Goal: Complete application form

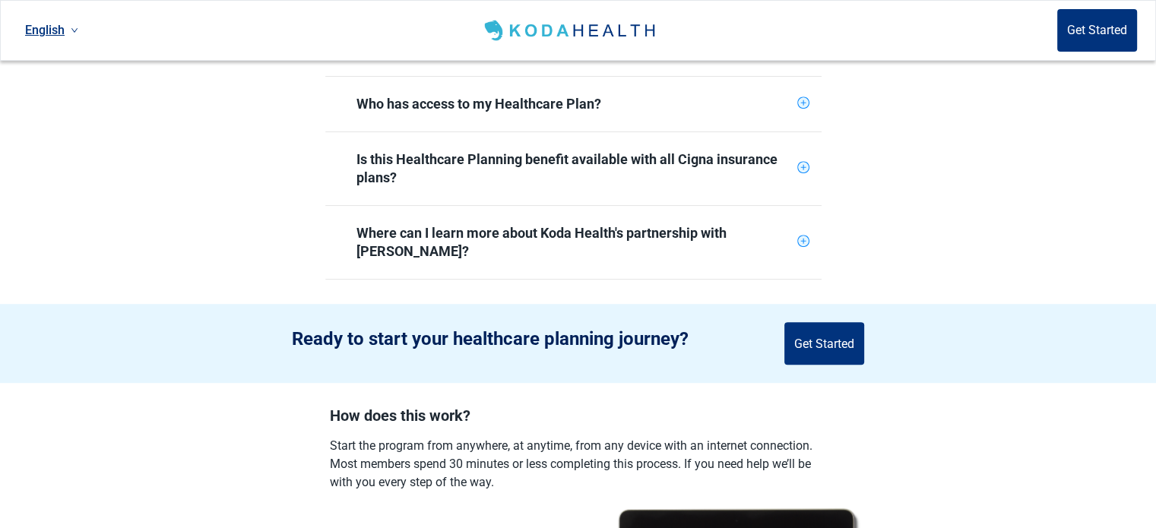
scroll to position [912, 0]
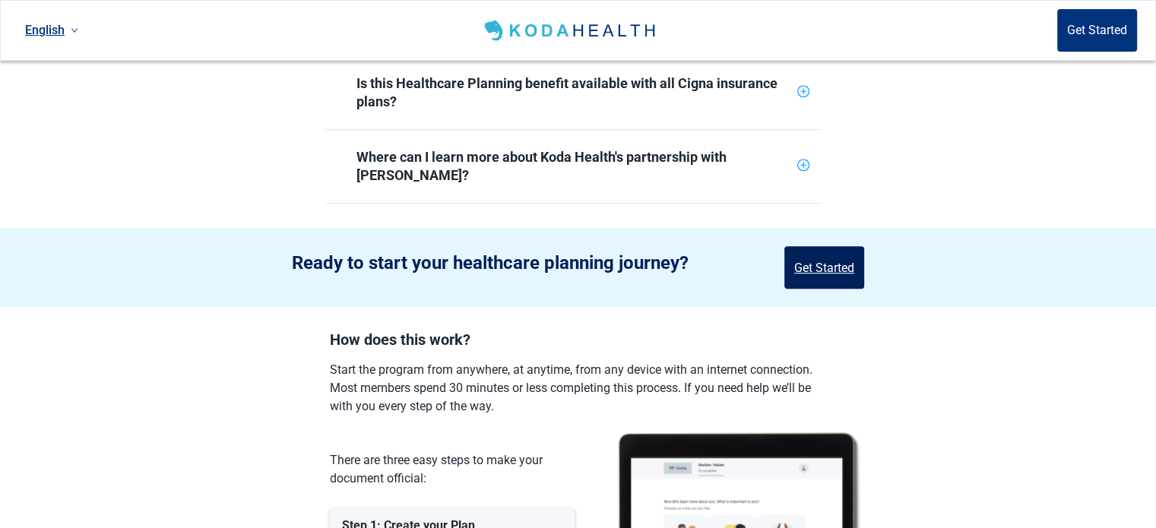
click at [805, 246] on button "Get Started" at bounding box center [824, 267] width 80 height 43
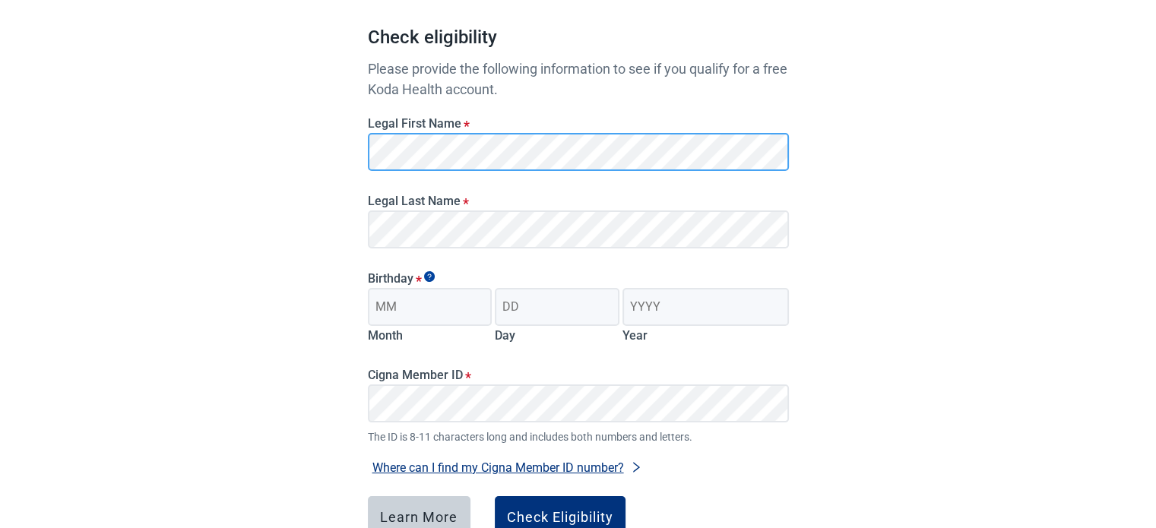
scroll to position [164, 0]
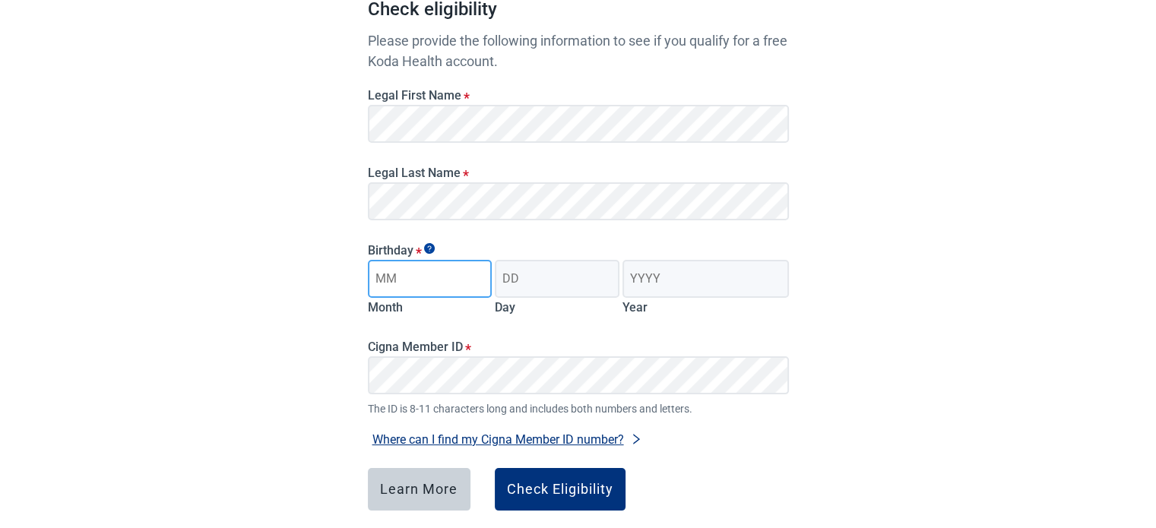
click at [432, 280] on input "Month" at bounding box center [430, 279] width 125 height 38
type input "03"
type input "01"
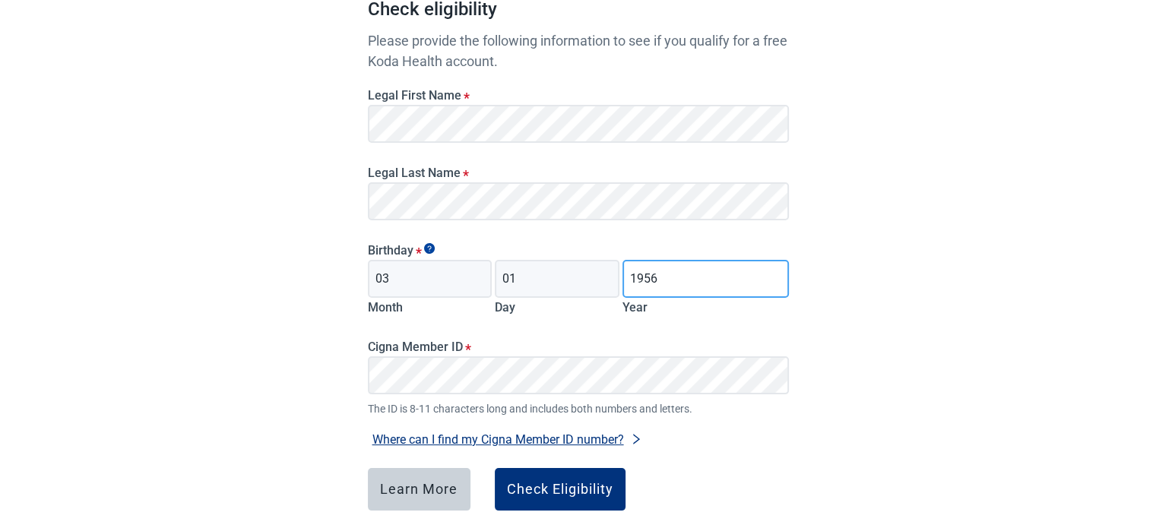
type input "1956"
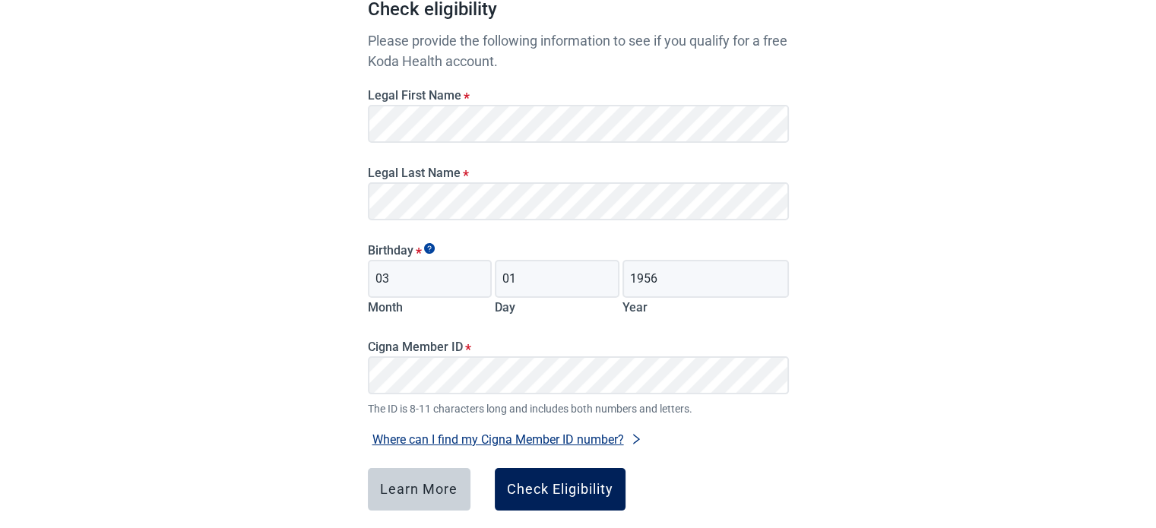
click at [568, 491] on div "Check Eligibility" at bounding box center [560, 489] width 106 height 15
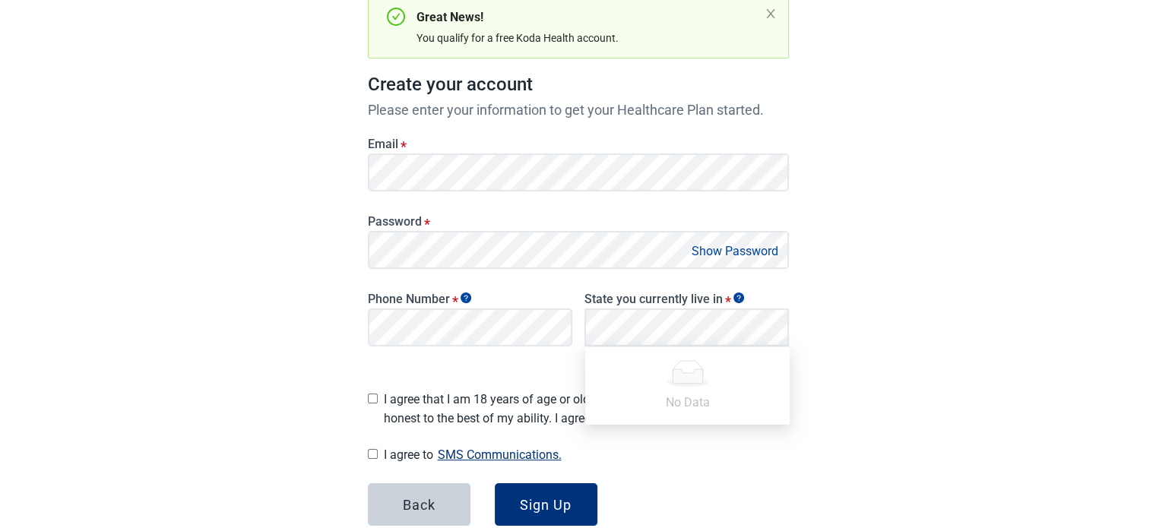
click at [918, 268] on div "Have Questions about Healthcare Planning? Learn More Here English Sign in Great…" at bounding box center [578, 227] width 1156 height 783
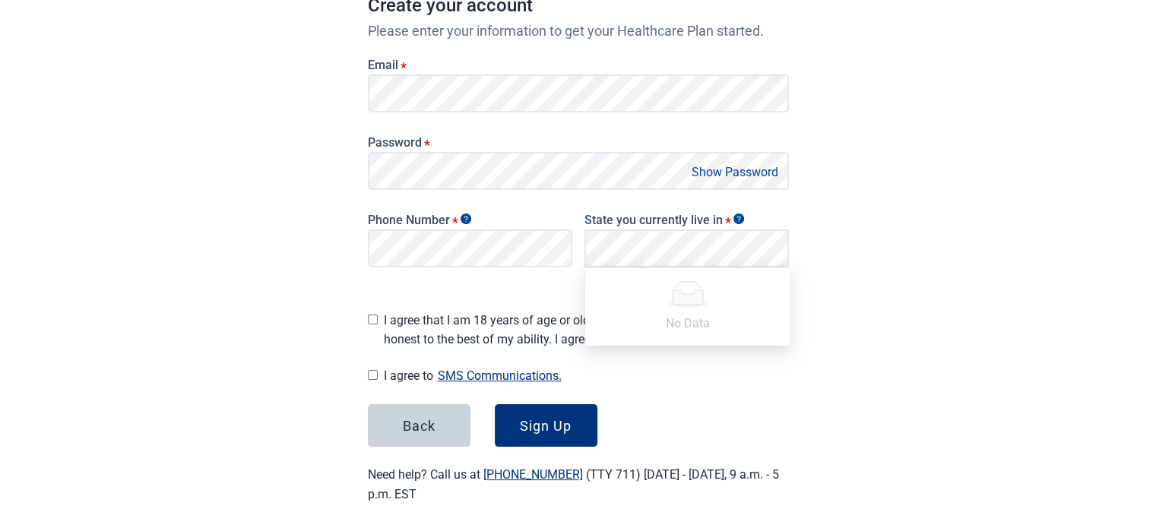
scroll to position [249, 0]
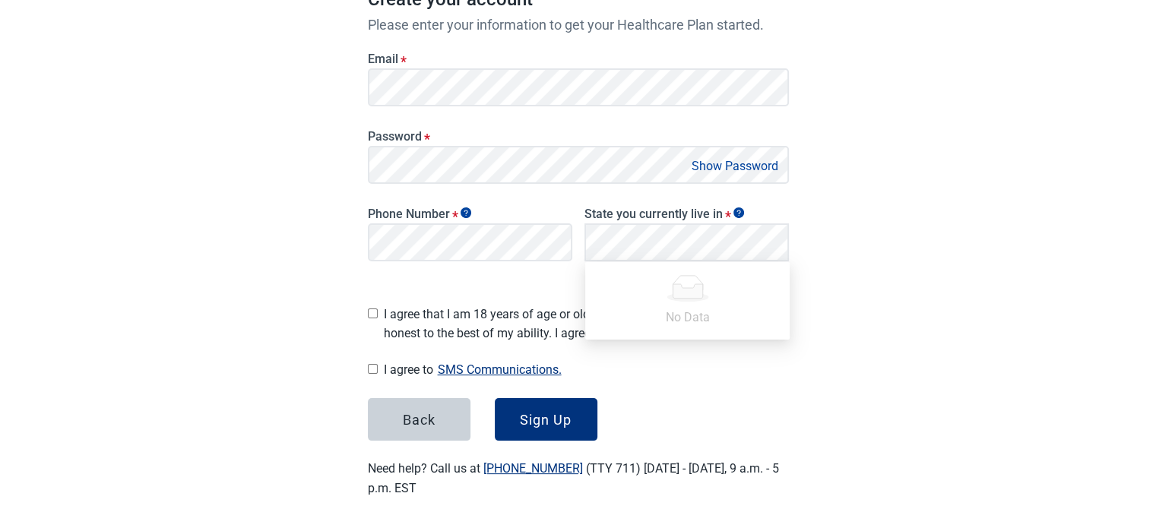
click at [370, 308] on input "I agree that I am 18 years of age or older and all of my responses are honest t…" at bounding box center [373, 313] width 10 height 10
checkbox input "true"
click at [373, 364] on input "I agree to SMS Communications." at bounding box center [373, 369] width 10 height 10
checkbox input "true"
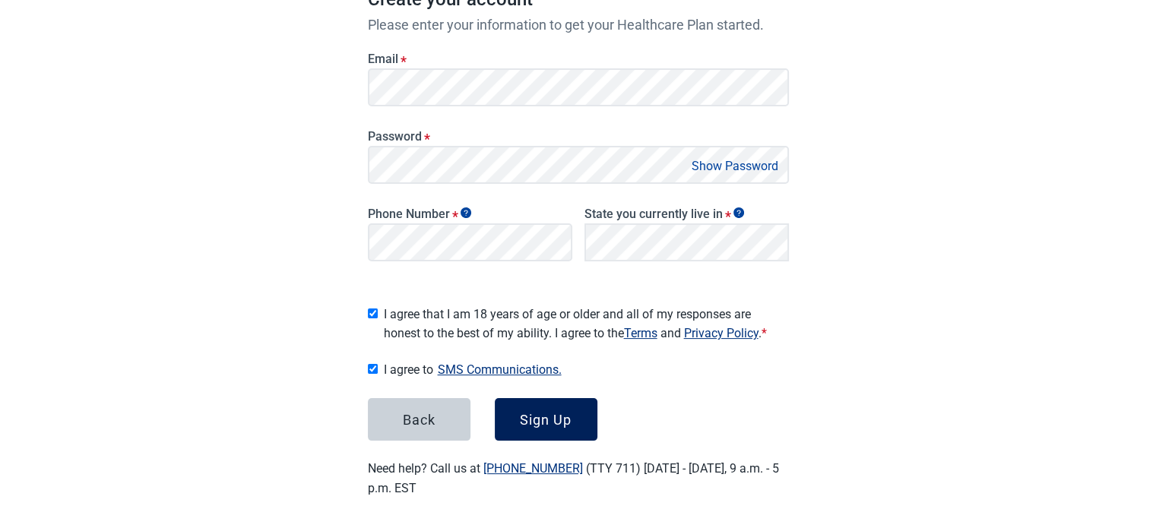
click at [547, 418] on div "Sign Up" at bounding box center [546, 419] width 52 height 15
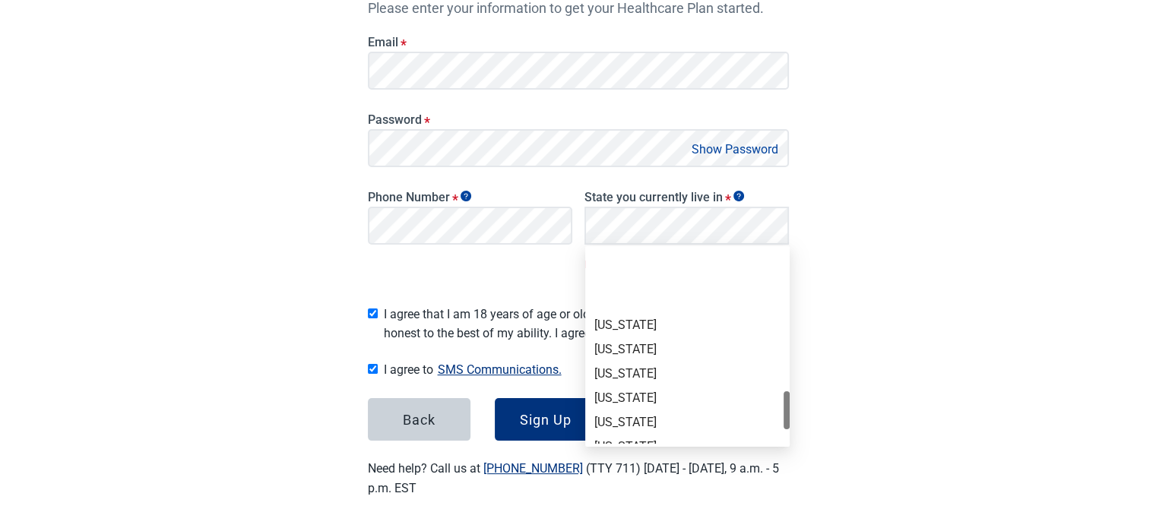
scroll to position [912, 0]
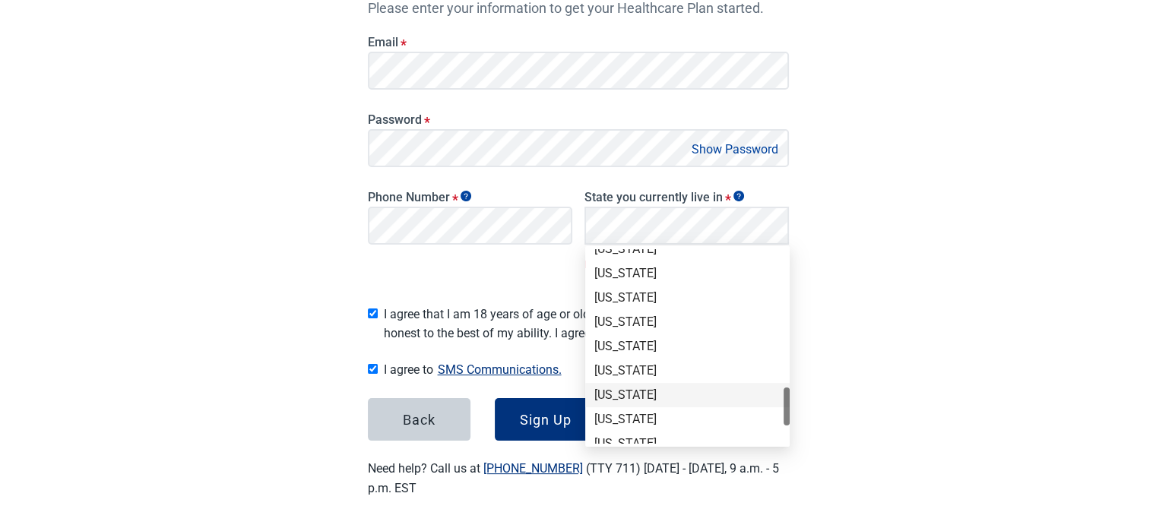
click at [650, 390] on div "[US_STATE]" at bounding box center [687, 395] width 186 height 17
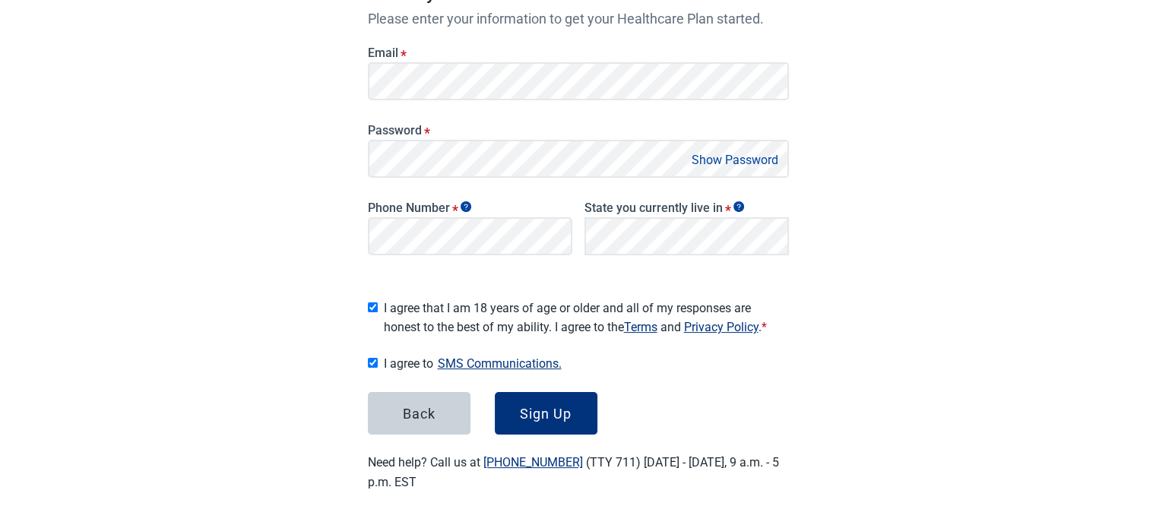
scroll to position [249, 0]
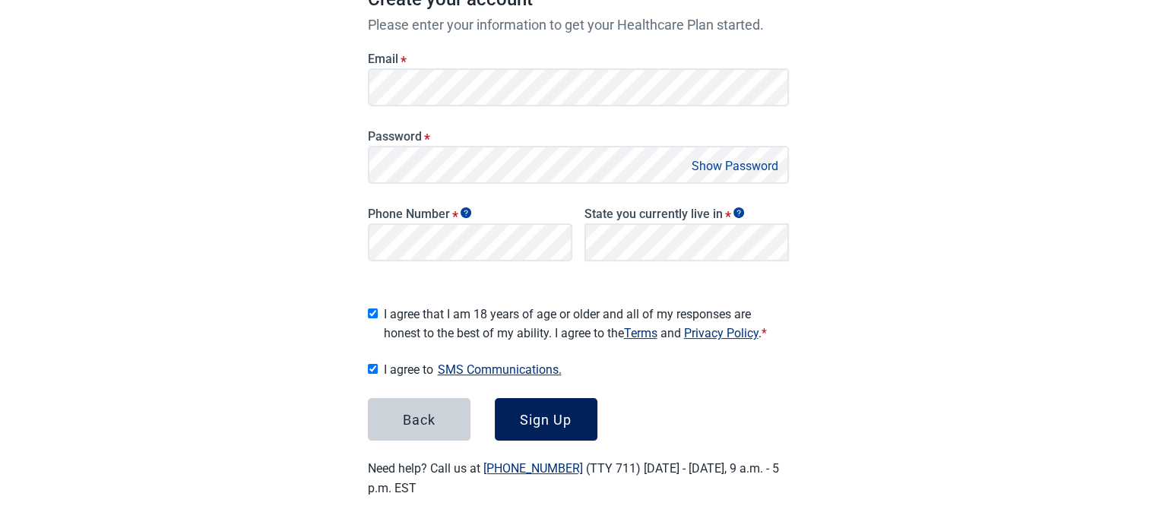
click at [542, 416] on div "Sign Up" at bounding box center [546, 419] width 52 height 15
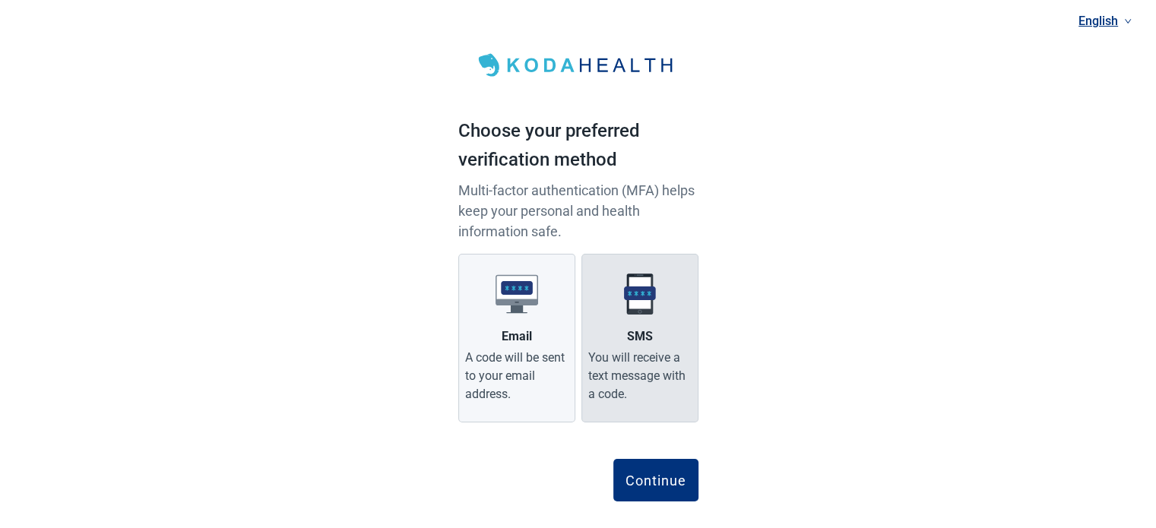
click at [640, 367] on div "You will receive a text message with a code." at bounding box center [639, 376] width 103 height 55
click at [0, 0] on input "SMS You will receive a text message with a code." at bounding box center [0, 0] width 0 height 0
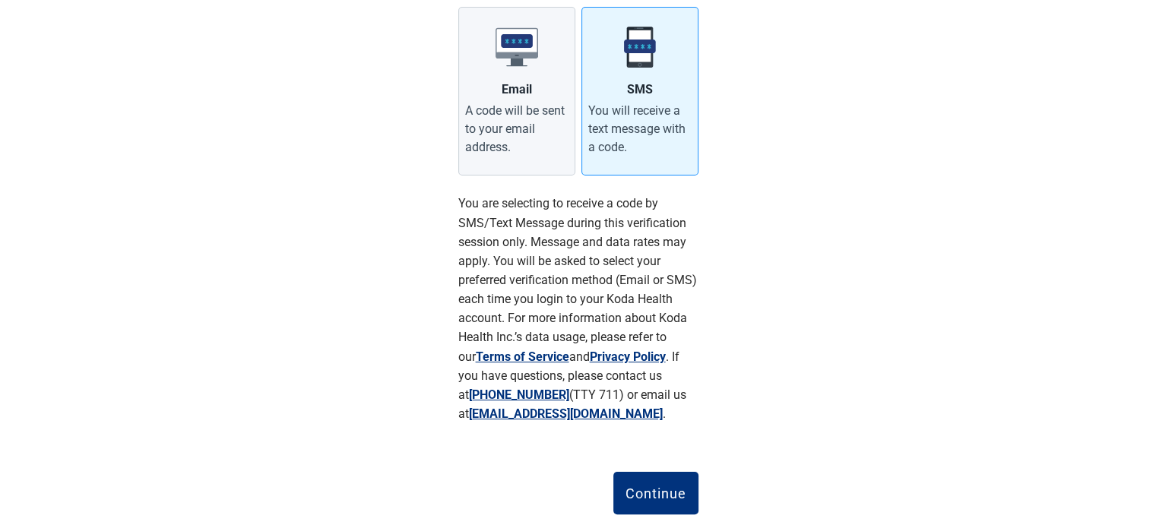
scroll to position [281, 0]
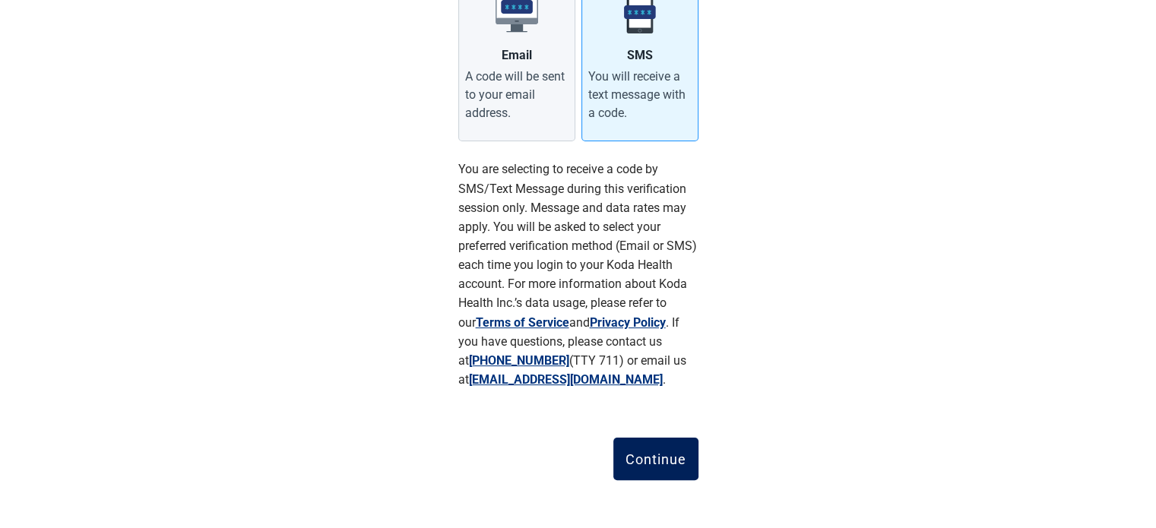
click at [634, 449] on button "Continue" at bounding box center [655, 459] width 85 height 43
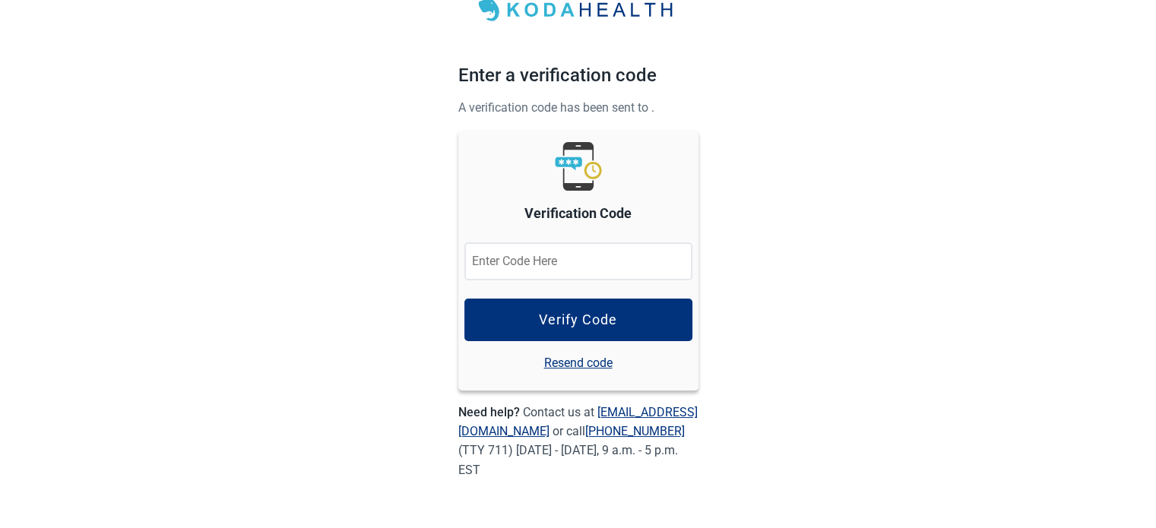
scroll to position [55, 0]
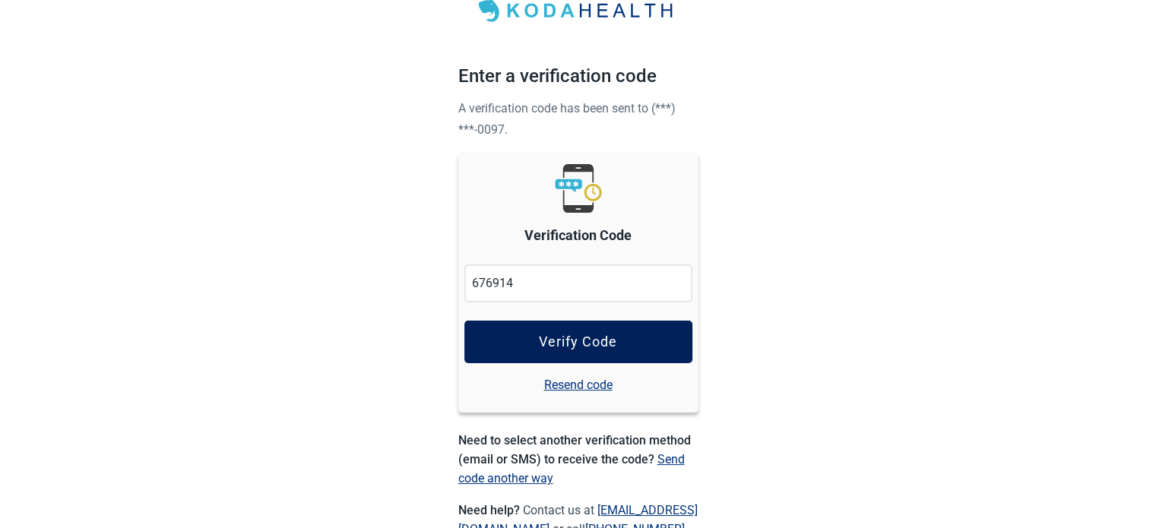
type input "676914"
click at [571, 335] on div "Verify Code" at bounding box center [578, 341] width 78 height 15
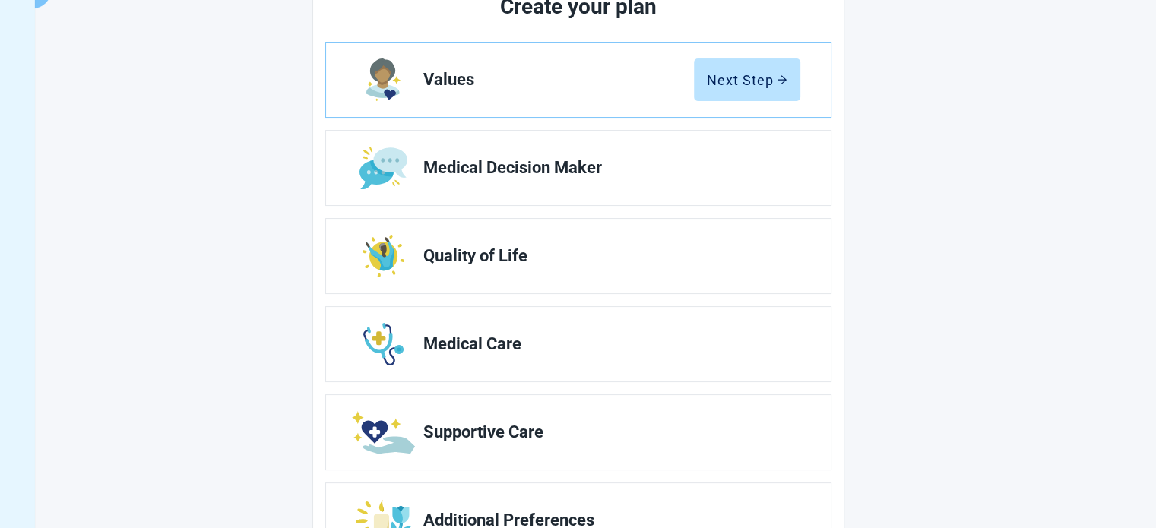
scroll to position [51, 0]
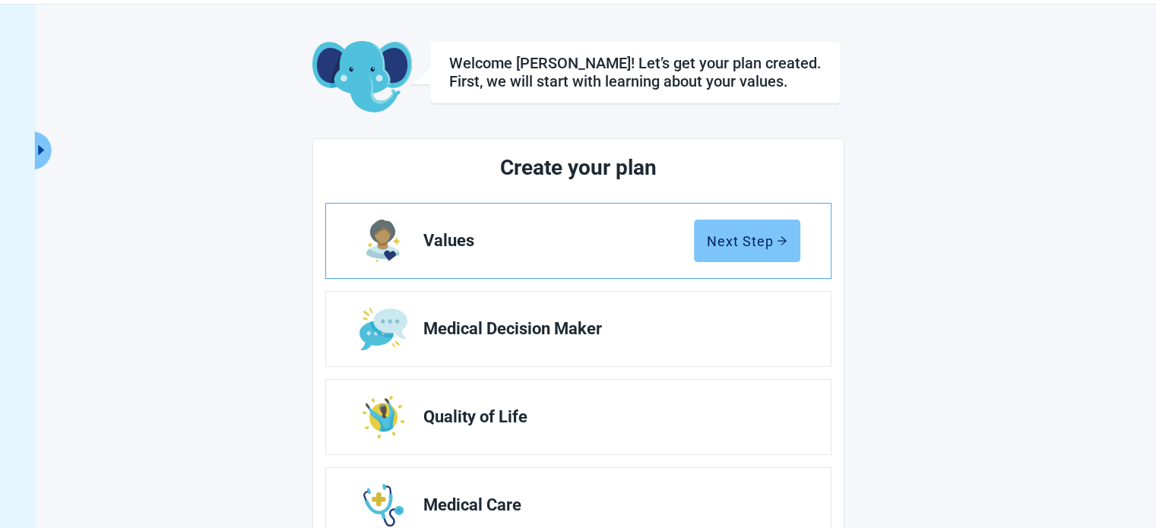
click at [745, 230] on button "Next Step" at bounding box center [747, 241] width 106 height 43
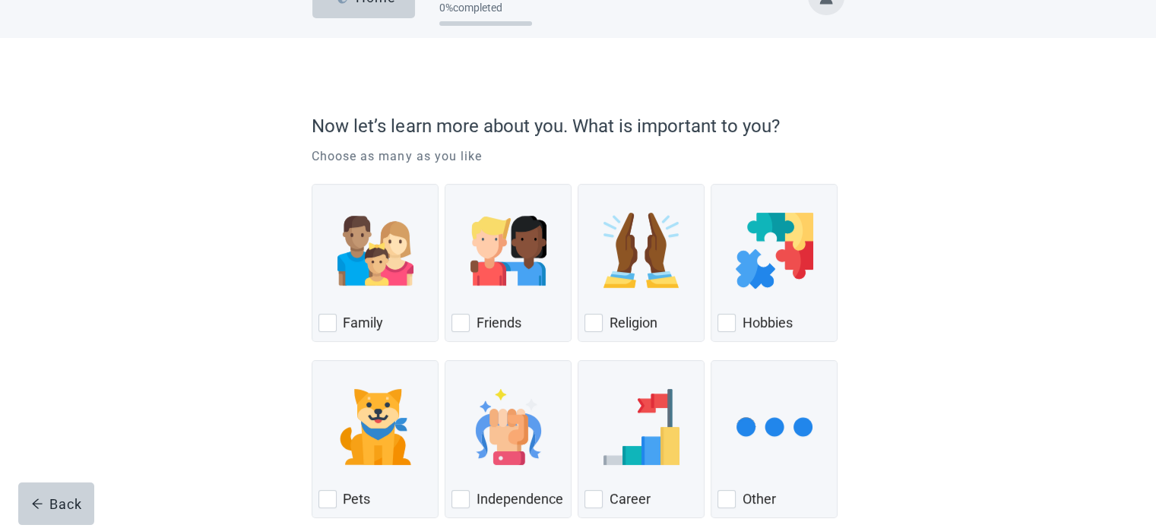
scroll to position [76, 0]
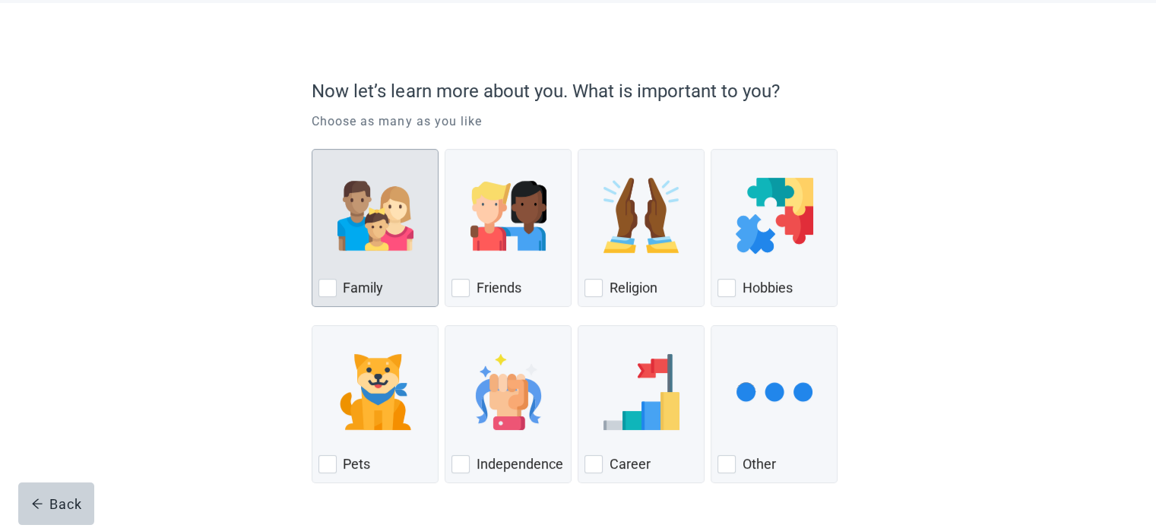
click at [322, 289] on div "Family, checkbox, not checked" at bounding box center [327, 288] width 18 height 18
click at [312, 150] on input "Family" at bounding box center [311, 149] width 1 height 1
checkbox input "true"
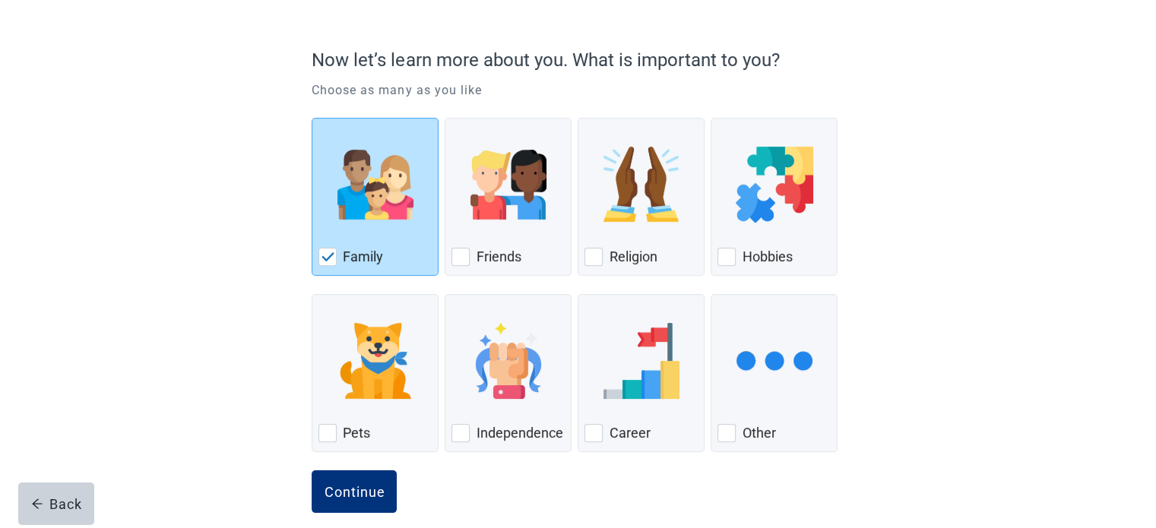
scroll to position [125, 0]
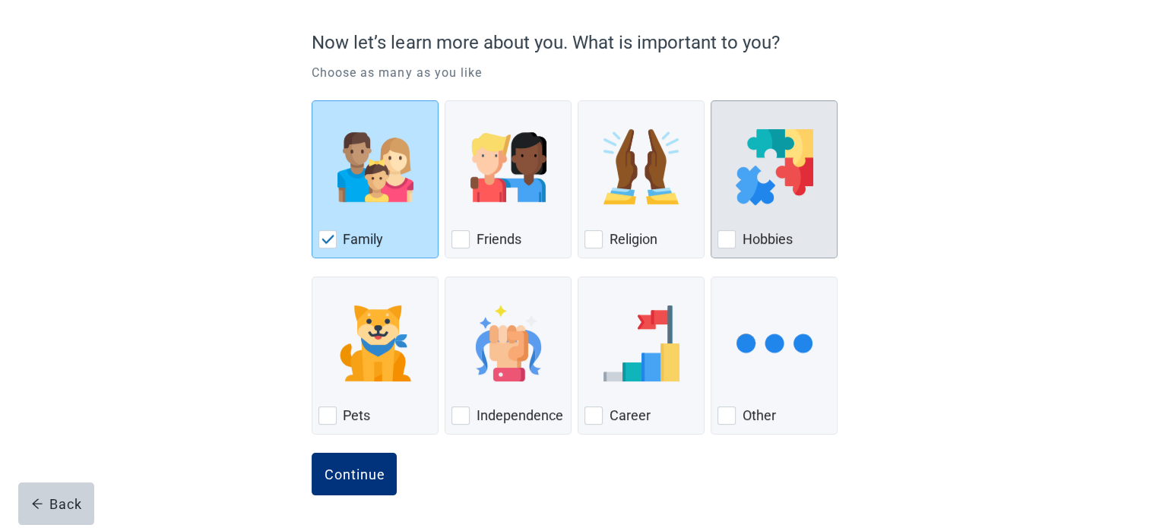
click at [726, 237] on div "Hobbies, checkbox, not checked" at bounding box center [726, 239] width 18 height 18
click at [711, 101] on input "Hobbies" at bounding box center [710, 100] width 1 height 1
checkbox input "true"
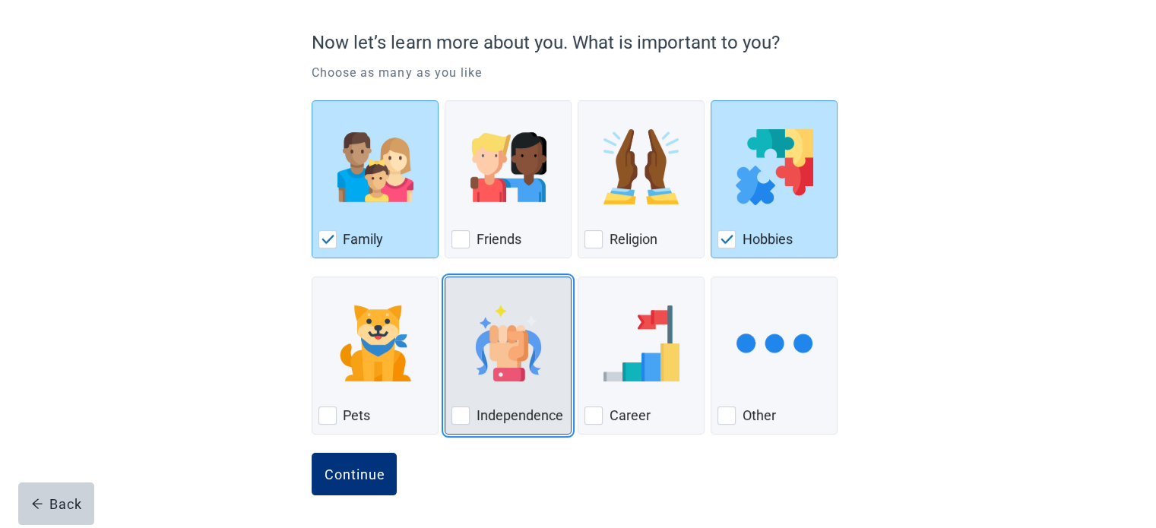
click at [466, 412] on div "Independence, checkbox, not checked" at bounding box center [460, 415] width 18 height 18
click at [445, 277] on input "Independence" at bounding box center [444, 277] width 1 height 1
checkbox input "true"
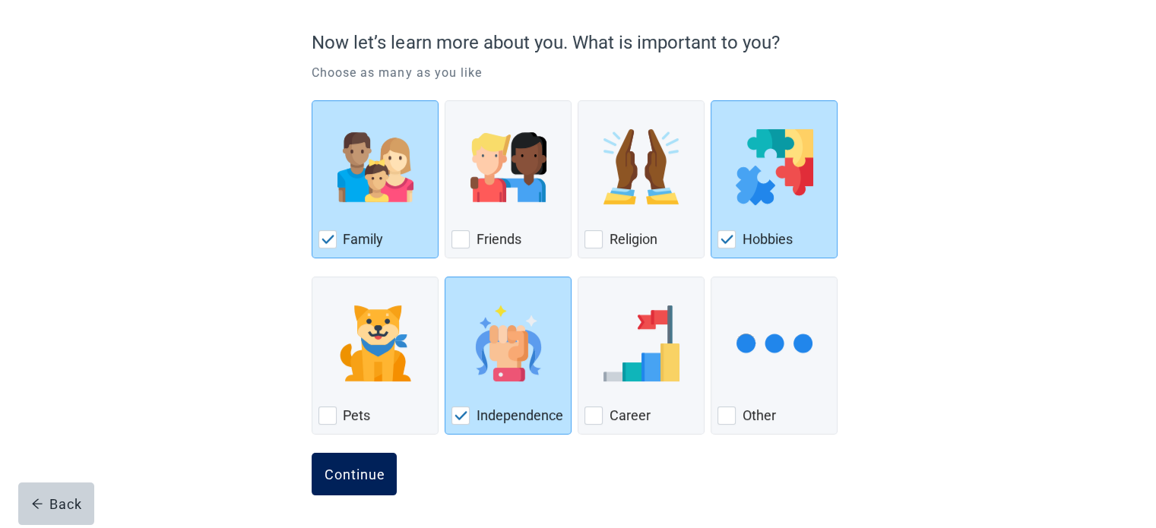
click at [364, 466] on div "Continue" at bounding box center [354, 473] width 61 height 15
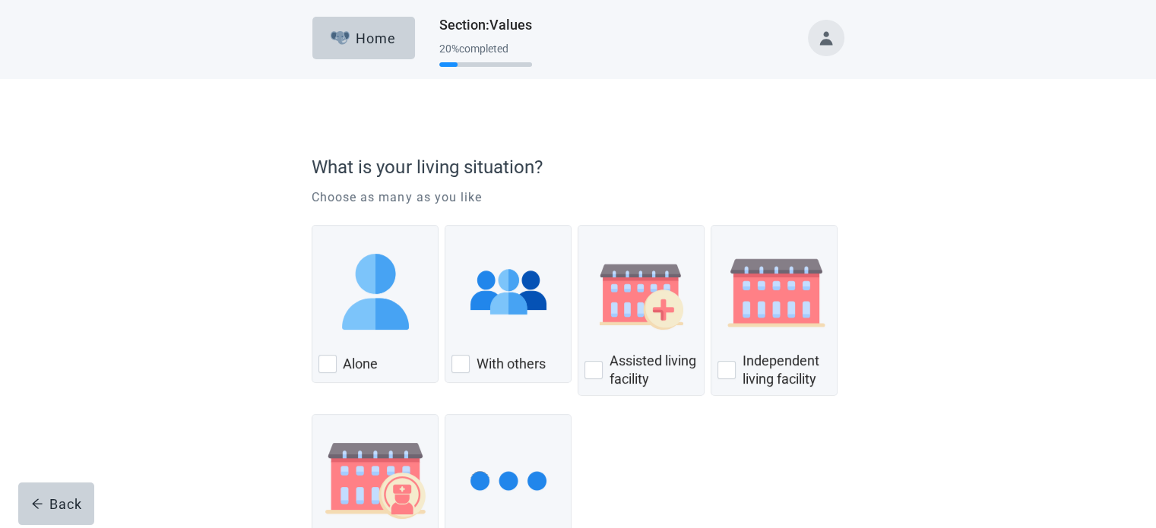
scroll to position [76, 0]
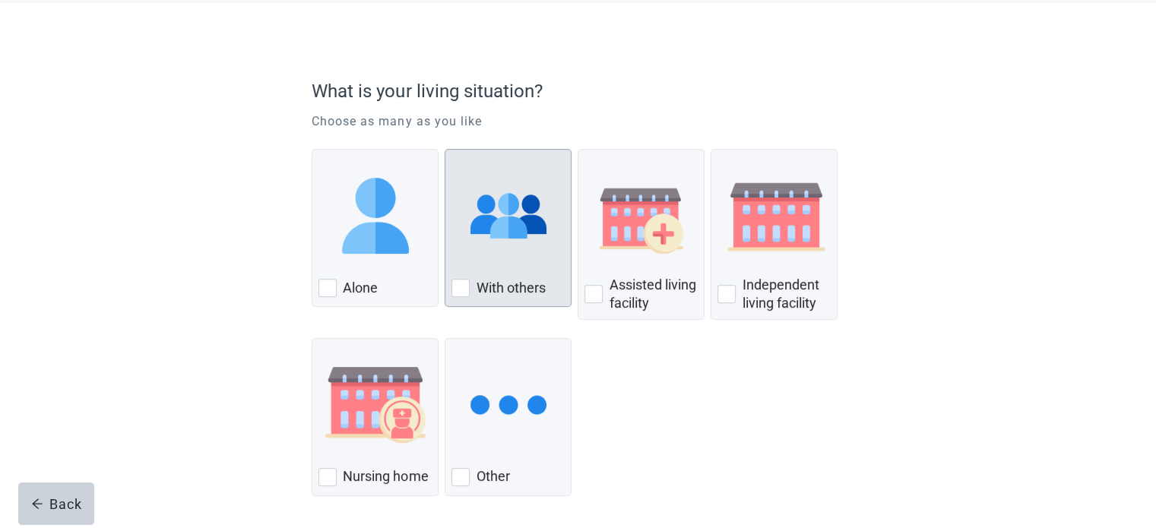
click at [462, 291] on div "With Others, checkbox, not checked" at bounding box center [460, 288] width 18 height 18
click at [445, 150] on input "With others" at bounding box center [444, 149] width 1 height 1
checkbox input "true"
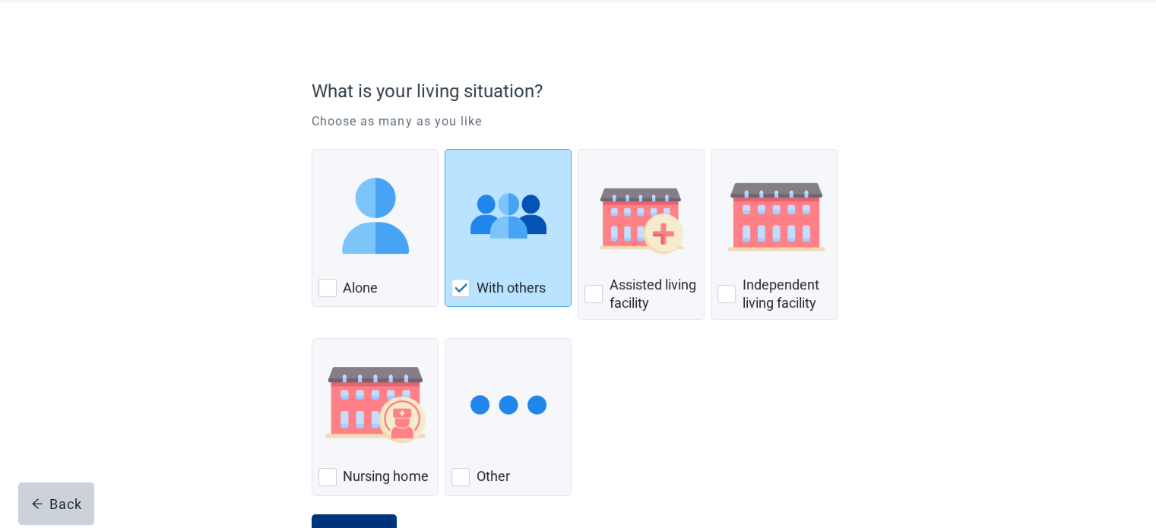
scroll to position [137, 0]
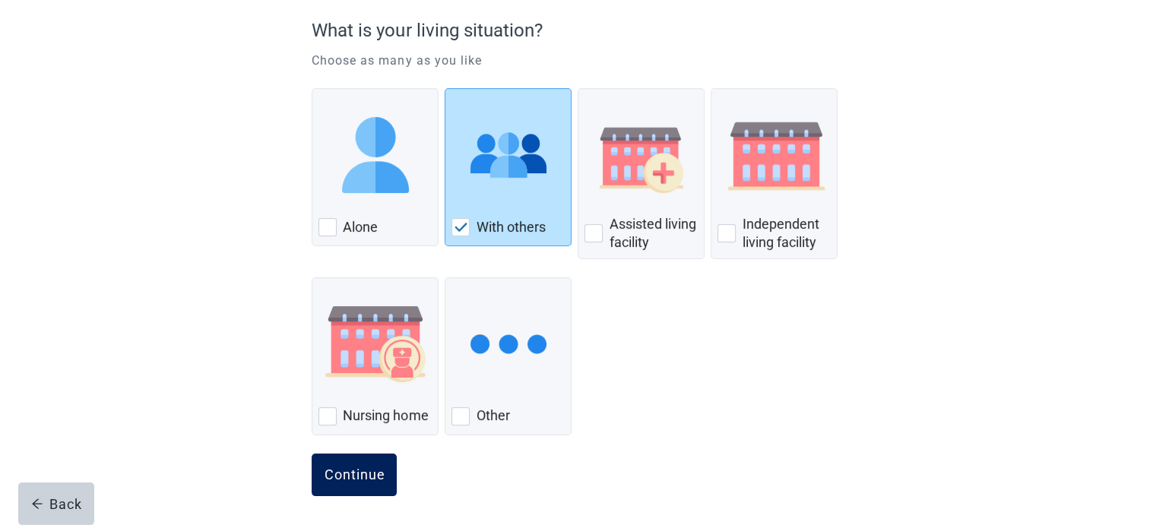
click at [353, 476] on div "Continue" at bounding box center [354, 474] width 61 height 15
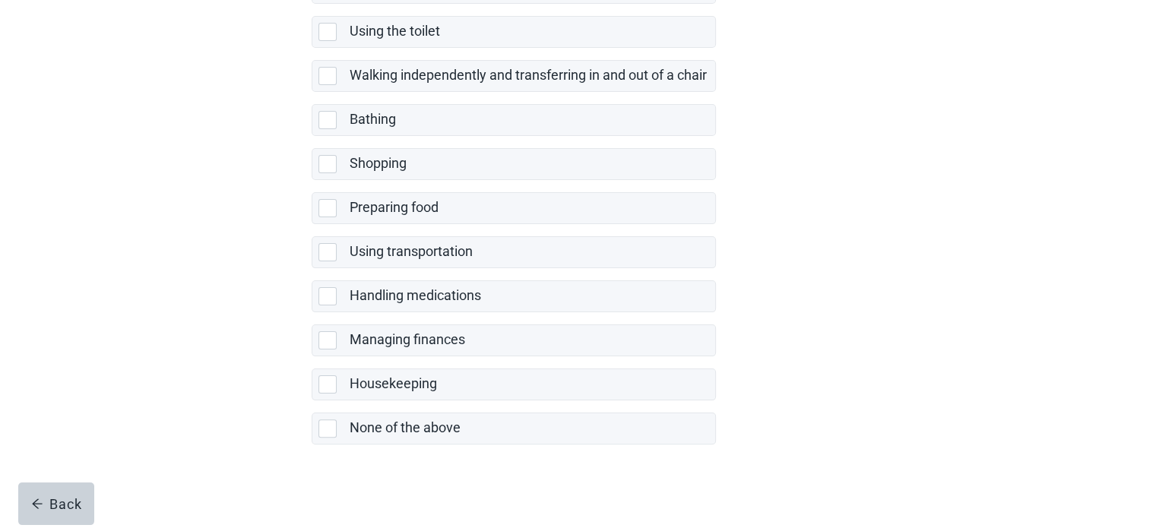
scroll to position [308, 0]
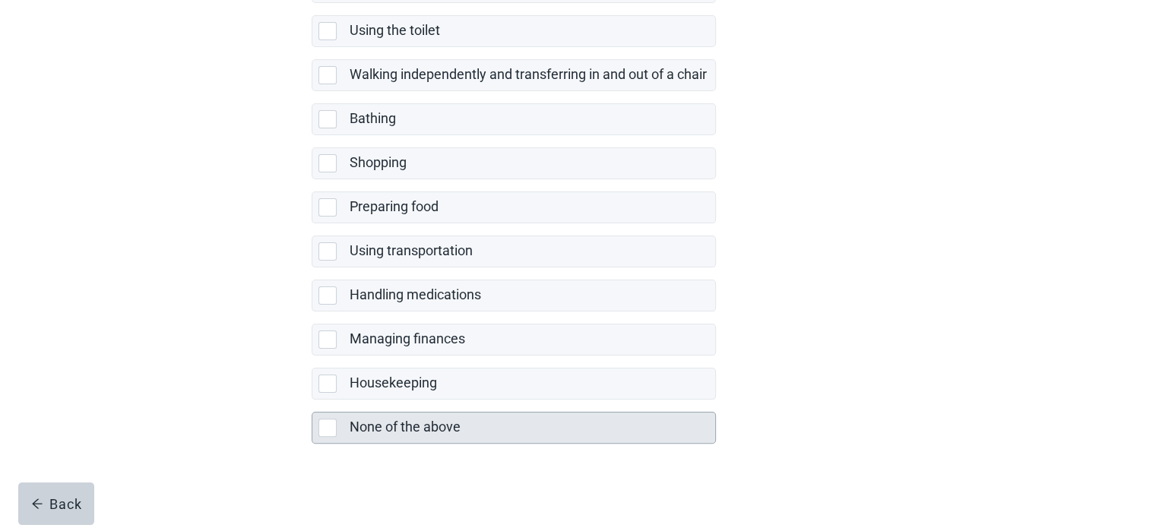
click at [324, 425] on div "None of the above, checkbox, not selected" at bounding box center [327, 428] width 18 height 18
click at [312, 400] on input "None of the above" at bounding box center [311, 400] width 1 height 1
checkbox input "true"
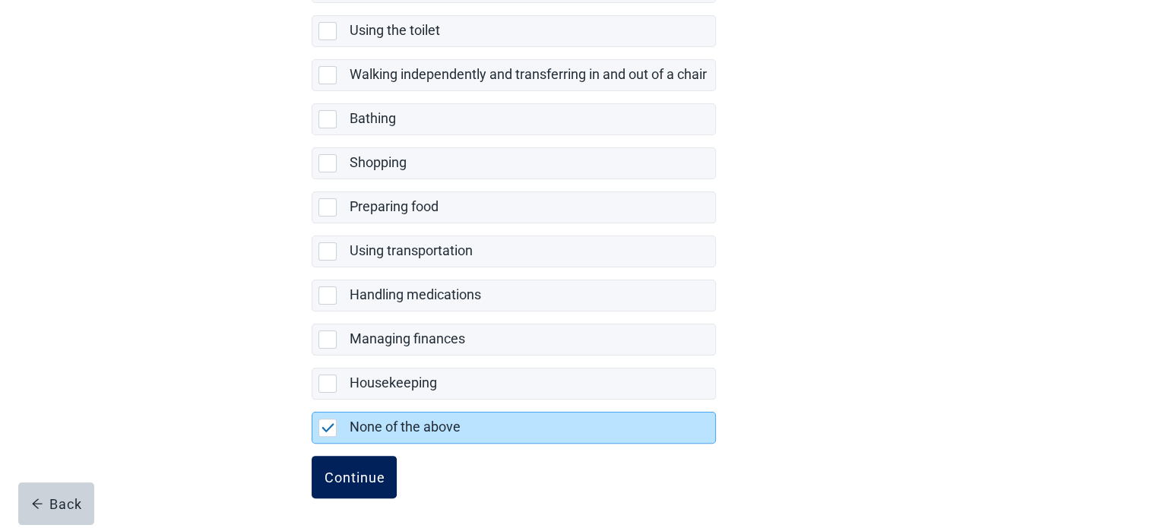
click at [360, 463] on button "Continue" at bounding box center [353, 477] width 85 height 43
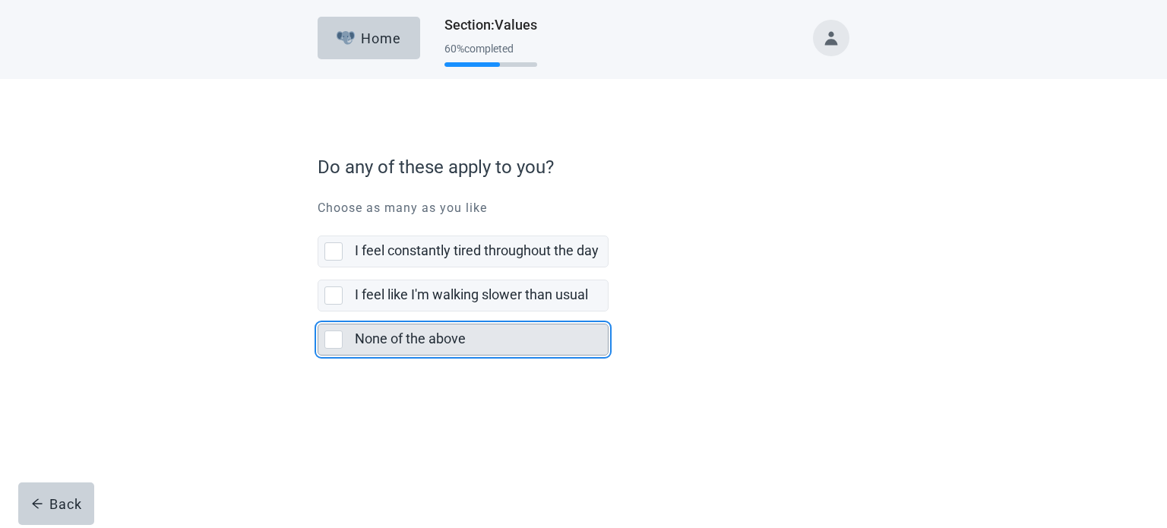
click at [333, 340] on div "None of the above, checkbox, not selected" at bounding box center [333, 339] width 18 height 18
click at [318, 312] on input "None of the above" at bounding box center [318, 311] width 1 height 1
checkbox input "true"
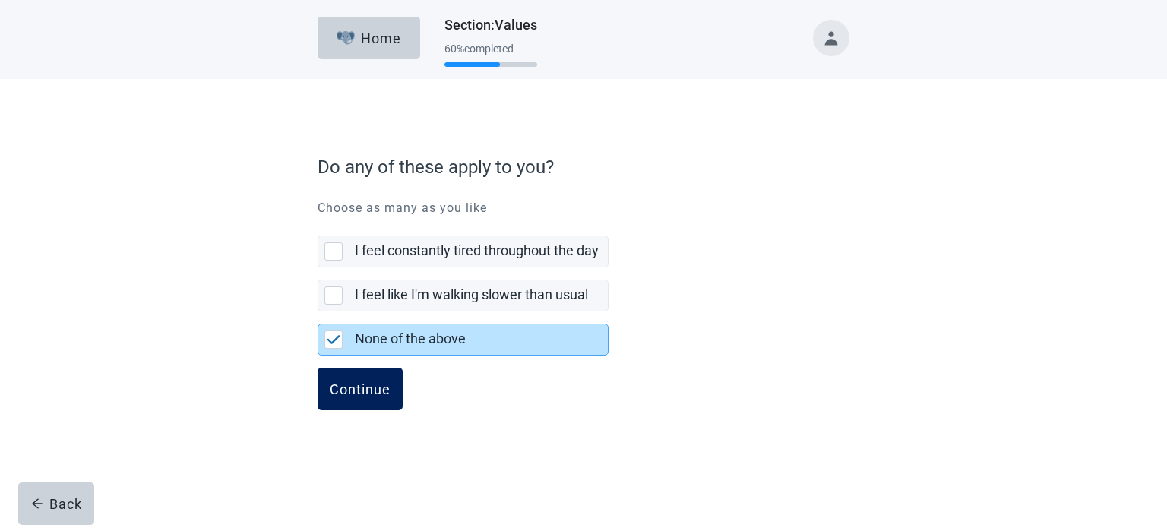
click at [353, 390] on div "Continue" at bounding box center [360, 388] width 61 height 15
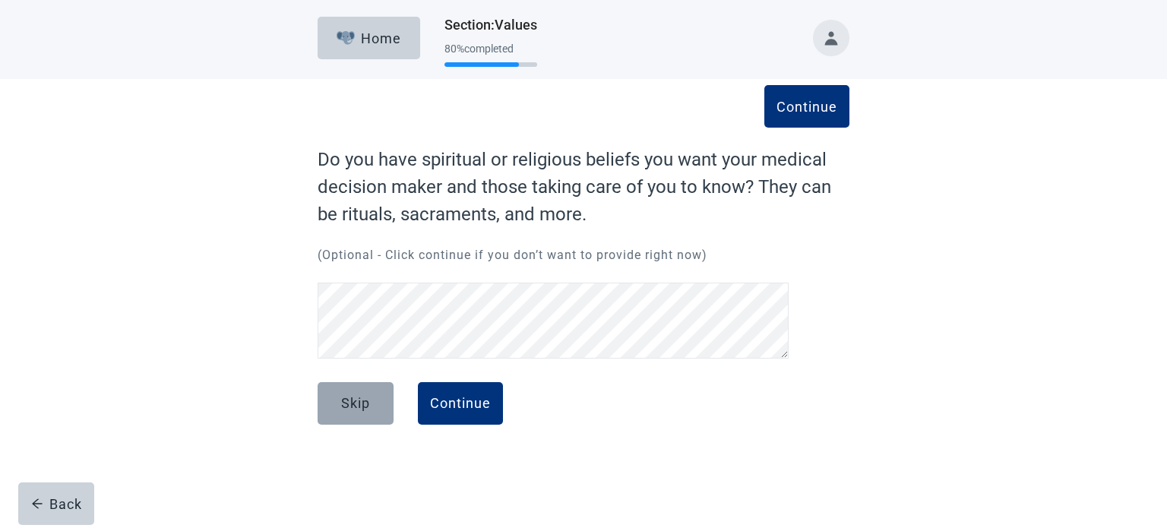
click at [360, 411] on div "Skip" at bounding box center [355, 403] width 29 height 15
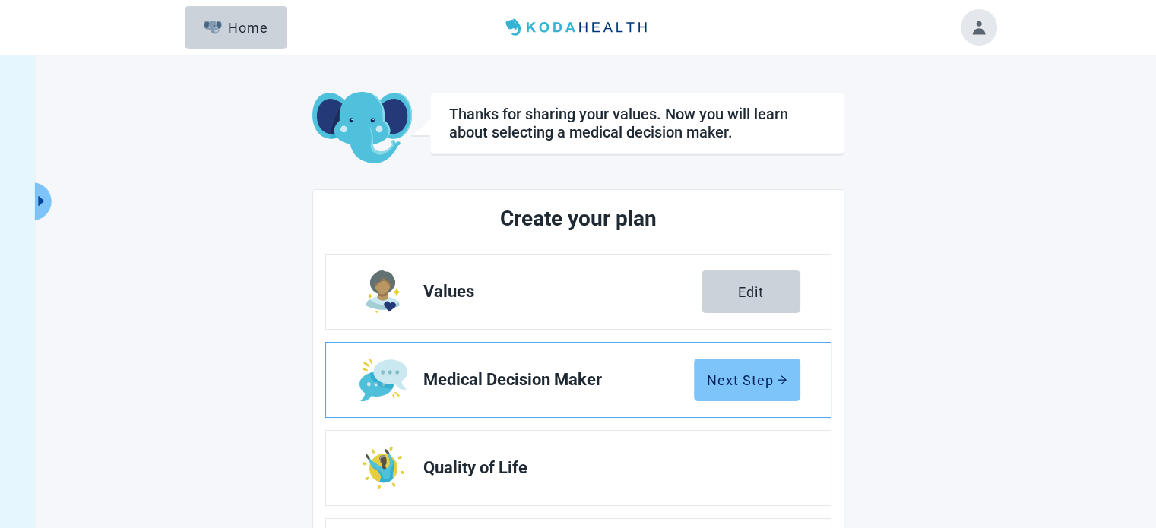
click at [755, 387] on div "Next Step" at bounding box center [747, 379] width 81 height 15
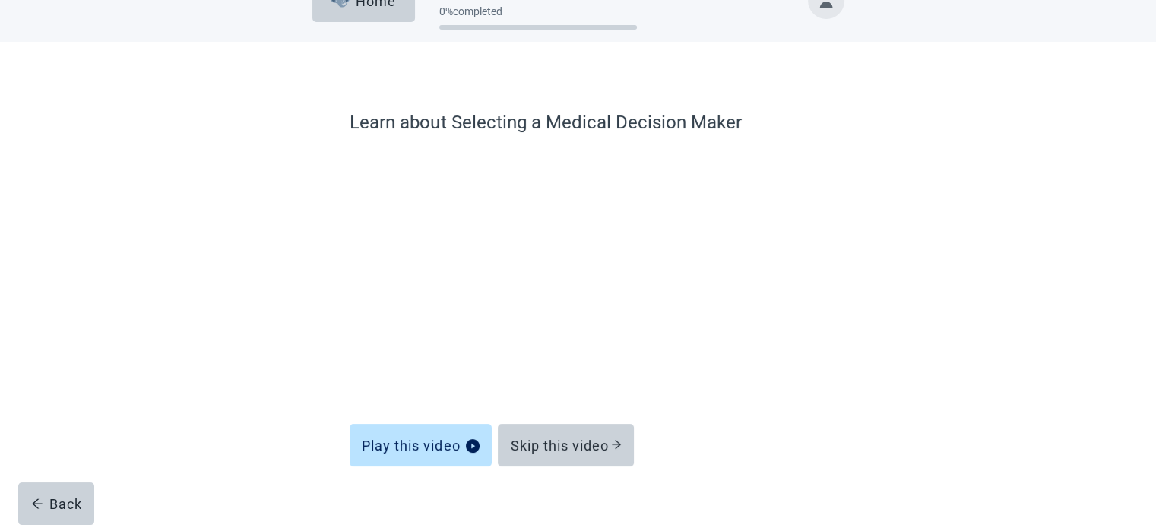
scroll to position [58, 0]
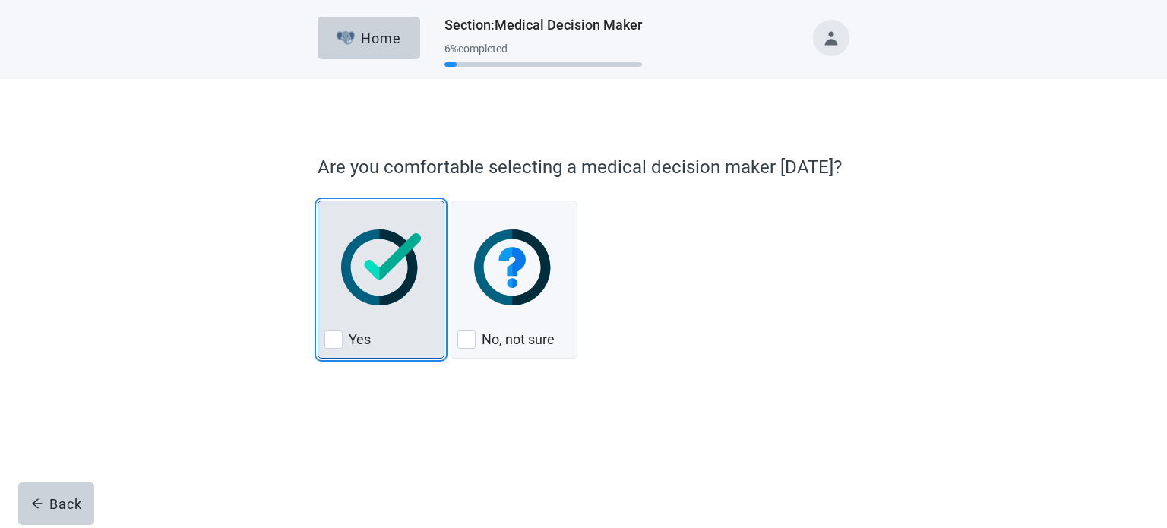
click at [334, 340] on div "Yes, checkbox, not checked" at bounding box center [333, 339] width 18 height 18
click at [318, 201] on input "Yes" at bounding box center [318, 201] width 1 height 1
checkbox input "true"
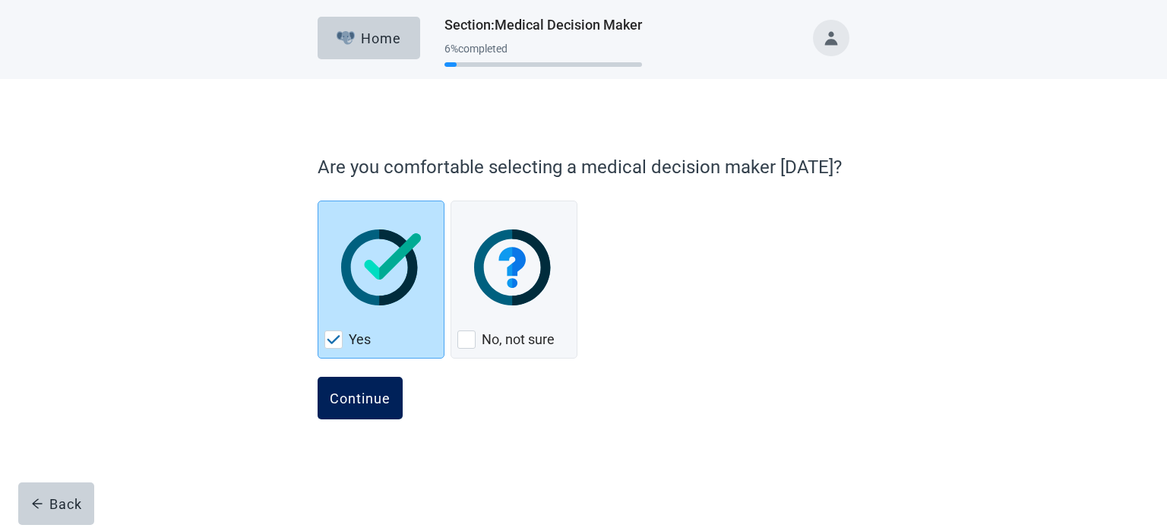
click at [365, 402] on div "Continue" at bounding box center [360, 397] width 61 height 15
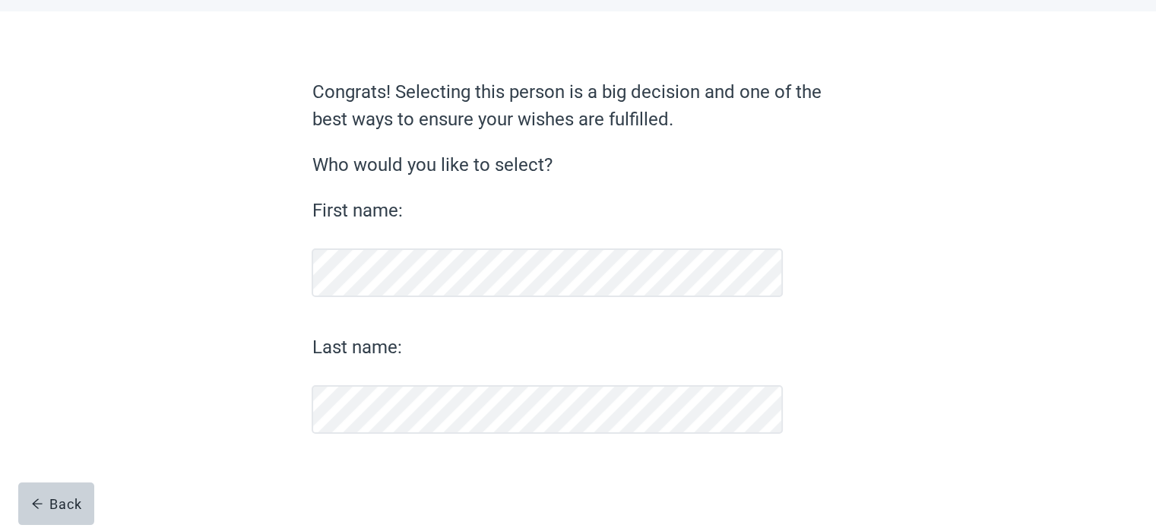
scroll to position [67, 0]
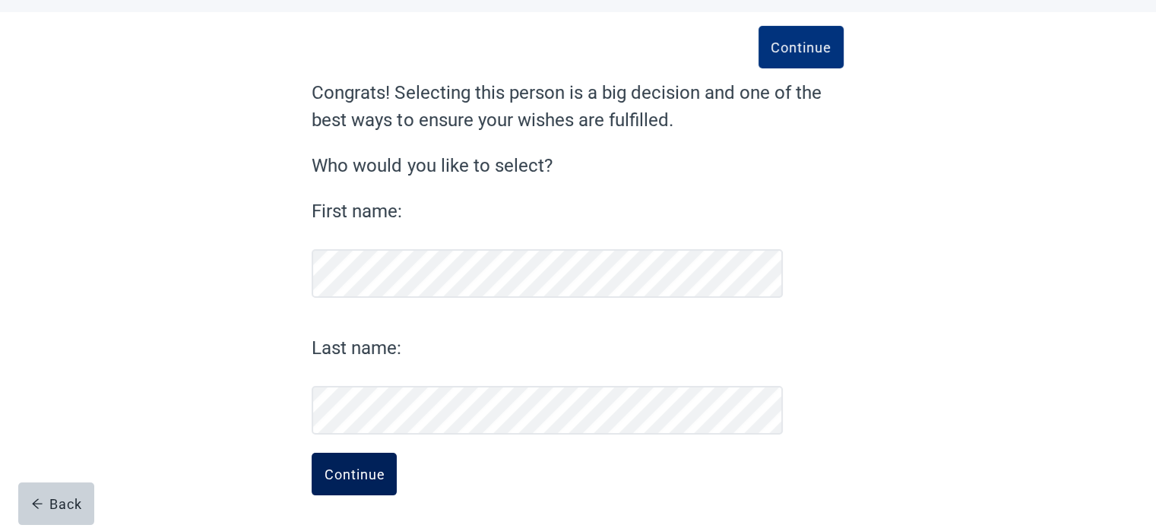
click at [365, 474] on div "Continue" at bounding box center [354, 473] width 61 height 15
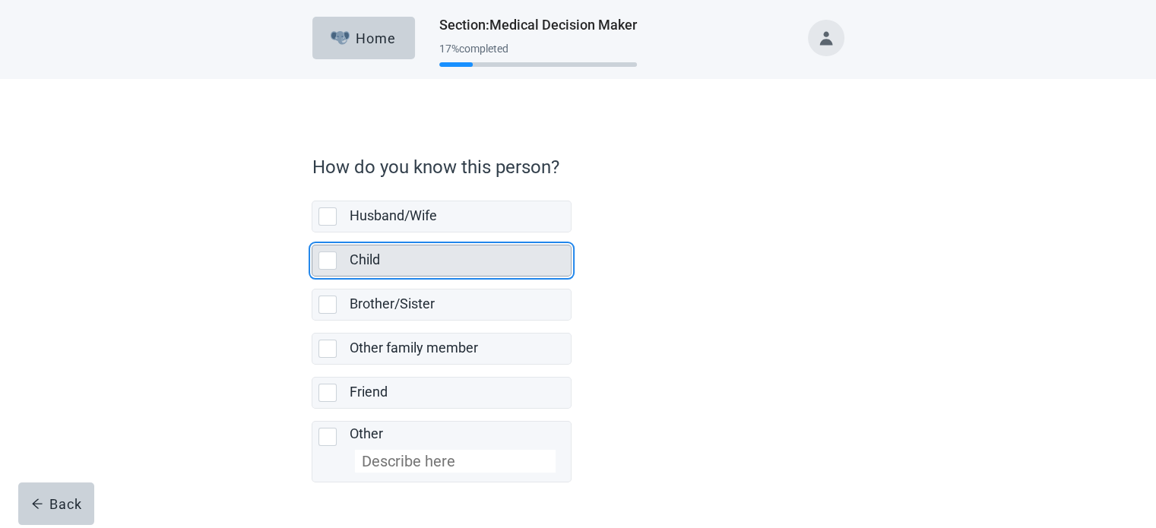
click at [327, 258] on div "Child, checkbox, not selected" at bounding box center [327, 260] width 18 height 18
click at [312, 233] on input "Child" at bounding box center [311, 232] width 1 height 1
checkbox input "true"
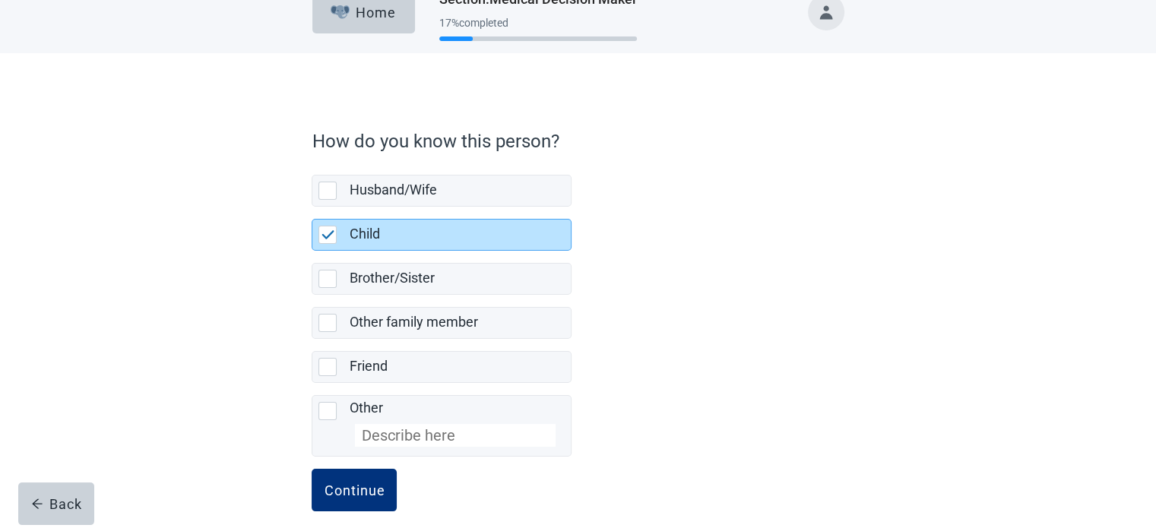
scroll to position [40, 0]
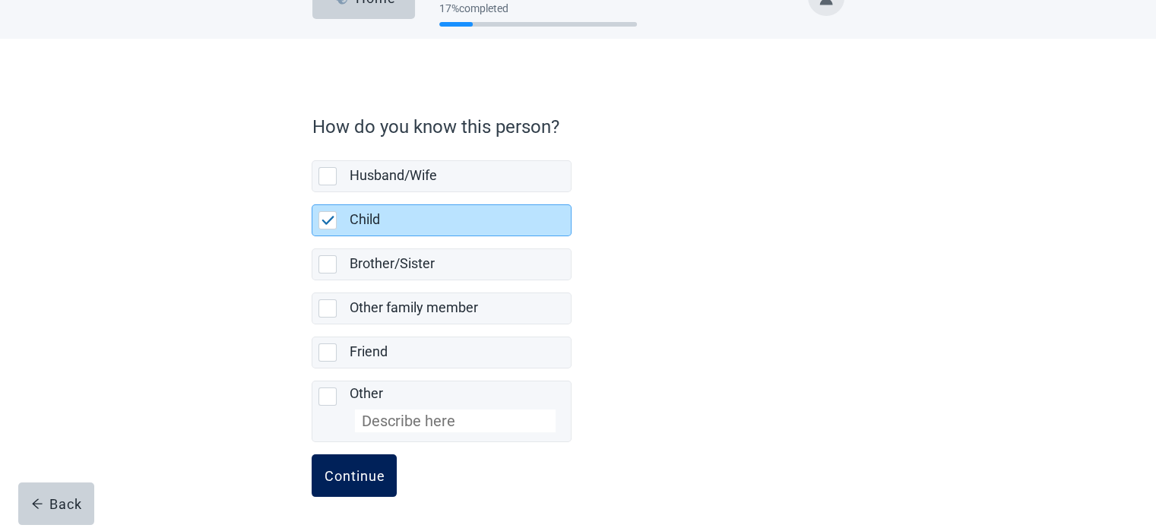
click at [334, 463] on button "Continue" at bounding box center [353, 475] width 85 height 43
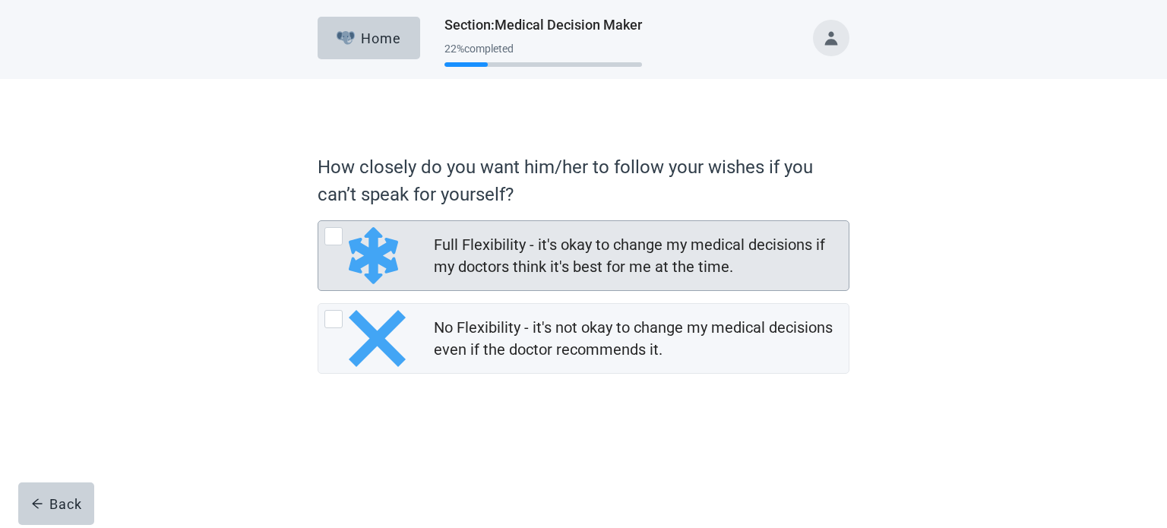
click at [339, 233] on div "Full Flexibility - it's okay to change my medical decisions if my doctors think…" at bounding box center [333, 236] width 18 height 18
click at [318, 221] on input "Full Flexibility - it's okay to change my medical decisions if my doctors think…" at bounding box center [318, 220] width 1 height 1
radio input "true"
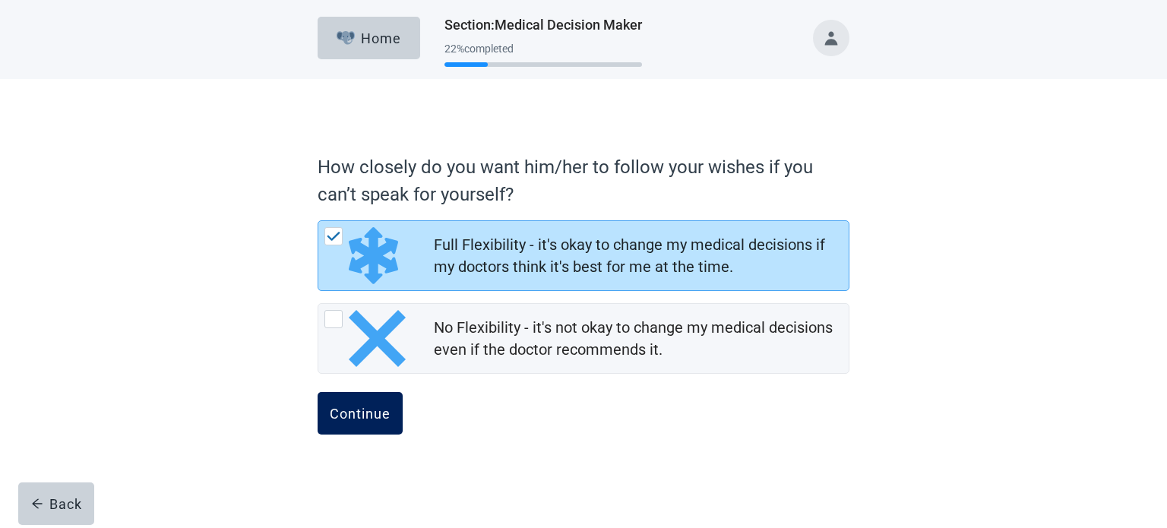
click at [359, 409] on div "Continue" at bounding box center [360, 413] width 61 height 15
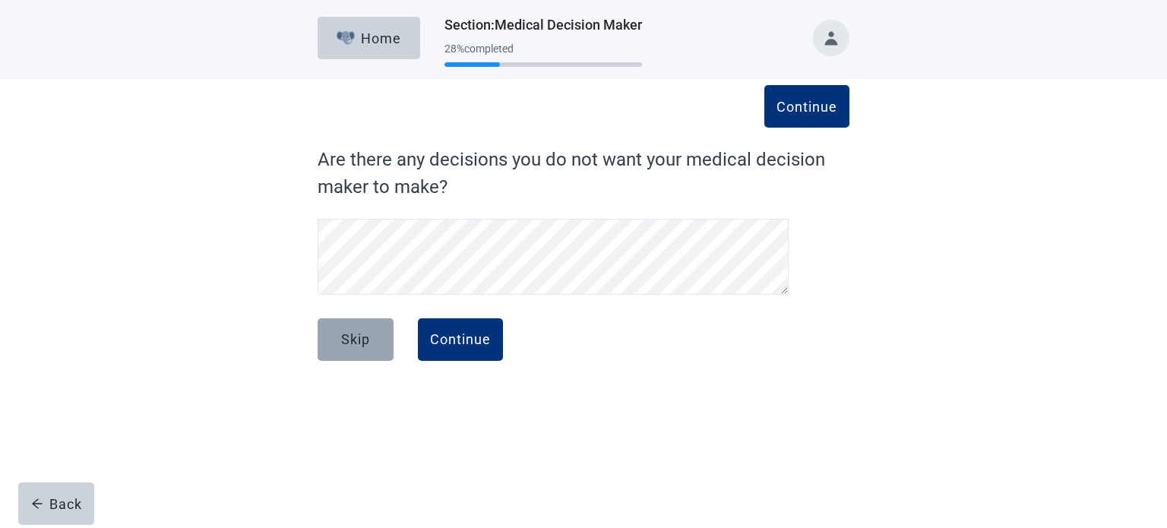
click at [362, 328] on button "Skip" at bounding box center [356, 339] width 76 height 43
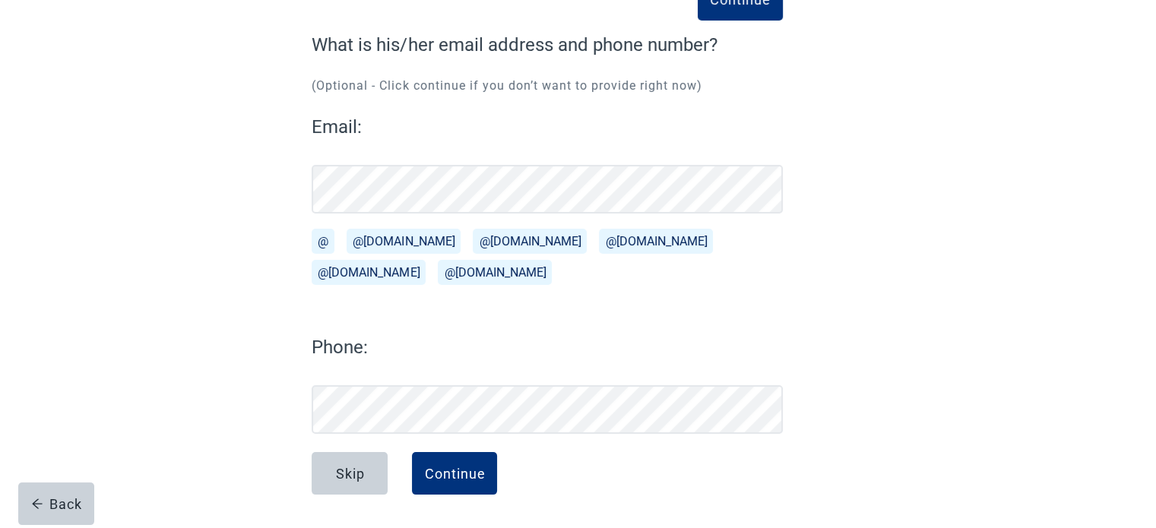
scroll to position [115, 0]
click at [458, 473] on div "Continue" at bounding box center [454, 473] width 61 height 15
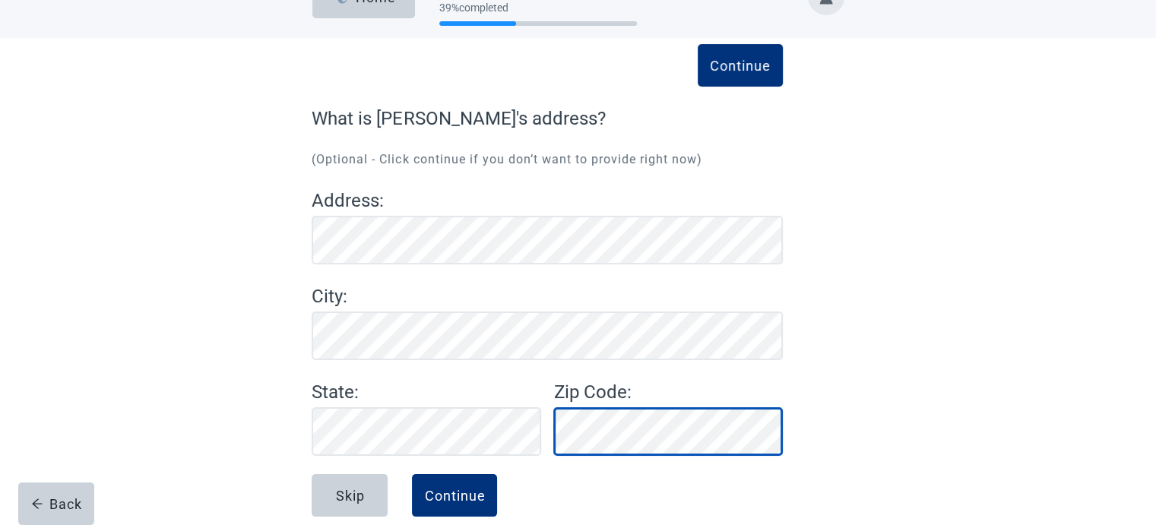
scroll to position [63, 0]
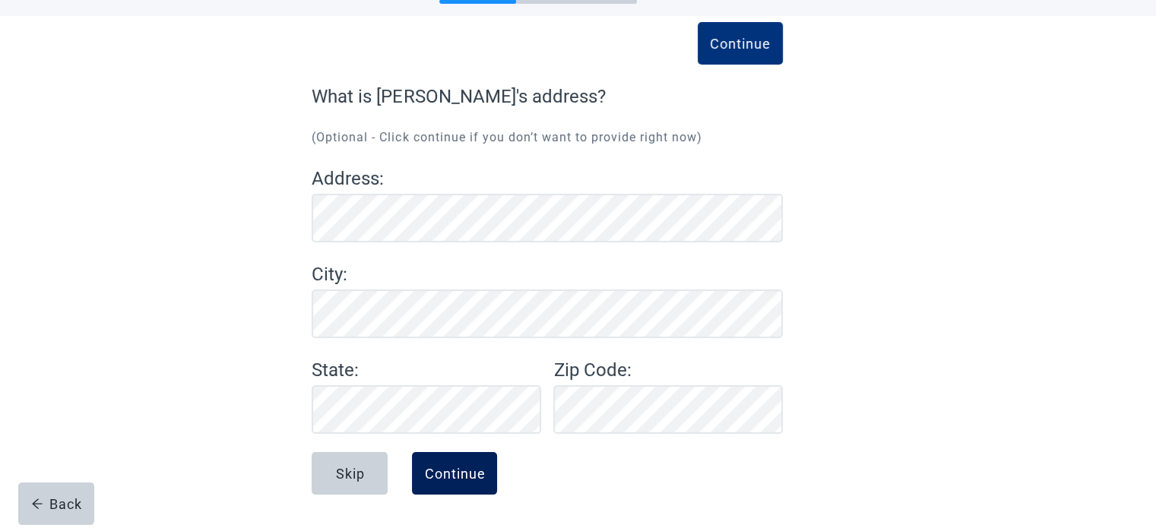
click at [454, 473] on div "Continue" at bounding box center [454, 473] width 61 height 15
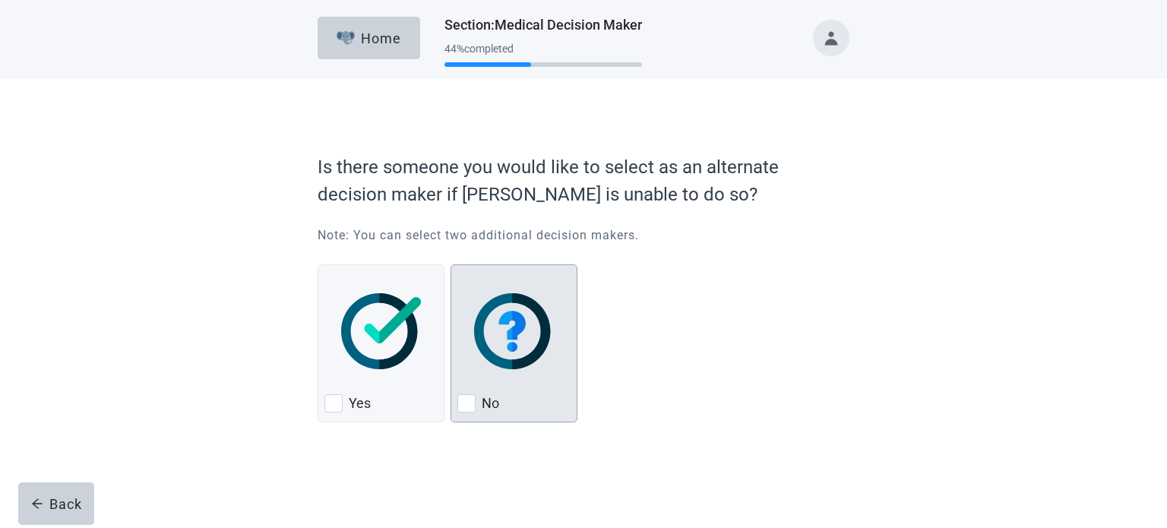
click at [468, 401] on div "No, checkbox, not checked" at bounding box center [466, 403] width 18 height 18
click at [451, 265] on input "No" at bounding box center [451, 264] width 1 height 1
checkbox input "true"
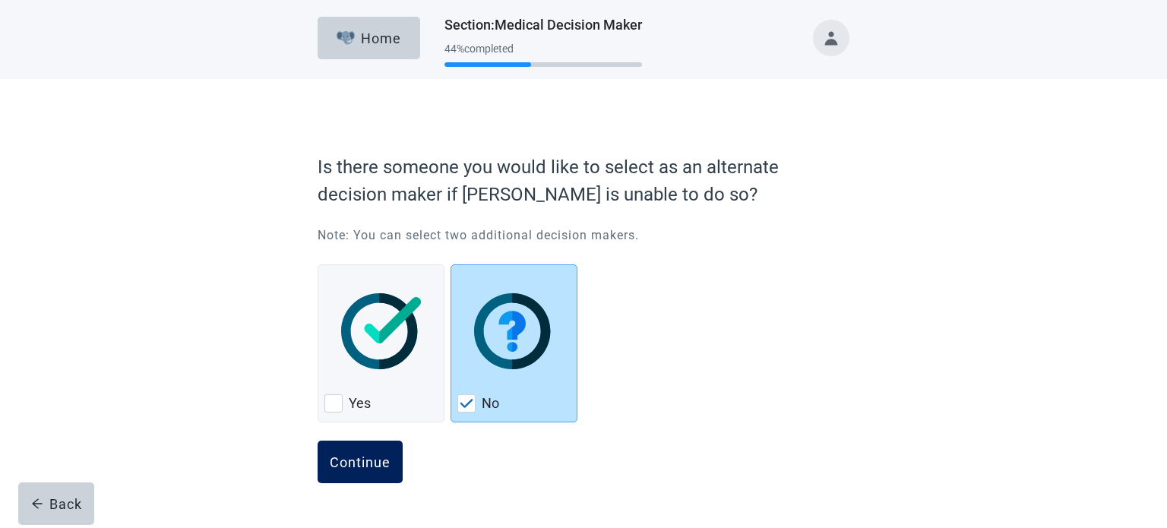
click at [378, 461] on div "Continue" at bounding box center [360, 461] width 61 height 15
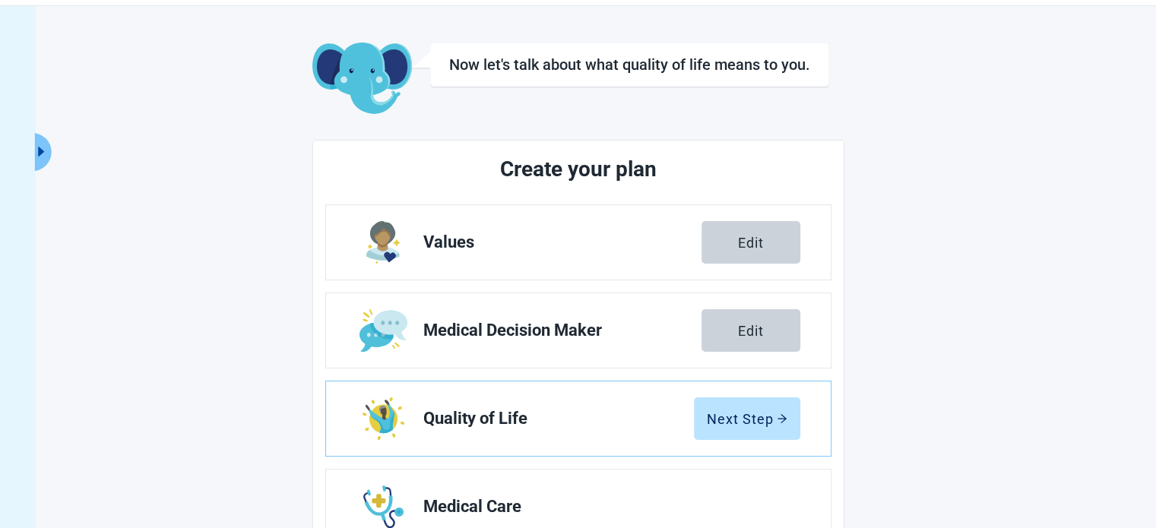
scroll to position [76, 0]
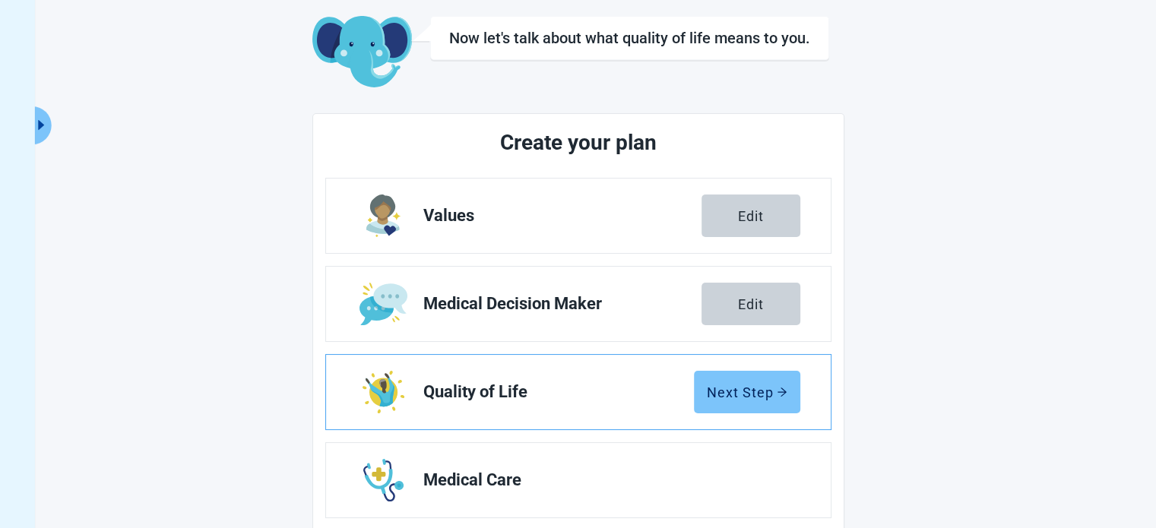
click at [770, 388] on div "Next Step" at bounding box center [747, 391] width 81 height 15
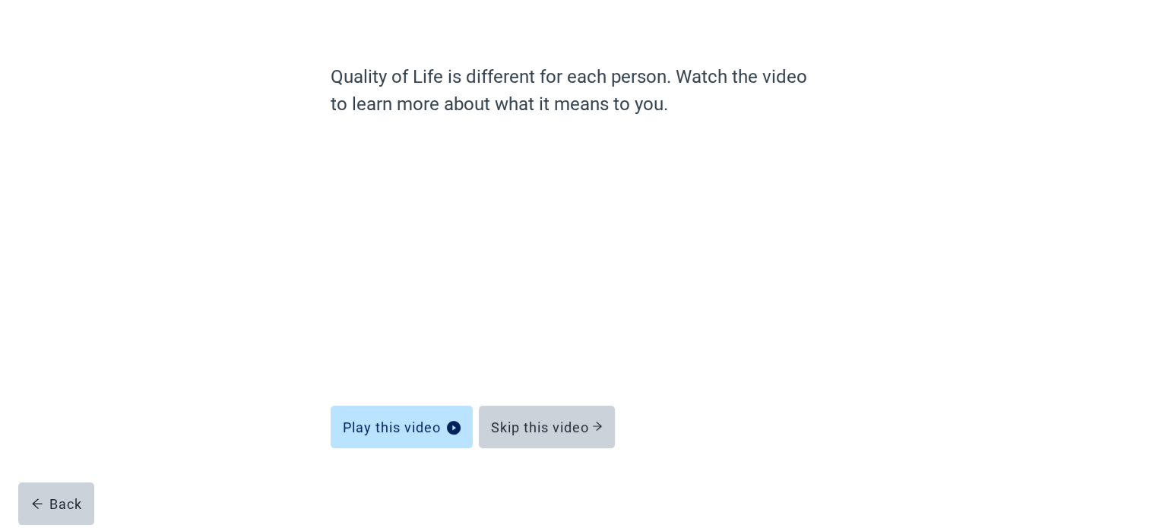
scroll to position [85, 0]
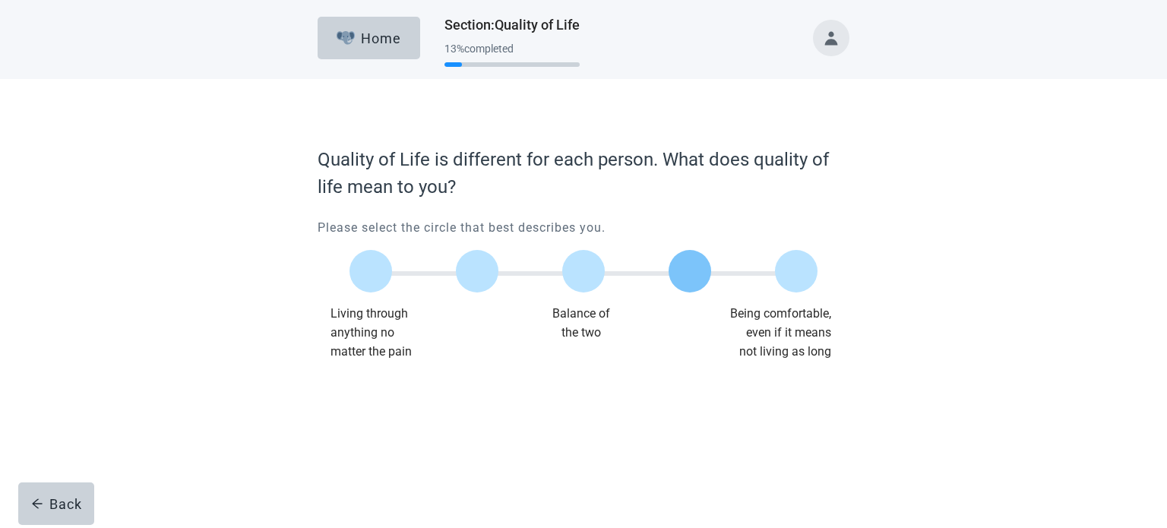
click at [685, 277] on label "Main content" at bounding box center [690, 271] width 43 height 43
click at [690, 271] on input "Quality of life scale: 75 out of 100. 75% between extremes" at bounding box center [690, 271] width 0 height 0
click at [377, 384] on div "Continue" at bounding box center [360, 391] width 61 height 15
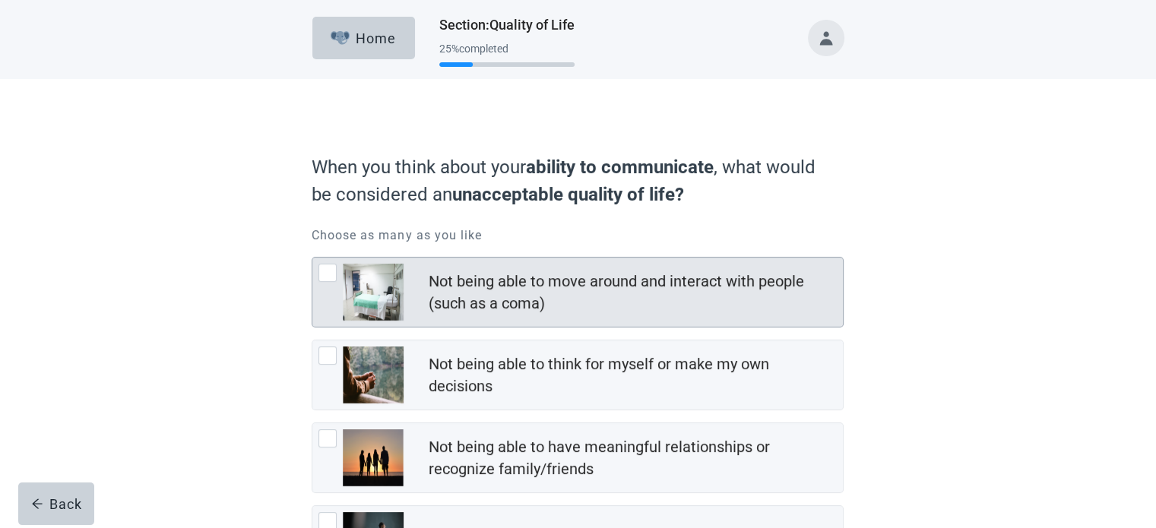
click at [321, 270] on div "Not being able to move around and interact with people (such as a coma), checkb…" at bounding box center [327, 273] width 18 height 18
click at [312, 258] on input "Not being able to move around and interact with people (such as a coma)" at bounding box center [311, 257] width 1 height 1
checkbox input "true"
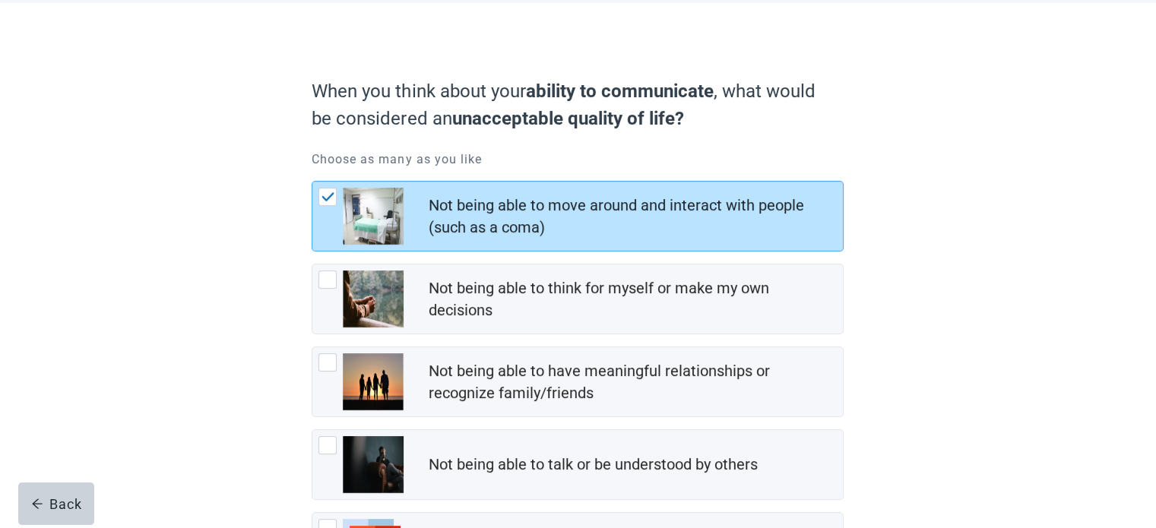
scroll to position [152, 0]
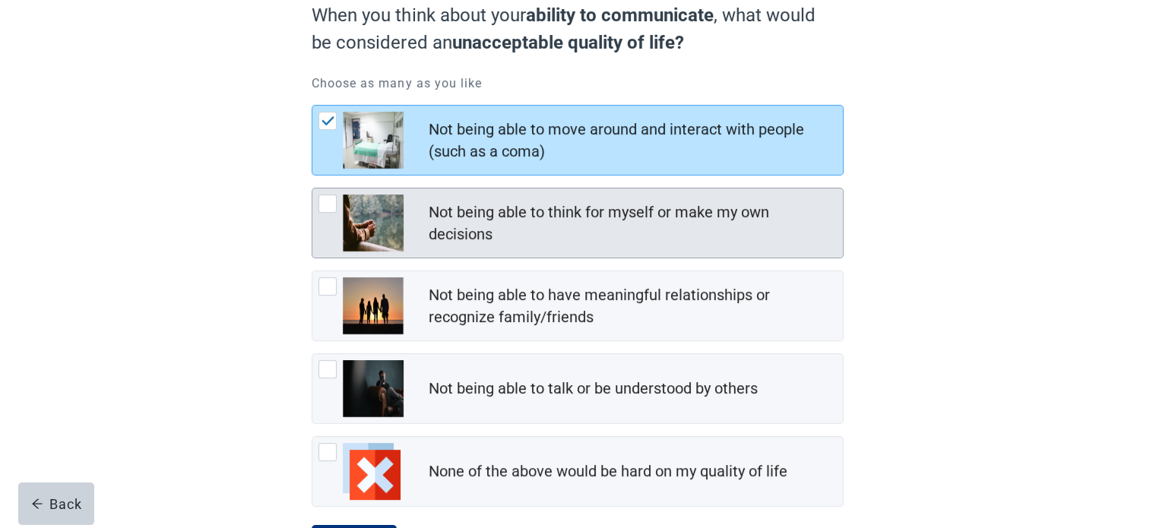
click at [330, 206] on div "Not being able to think for myself or make my own decisions, checkbox, not chec…" at bounding box center [327, 203] width 18 height 18
click at [312, 188] on input "Not being able to think for myself or make my own decisions" at bounding box center [311, 188] width 1 height 1
checkbox input "true"
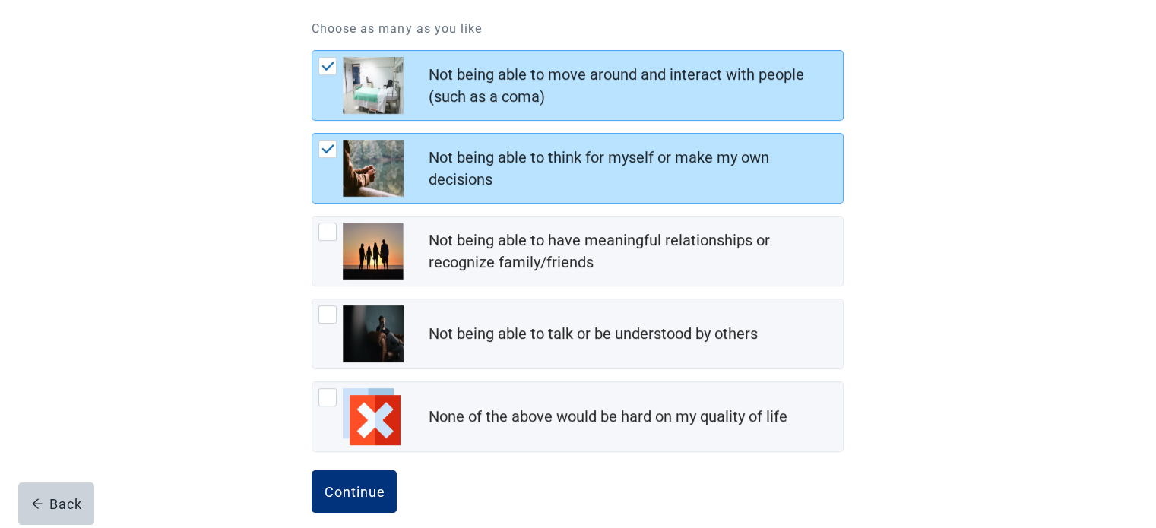
scroll to position [223, 0]
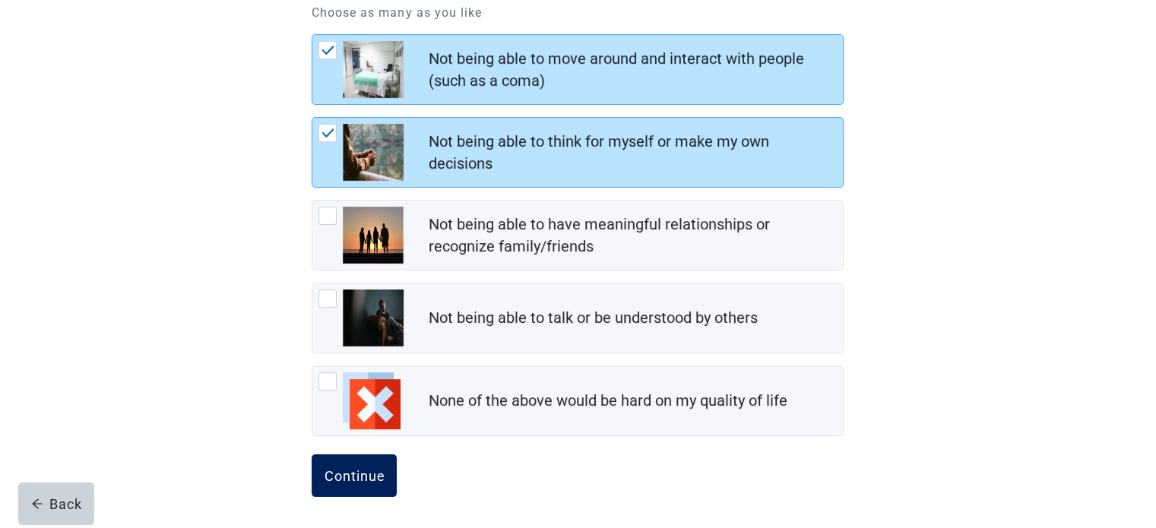
click at [346, 469] on div "Continue" at bounding box center [354, 475] width 61 height 15
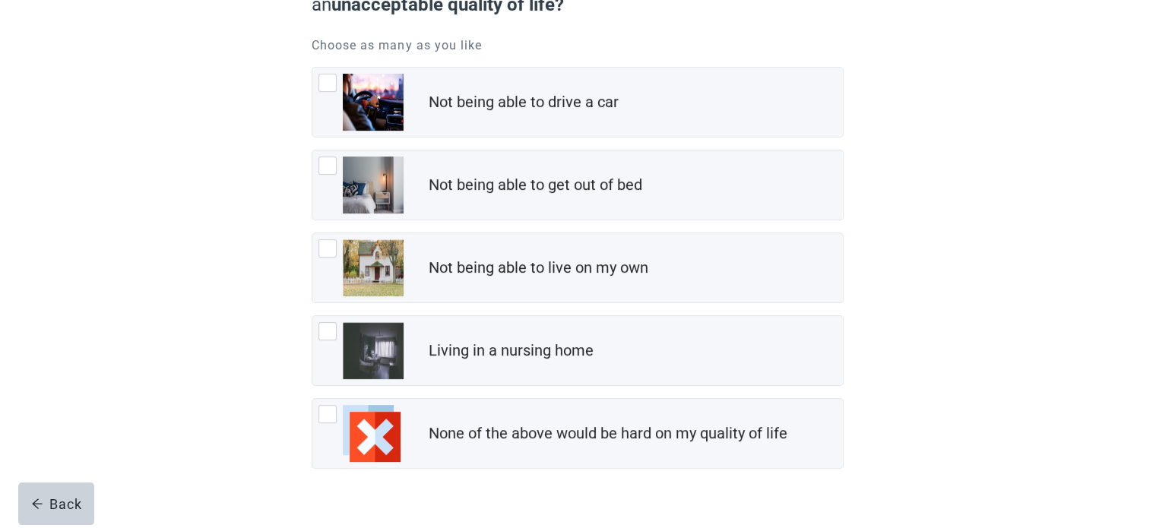
scroll to position [223, 0]
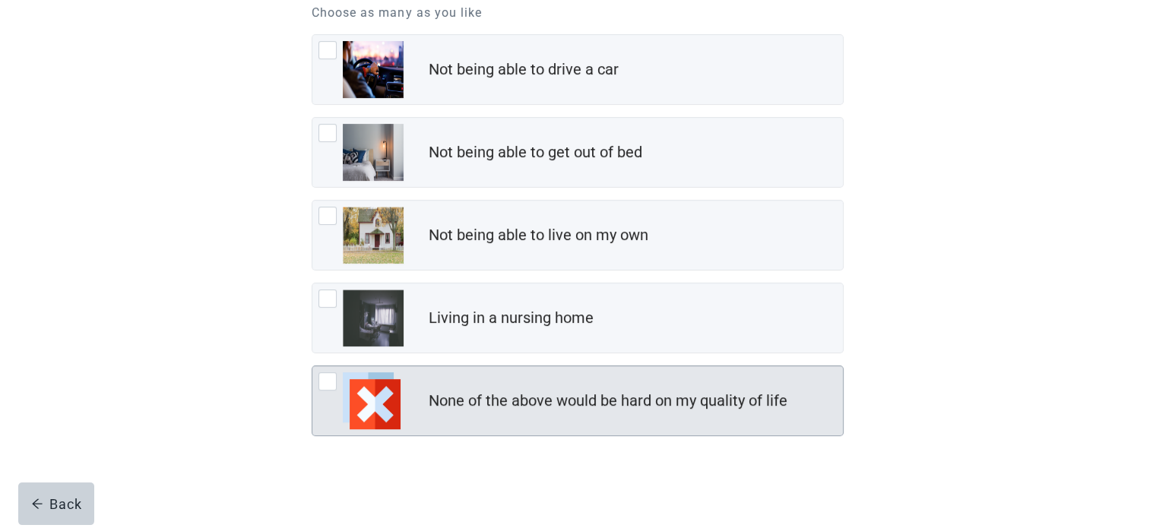
click at [331, 380] on div "None of the above would be hard on my quality of life, checkbox, not checked" at bounding box center [327, 381] width 18 height 18
click at [312, 366] on input "None of the above would be hard on my quality of life" at bounding box center [311, 365] width 1 height 1
checkbox input "true"
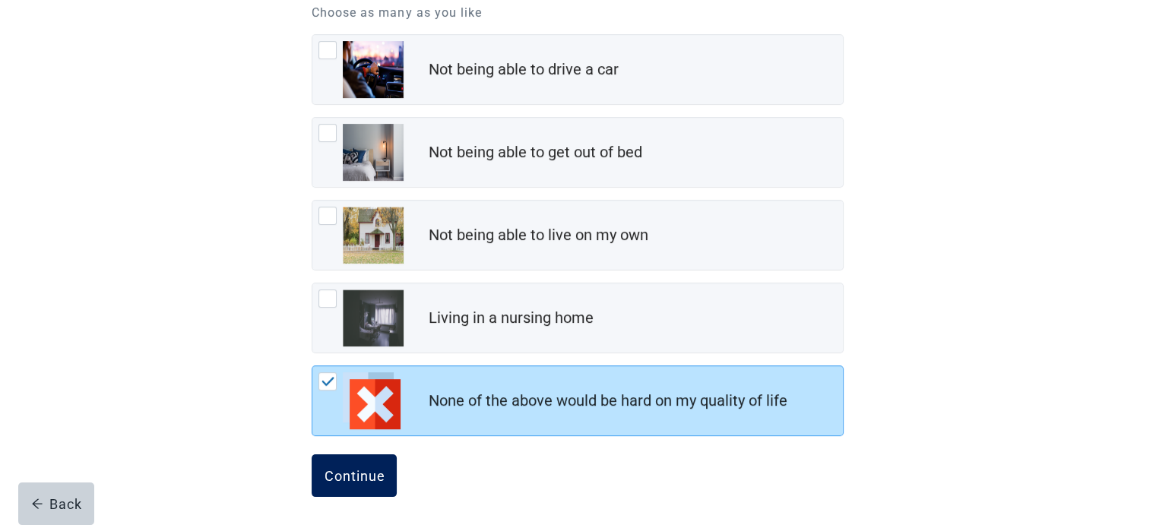
click at [353, 476] on div "Continue" at bounding box center [354, 475] width 61 height 15
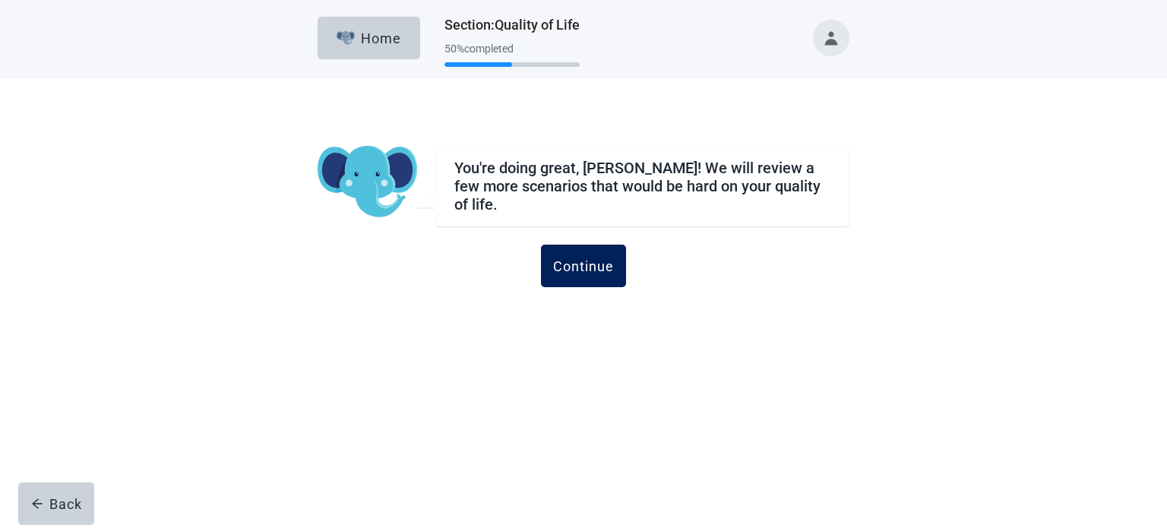
click at [593, 258] on div "Continue" at bounding box center [583, 265] width 61 height 15
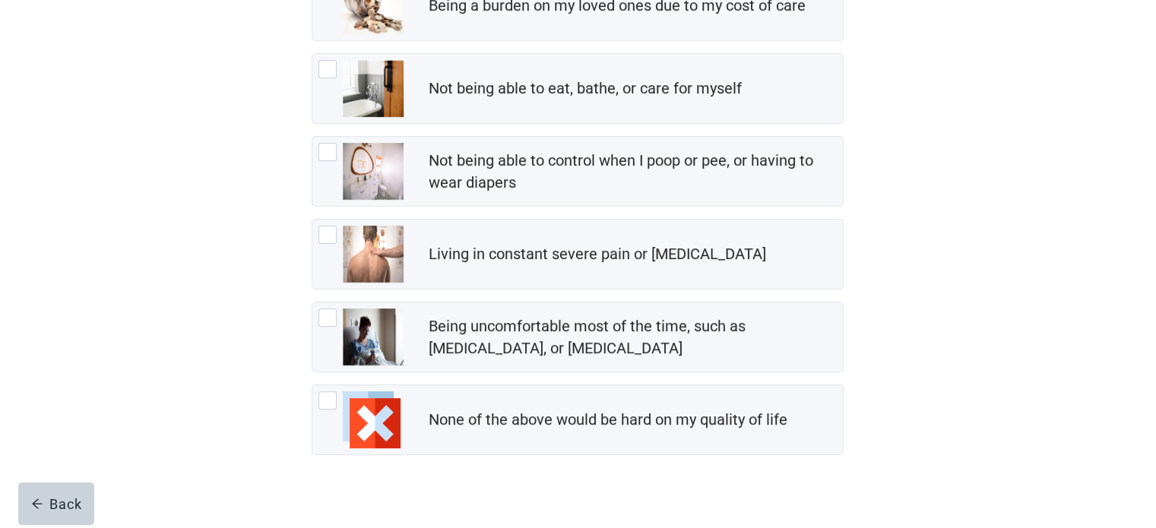
scroll to position [304, 0]
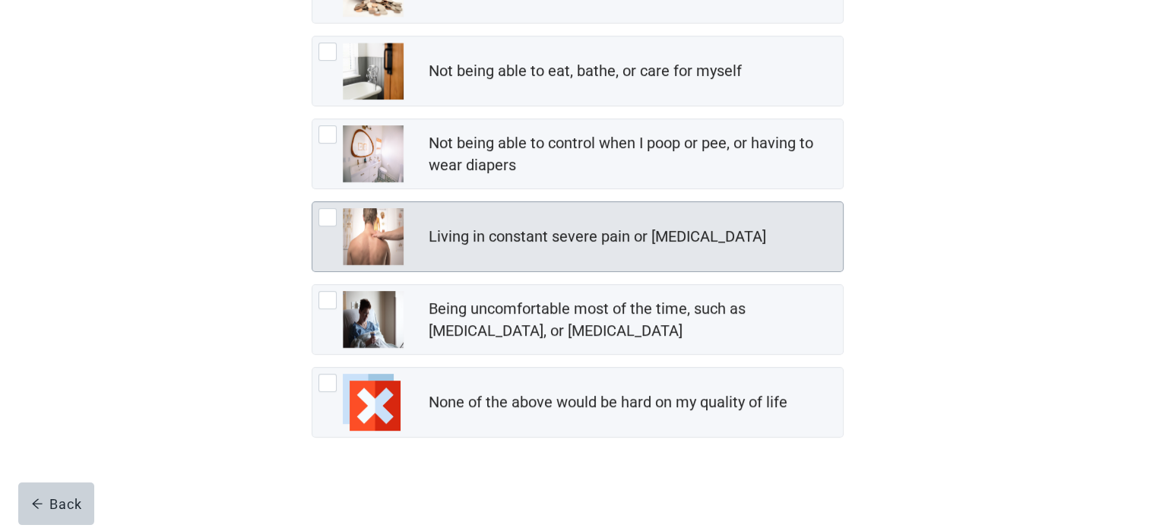
click at [331, 217] on div "Living in constant severe pain or shortness of breath, checkbox, not checked" at bounding box center [327, 217] width 18 height 18
click at [312, 202] on input "Living in constant severe pain or [MEDICAL_DATA]" at bounding box center [311, 201] width 1 height 1
checkbox input "true"
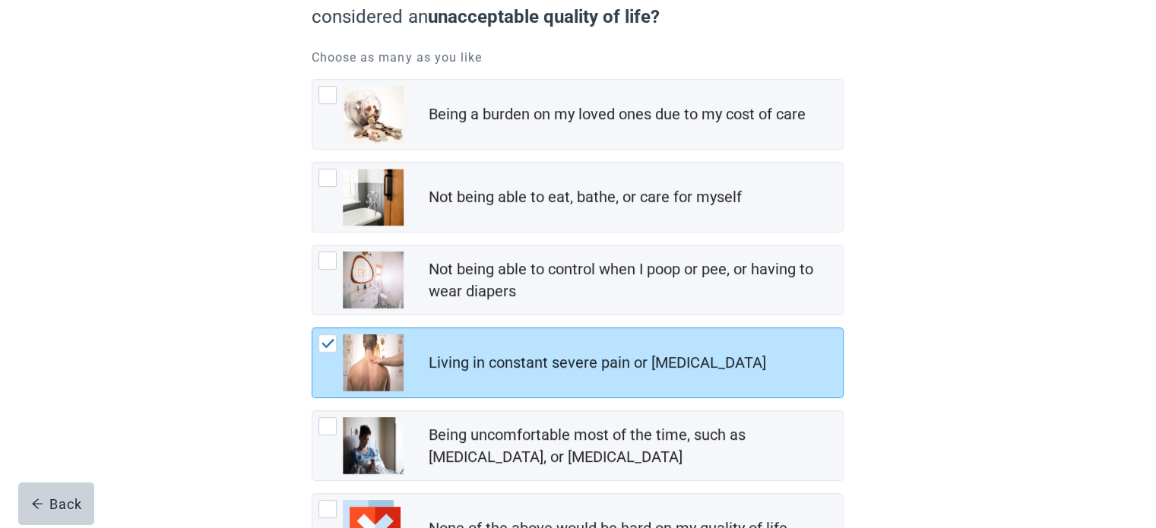
scroll to position [152, 0]
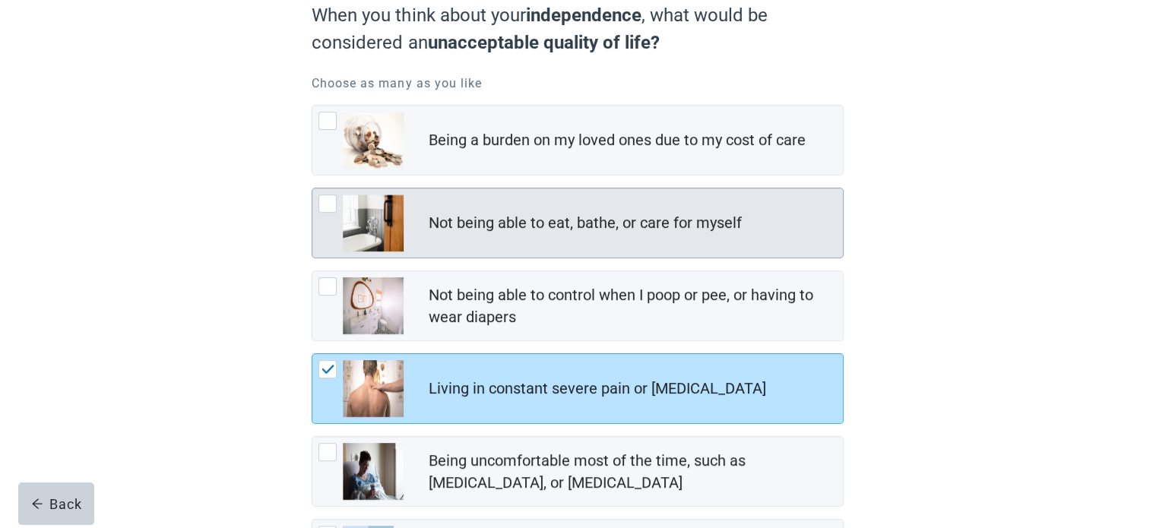
click at [327, 206] on div "Not being able to eat, bathe, or care for myself, checkbox, not checked" at bounding box center [327, 203] width 18 height 18
click at [312, 188] on input "Not being able to eat, bathe, or care for myself" at bounding box center [311, 188] width 1 height 1
checkbox input "true"
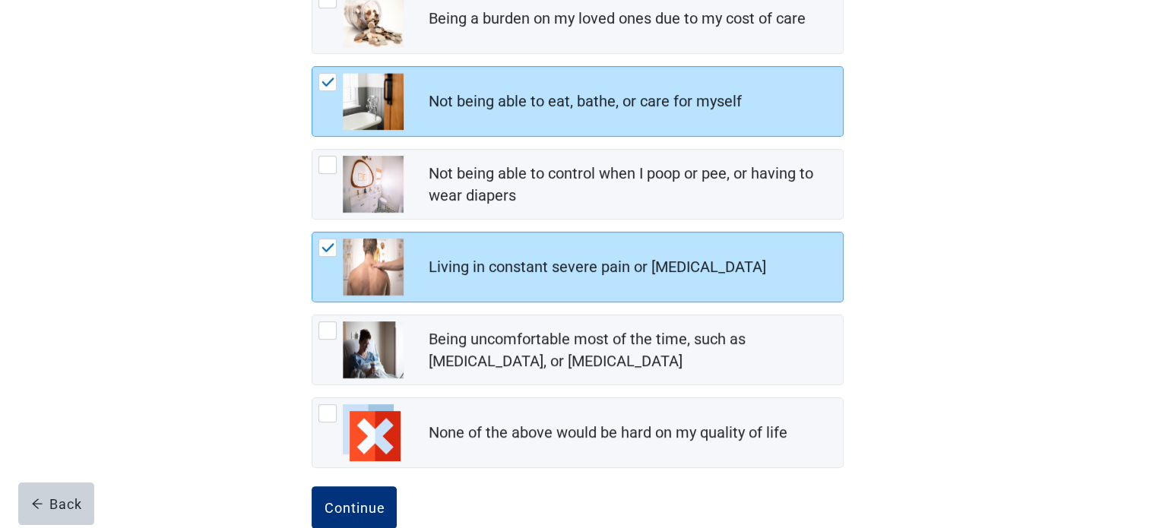
scroll to position [305, 0]
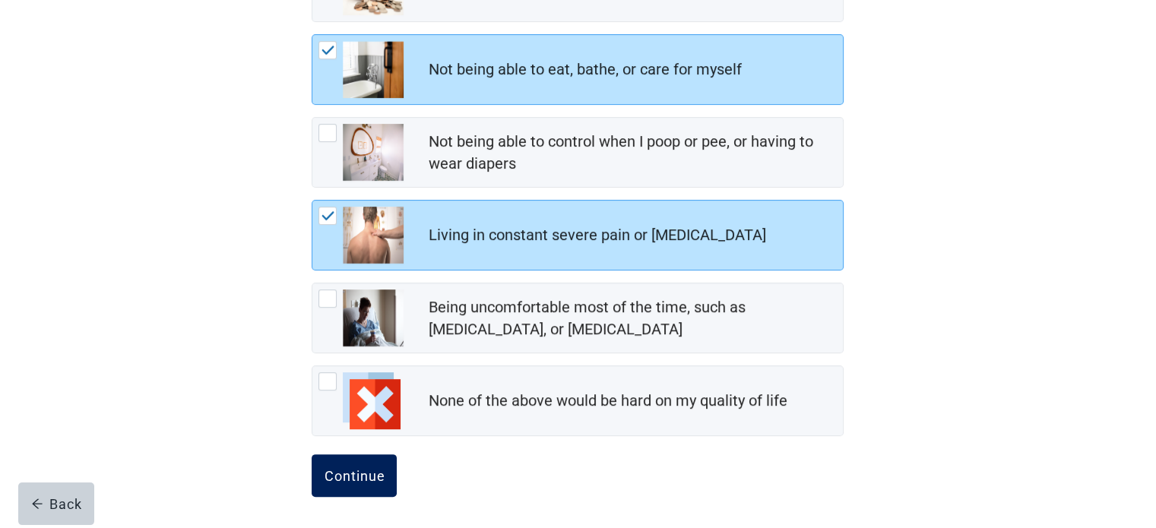
click at [376, 469] on div "Continue" at bounding box center [354, 475] width 61 height 15
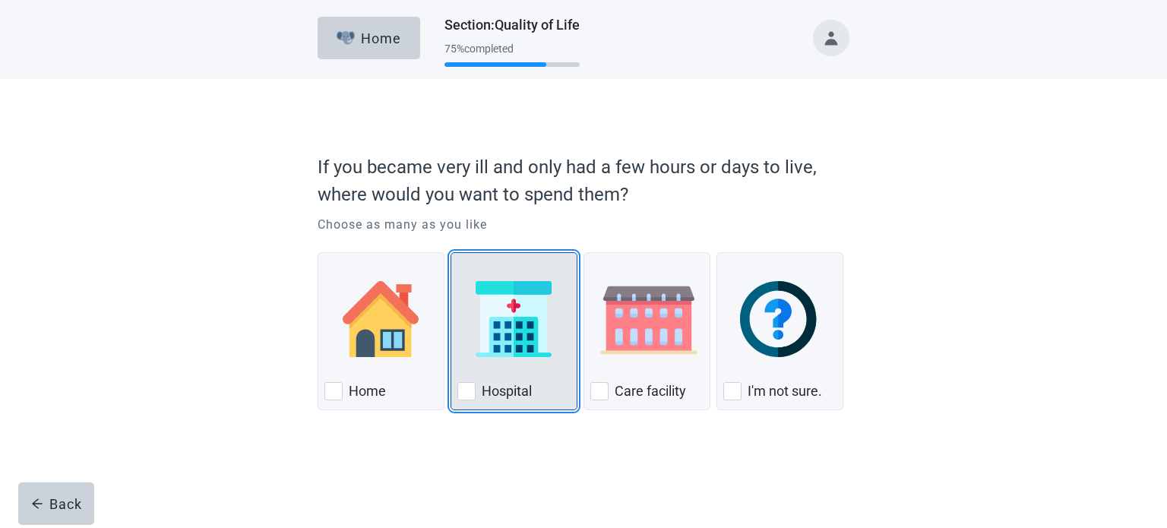
click at [467, 397] on div "Hospital, checkbox, not checked" at bounding box center [466, 391] width 18 height 18
click at [451, 253] on input "Hospital" at bounding box center [451, 252] width 1 height 1
checkbox input "true"
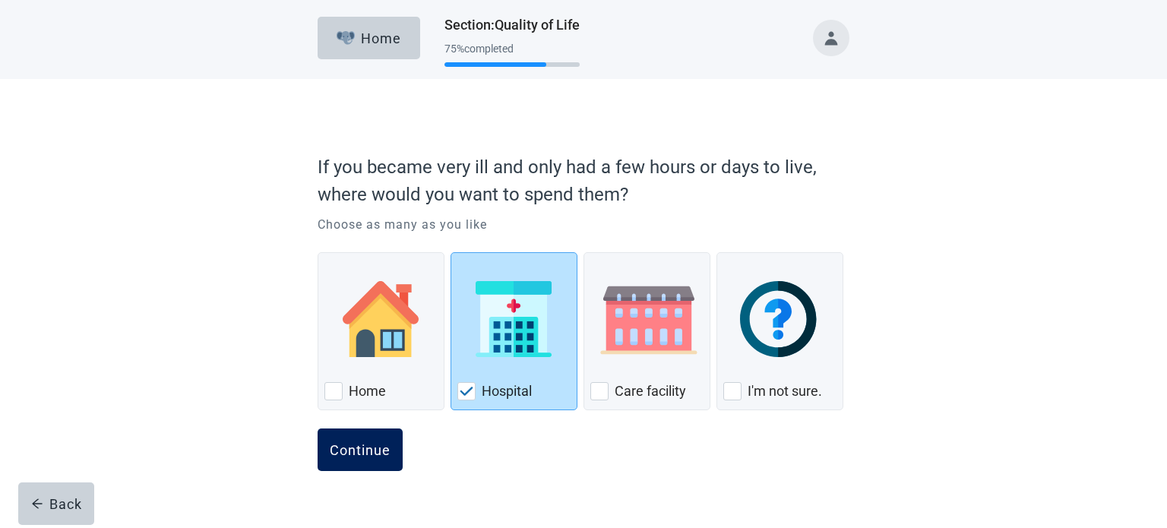
click at [368, 447] on div "Continue" at bounding box center [360, 449] width 61 height 15
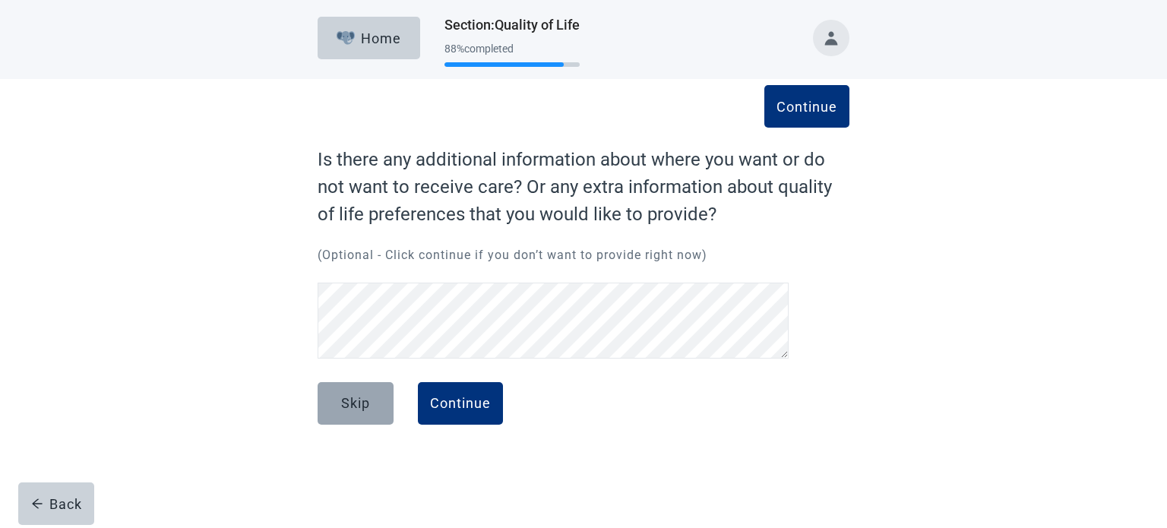
click at [324, 403] on button "Skip" at bounding box center [356, 403] width 76 height 43
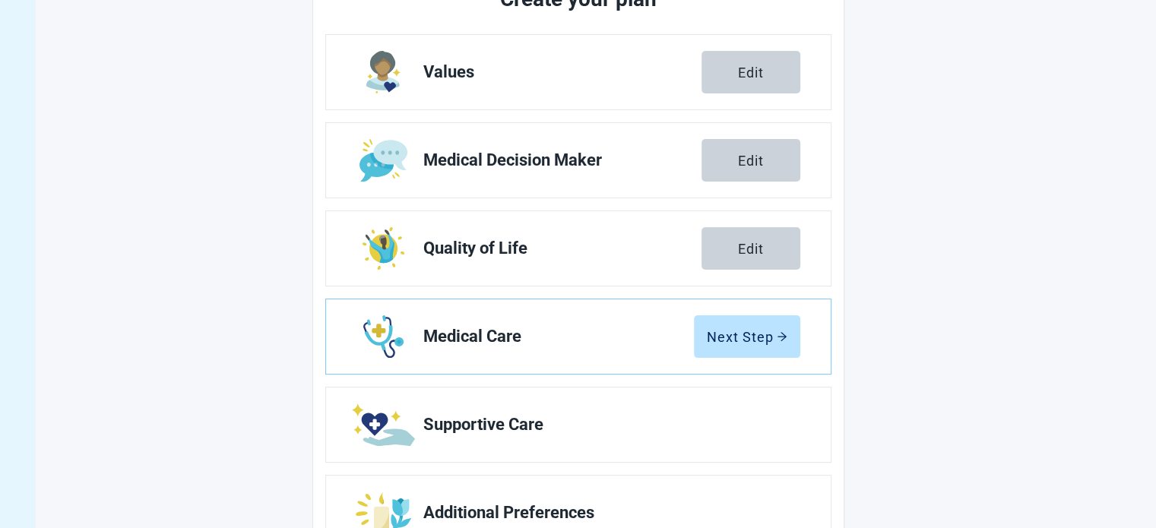
scroll to position [228, 0]
click at [749, 337] on div "Next Step" at bounding box center [747, 335] width 81 height 15
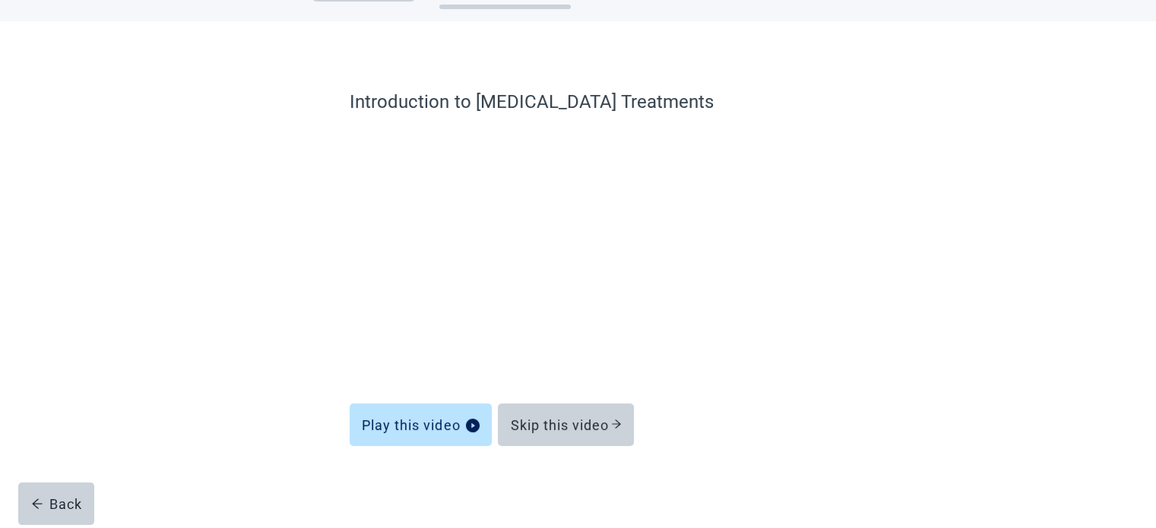
scroll to position [58, 0]
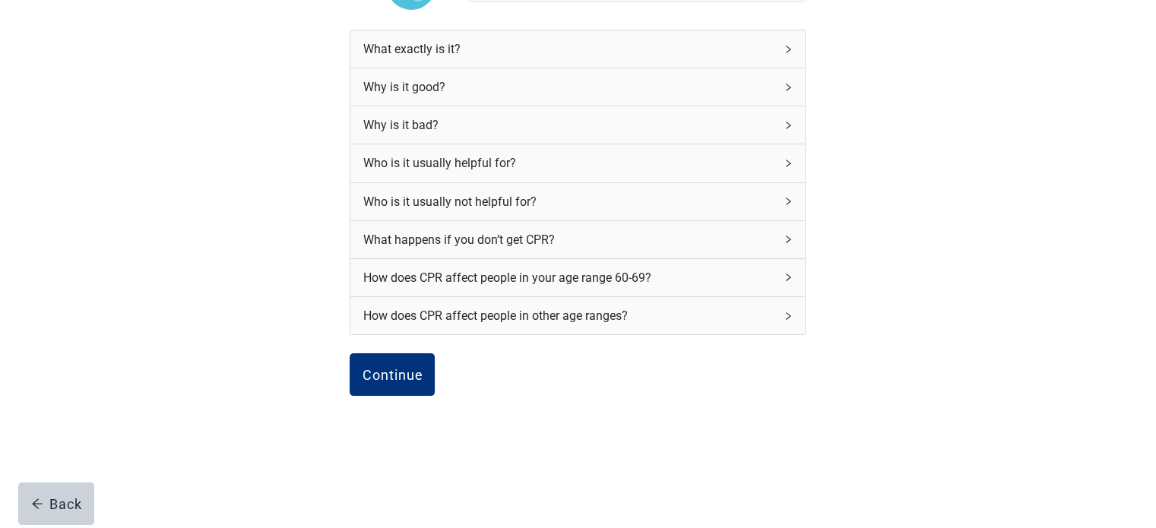
scroll to position [202, 0]
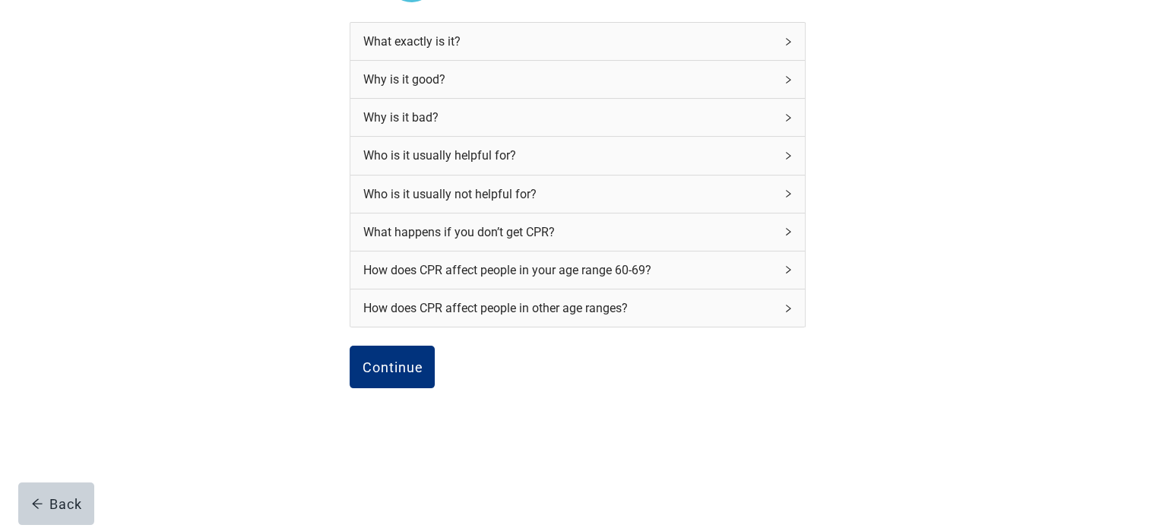
click at [790, 307] on icon "right" at bounding box center [787, 308] width 9 height 9
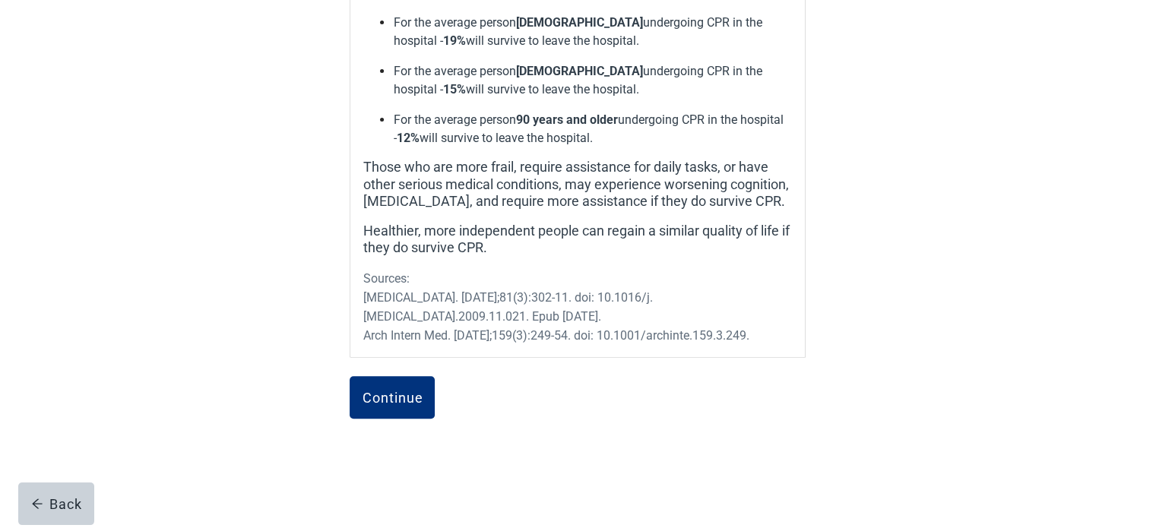
scroll to position [582, 0]
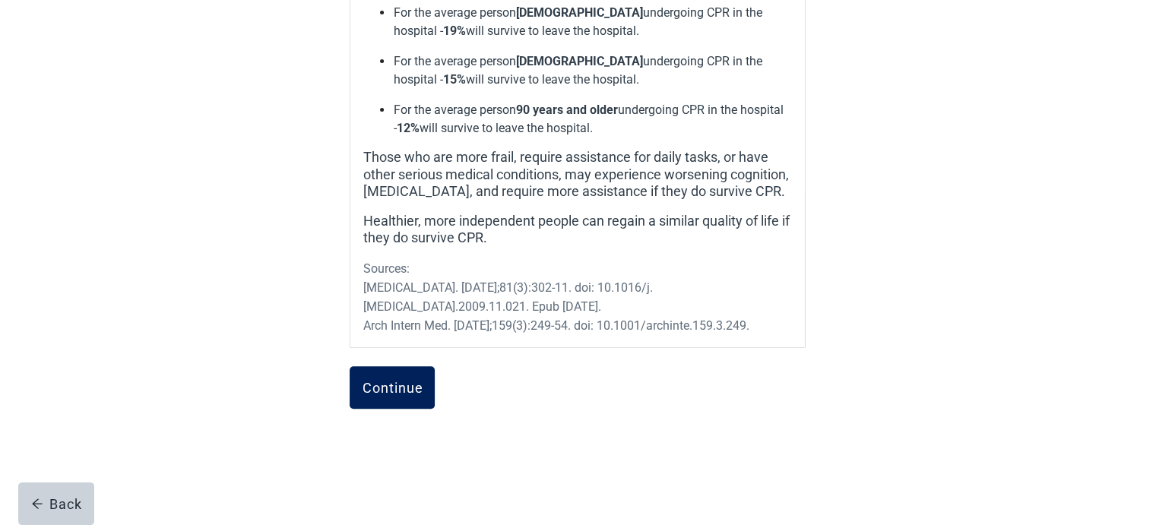
click at [374, 375] on button "Continue" at bounding box center [391, 387] width 85 height 43
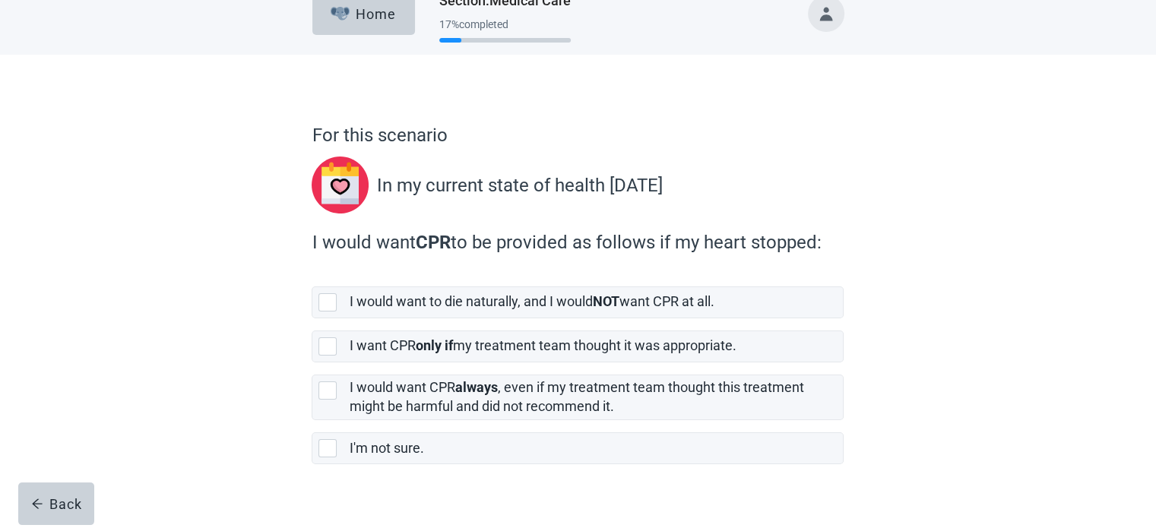
scroll to position [47, 0]
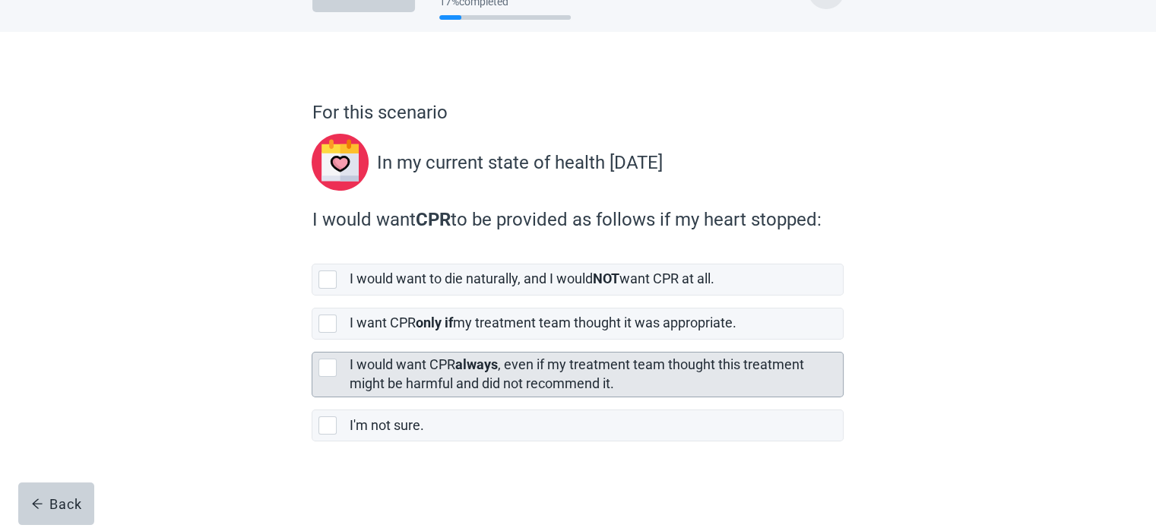
click at [330, 362] on div "[object Object], checkbox, not selected" at bounding box center [327, 368] width 18 height 18
click at [312, 340] on input "I would want CPR always , even if my treatment team thought this treatment migh…" at bounding box center [311, 340] width 1 height 1
checkbox input "true"
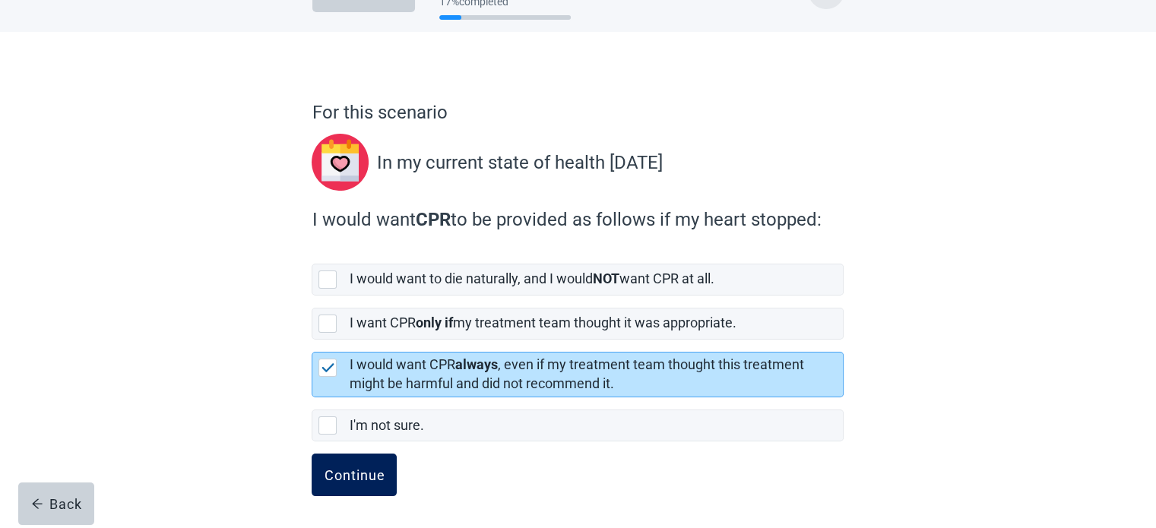
click at [349, 472] on div "Continue" at bounding box center [354, 474] width 61 height 15
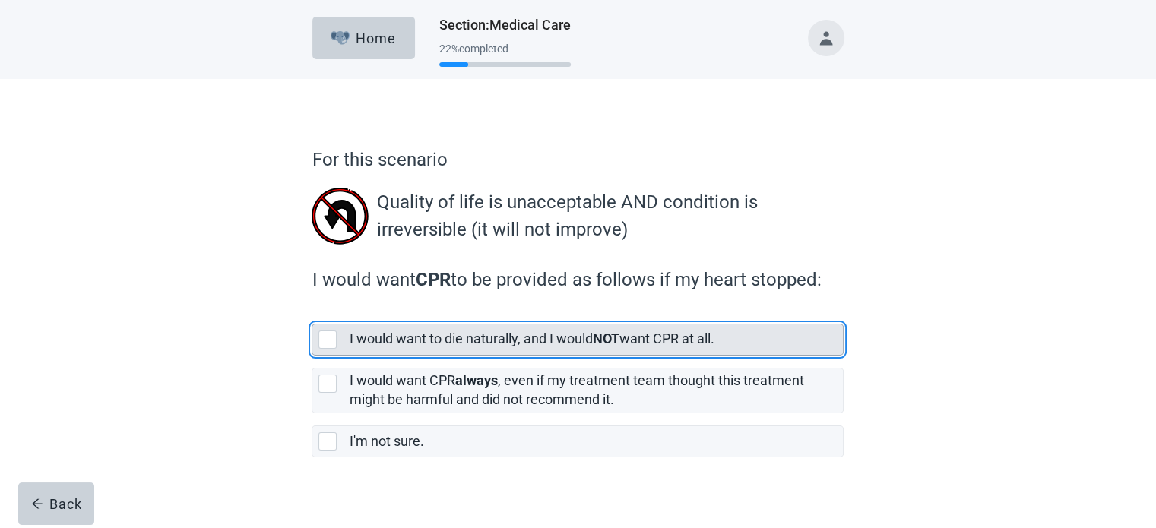
click at [330, 343] on div "[object Object], checkbox, not selected" at bounding box center [327, 339] width 18 height 18
click at [312, 312] on input "I would want to die naturally, and I would NOT want CPR at all." at bounding box center [311, 311] width 1 height 1
checkbox input "true"
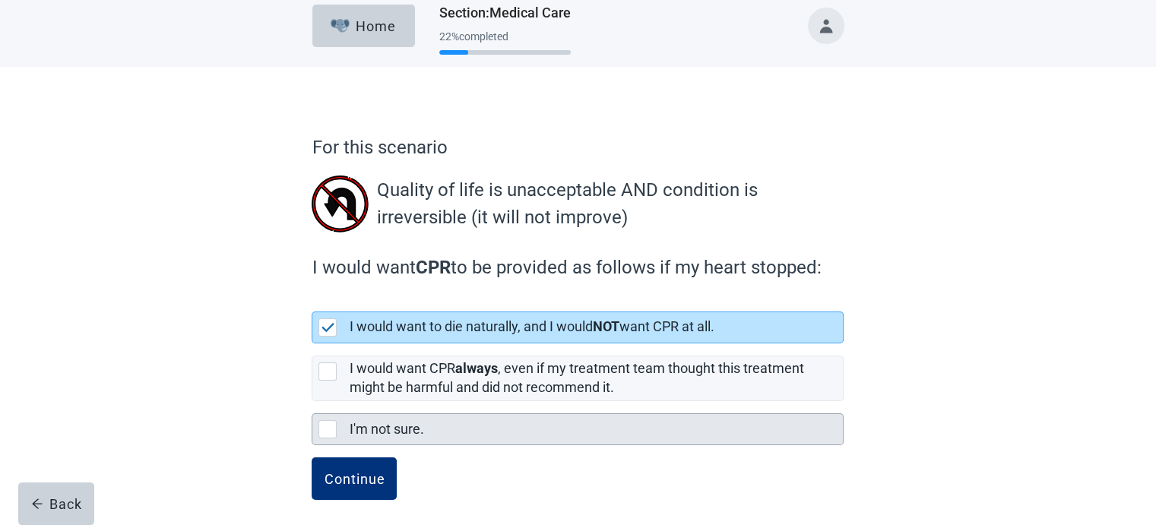
scroll to position [16, 0]
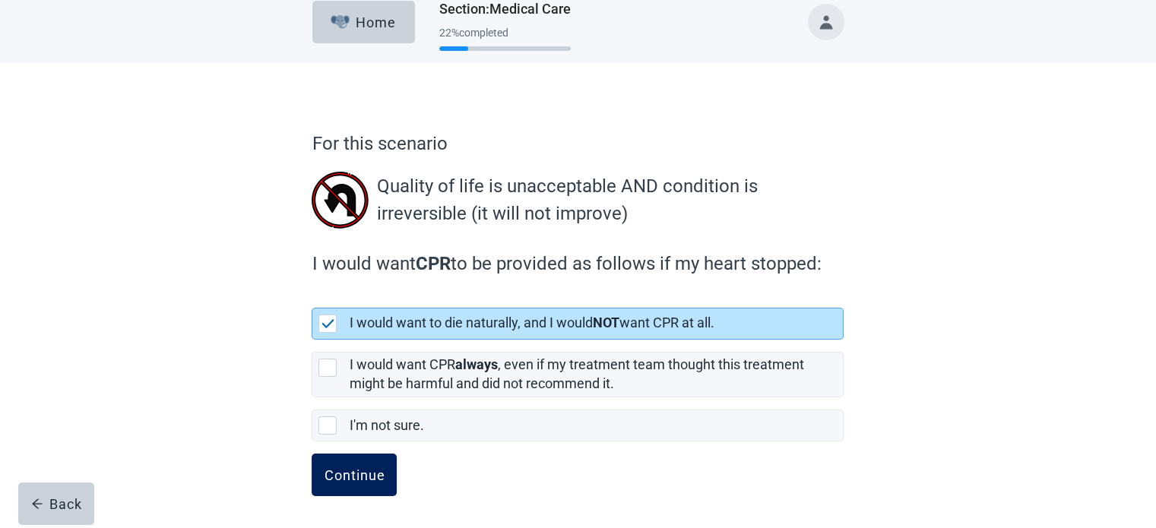
click at [355, 475] on div "Continue" at bounding box center [354, 474] width 61 height 15
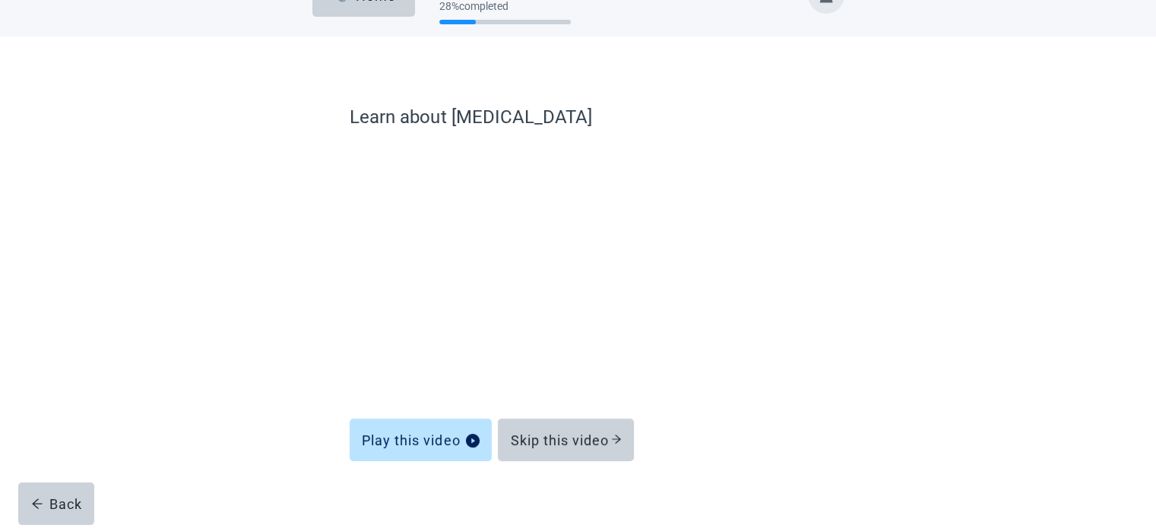
scroll to position [58, 0]
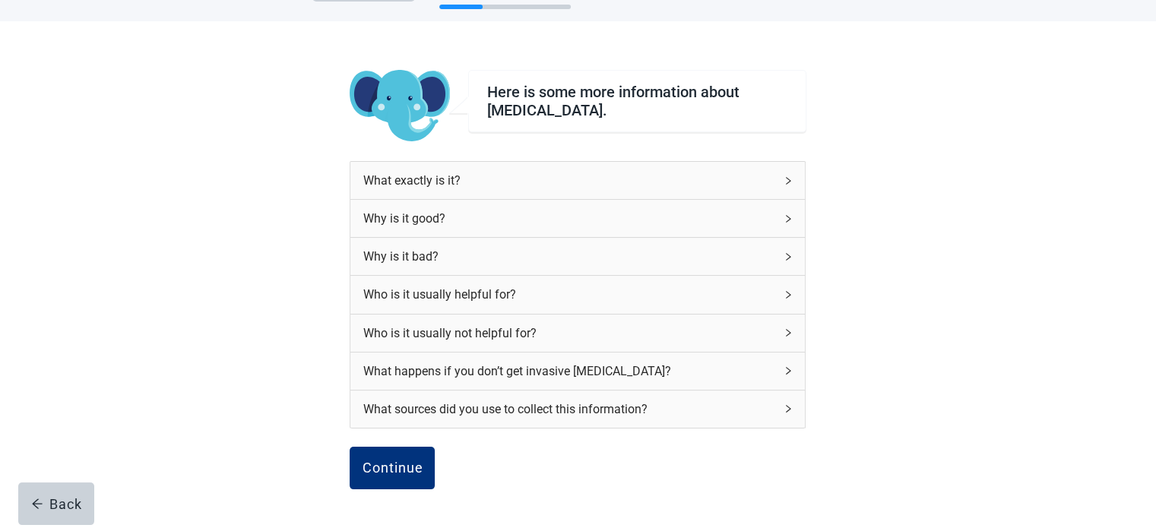
click at [785, 216] on icon "right" at bounding box center [787, 218] width 9 height 9
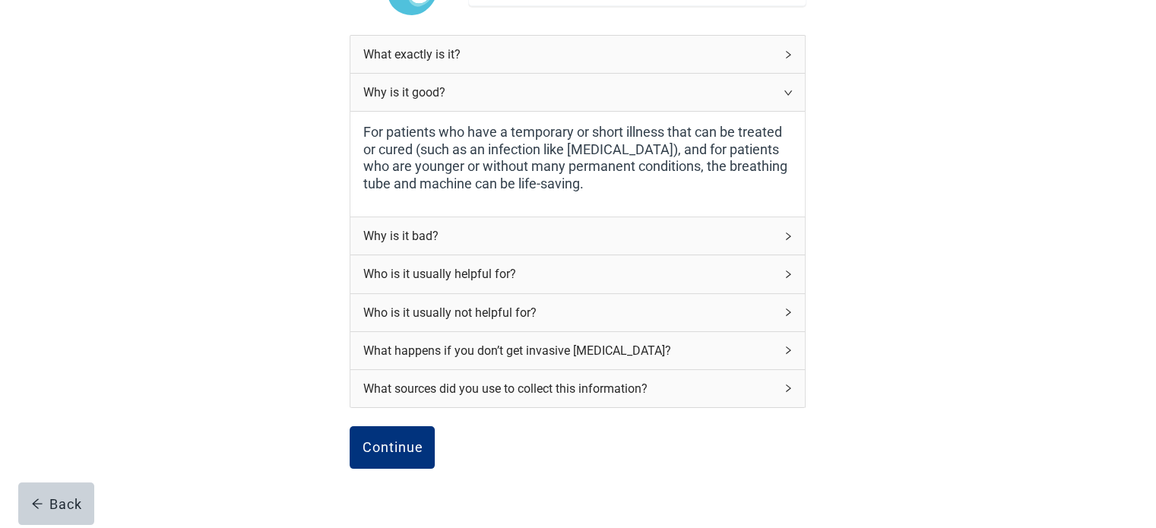
scroll to position [210, 0]
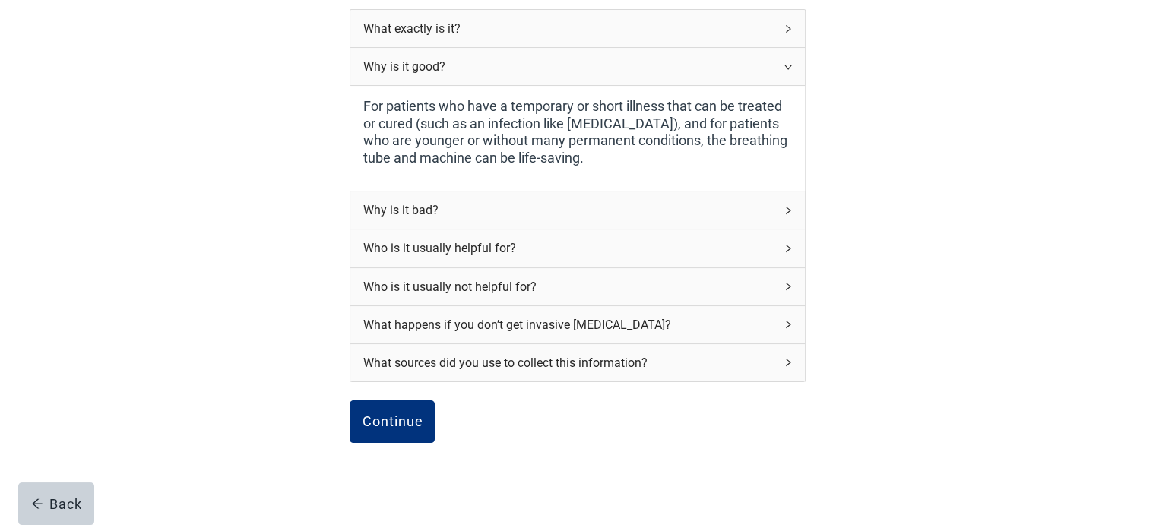
click at [792, 210] on icon "right" at bounding box center [787, 210] width 9 height 9
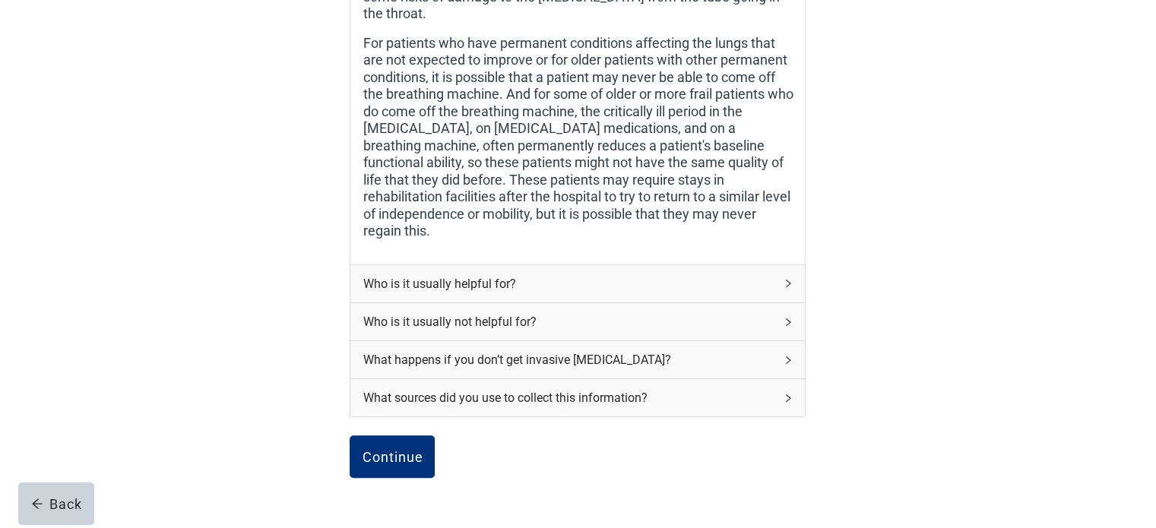
scroll to position [585, 0]
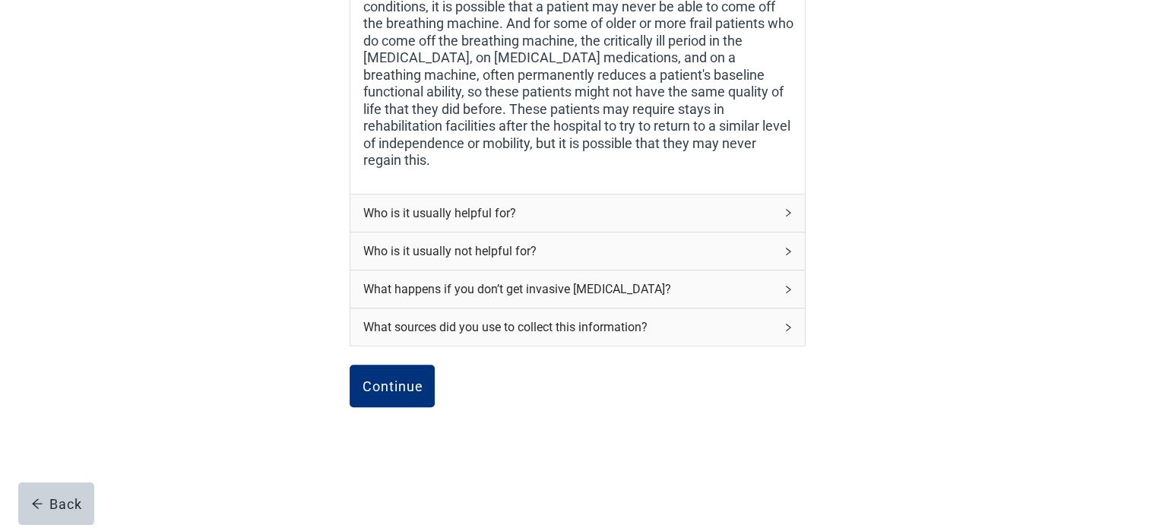
click at [786, 208] on icon "right" at bounding box center [787, 212] width 9 height 9
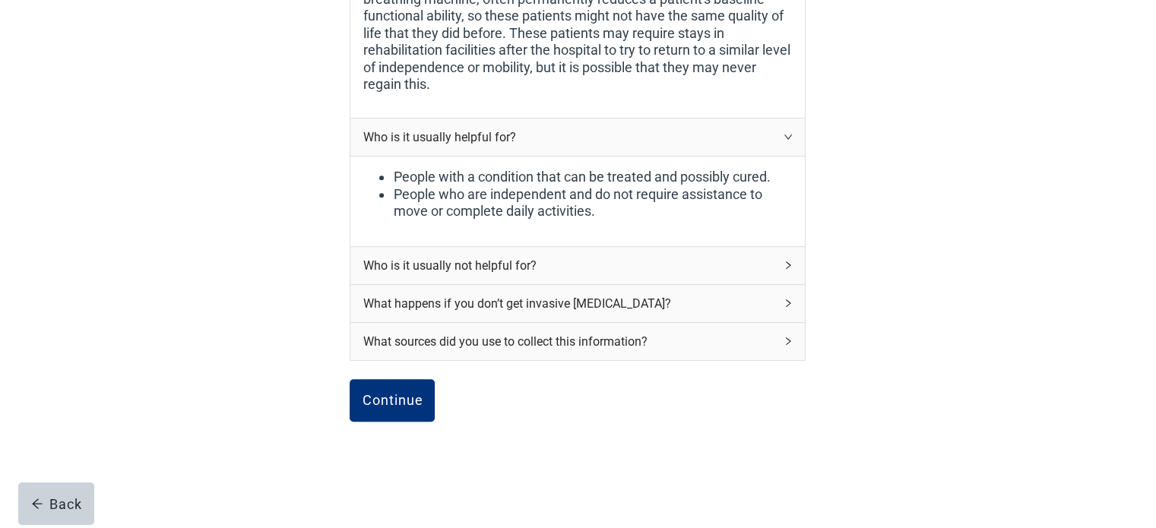
scroll to position [675, 0]
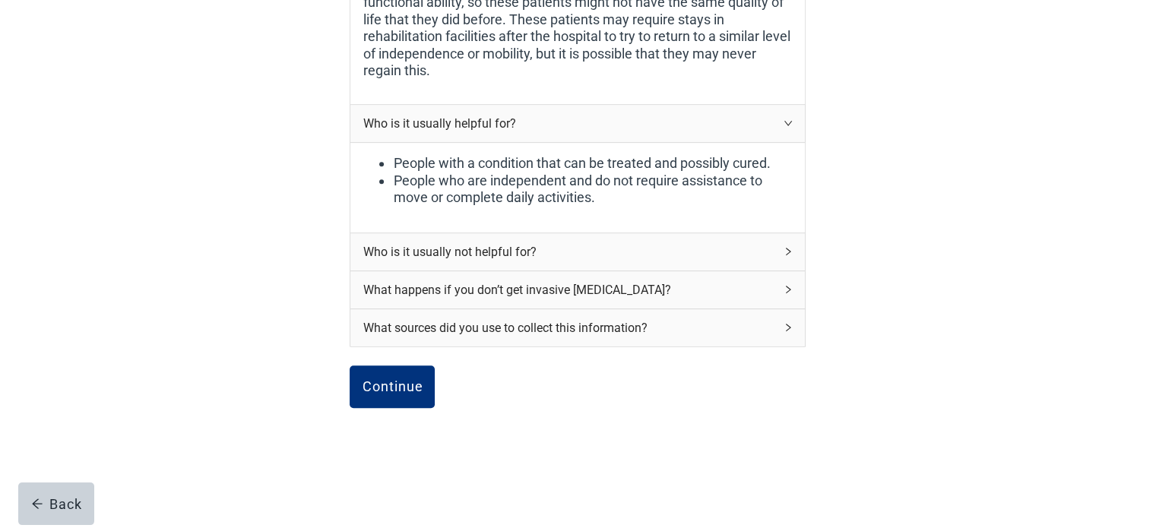
click at [788, 247] on icon "right" at bounding box center [787, 251] width 9 height 9
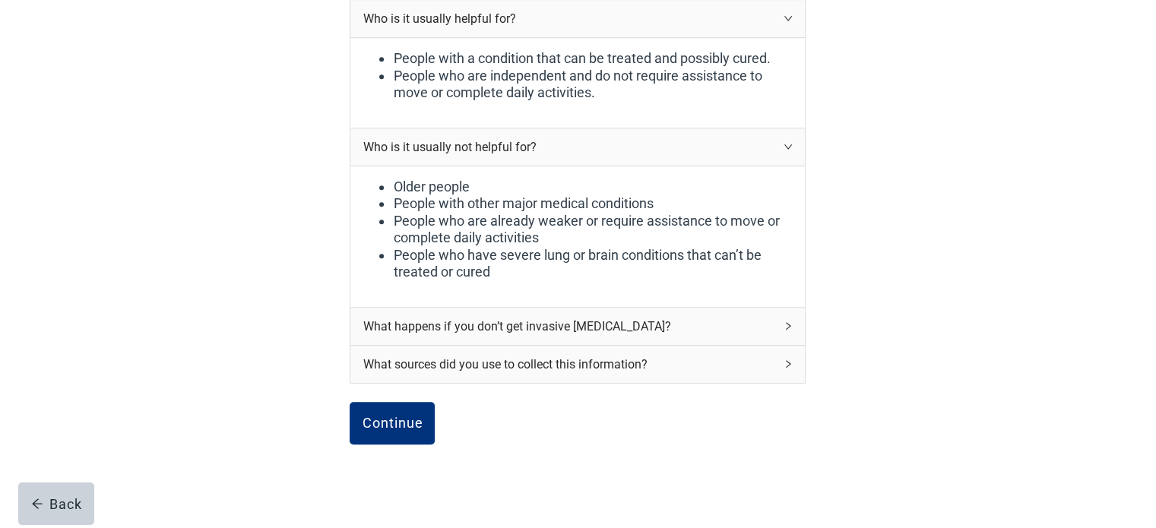
scroll to position [817, 0]
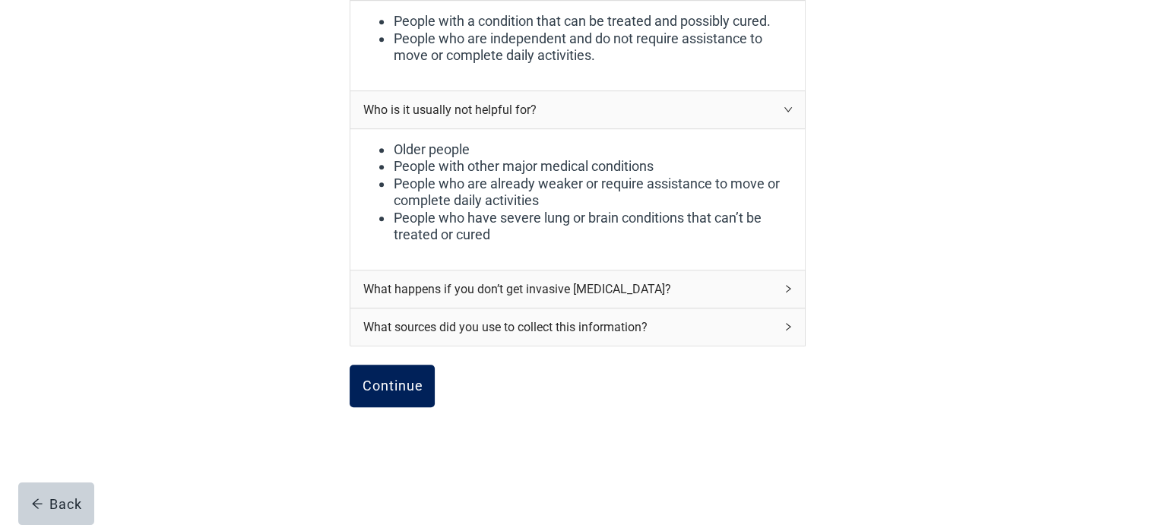
click at [401, 378] on div "Continue" at bounding box center [392, 385] width 61 height 15
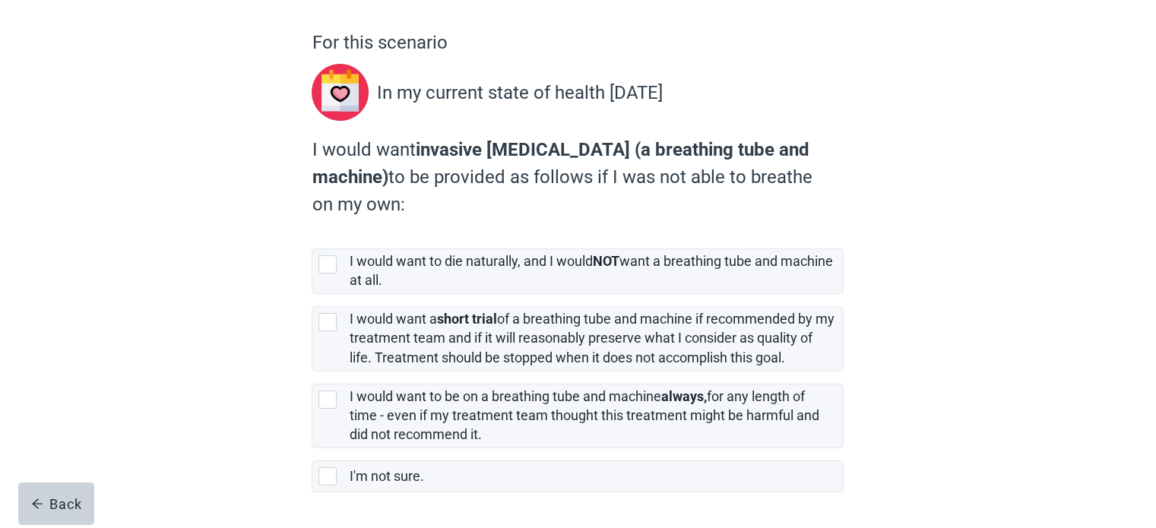
scroll to position [152, 0]
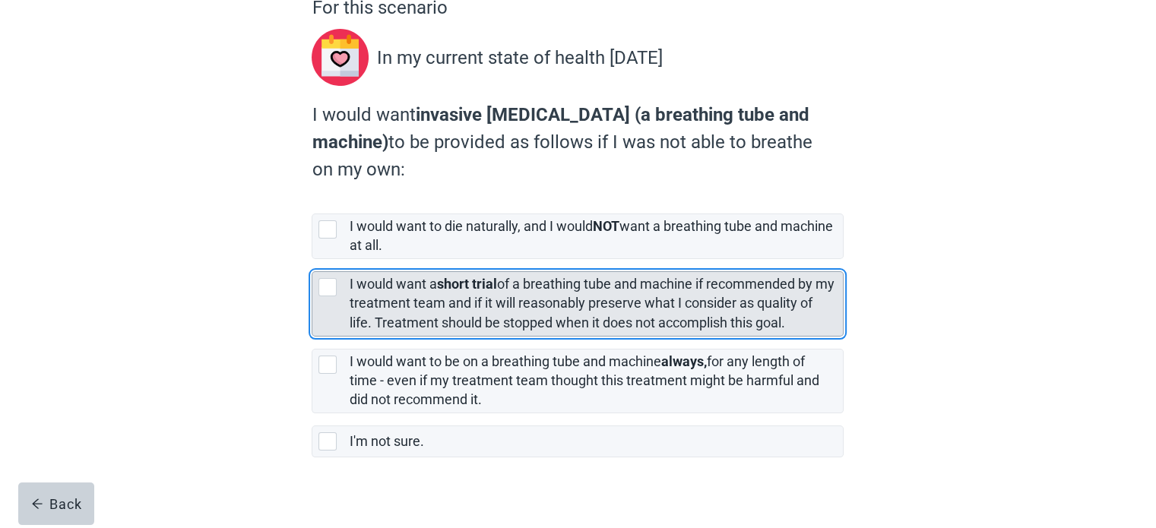
click at [320, 288] on div "[object Object], checkbox, not selected" at bounding box center [327, 287] width 18 height 18
click at [312, 260] on input "I would want a short trial of a breathing tube and machine if recommended by my…" at bounding box center [311, 259] width 1 height 1
checkbox input "true"
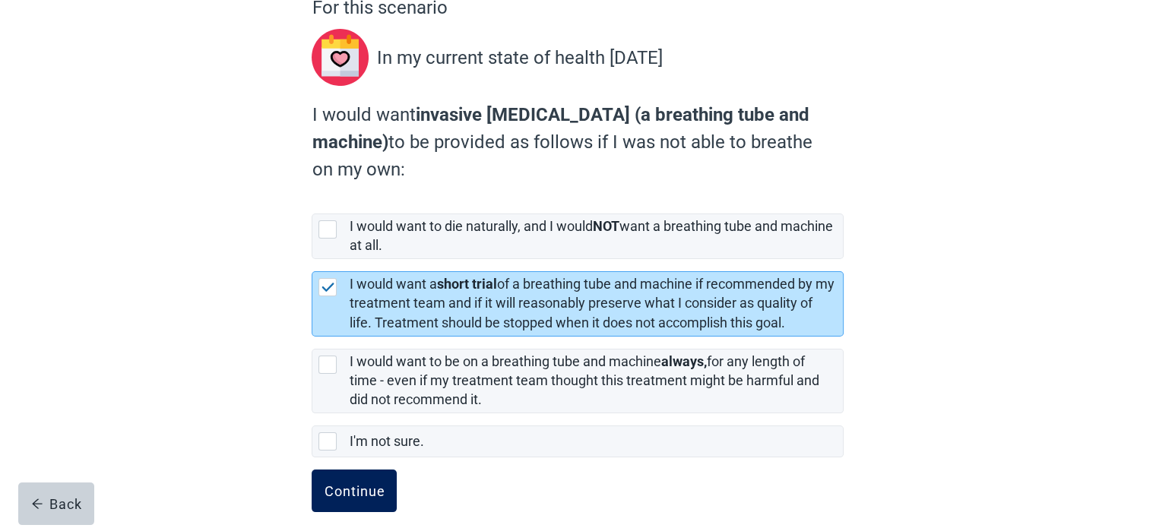
click at [355, 488] on div "Continue" at bounding box center [354, 490] width 61 height 15
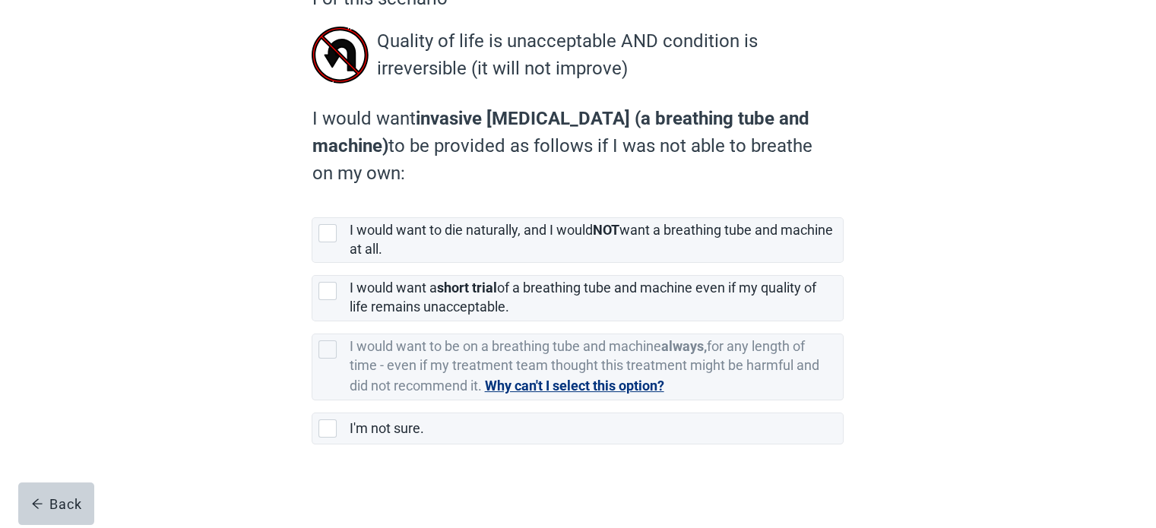
scroll to position [164, 0]
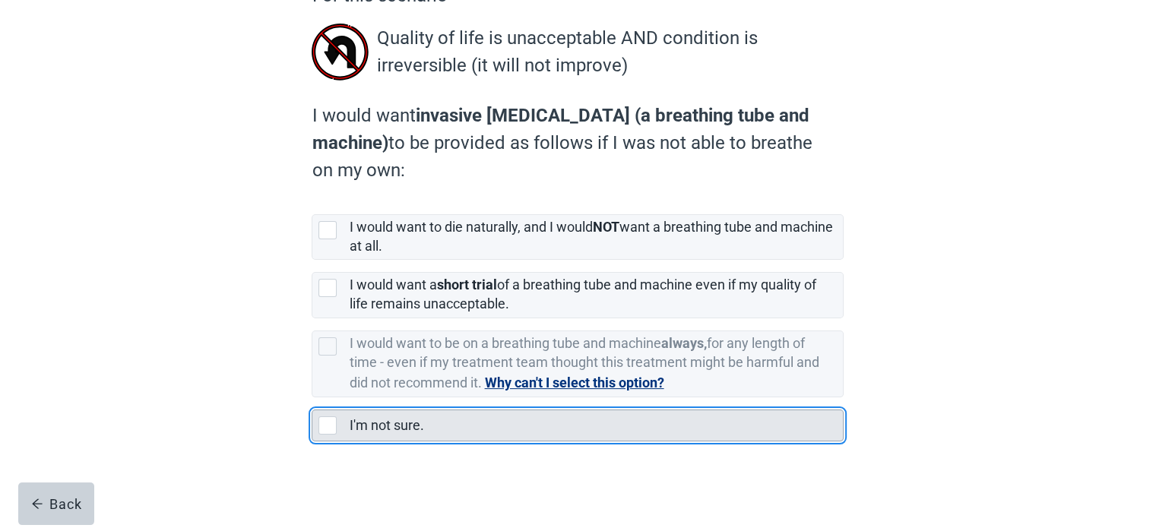
click at [323, 422] on div "I'm not sure., checkbox, not selected" at bounding box center [327, 425] width 18 height 18
click at [312, 398] on input "I'm not sure." at bounding box center [311, 397] width 1 height 1
checkbox input "true"
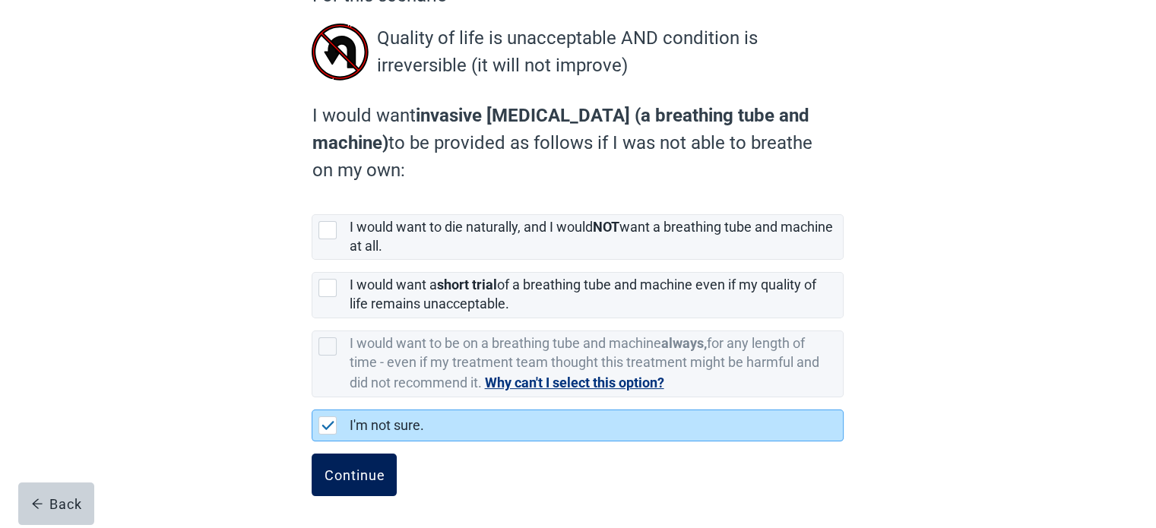
click at [339, 469] on div "Continue" at bounding box center [354, 474] width 61 height 15
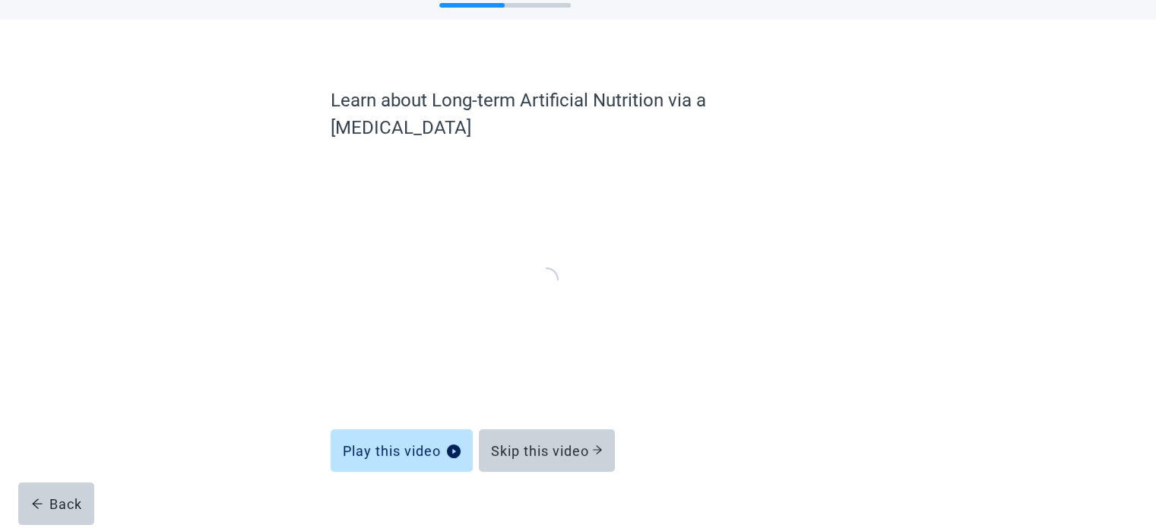
scroll to position [58, 0]
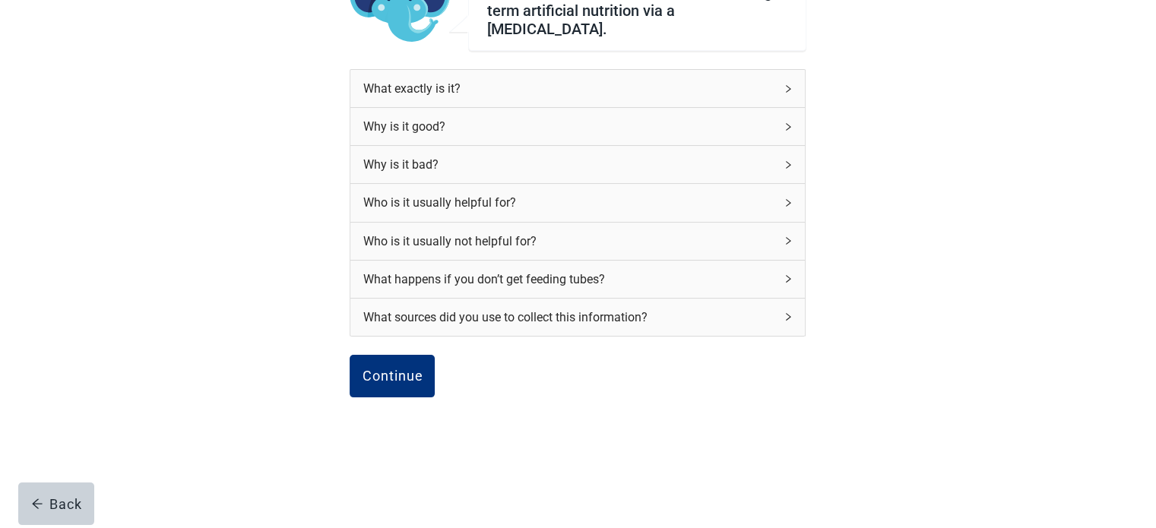
scroll to position [81, 0]
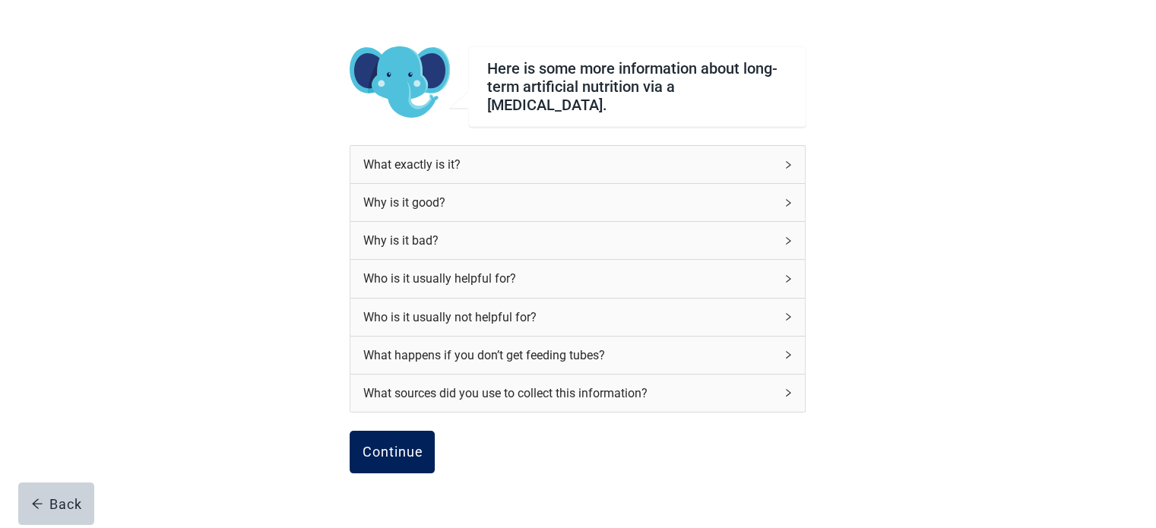
click at [399, 431] on button "Continue" at bounding box center [391, 452] width 85 height 43
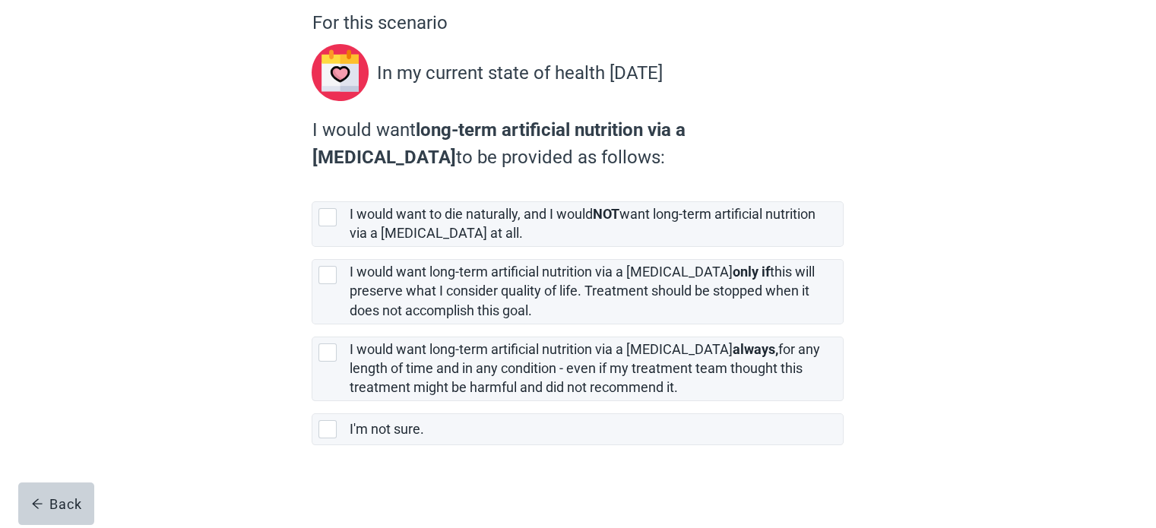
scroll to position [141, 0]
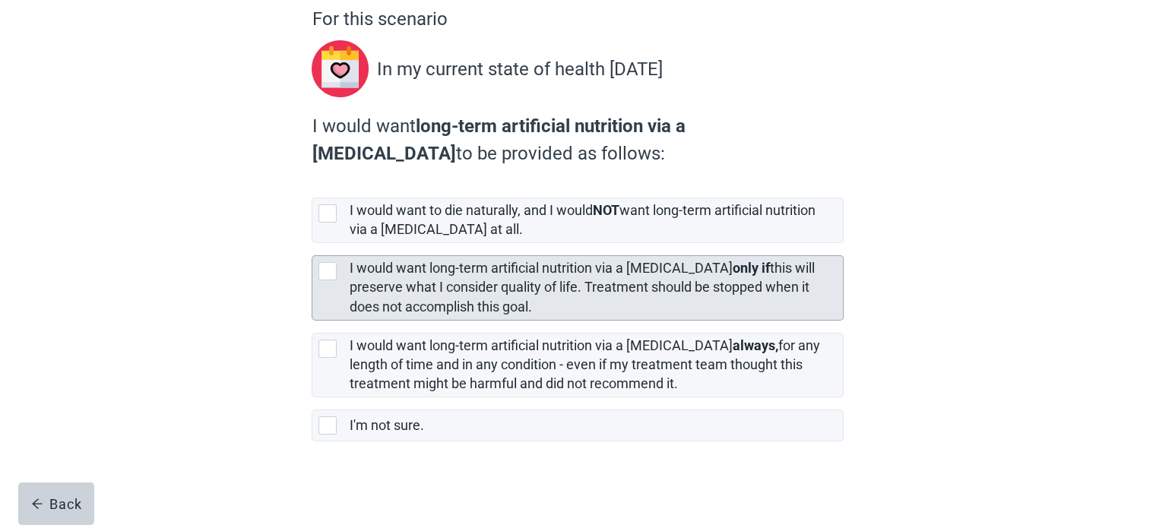
click at [331, 269] on div "[object Object], checkbox, not selected" at bounding box center [327, 271] width 18 height 18
click at [312, 244] on input "I would want long-term artificial nutrition via a [MEDICAL_DATA] only if this w…" at bounding box center [311, 243] width 1 height 1
checkbox input "true"
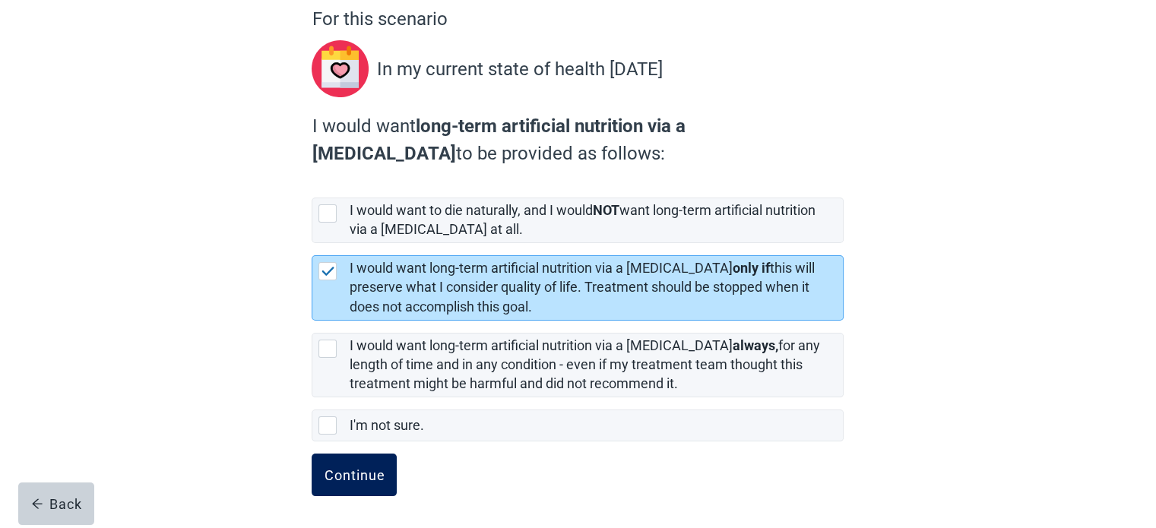
click at [353, 469] on div "Continue" at bounding box center [354, 474] width 61 height 15
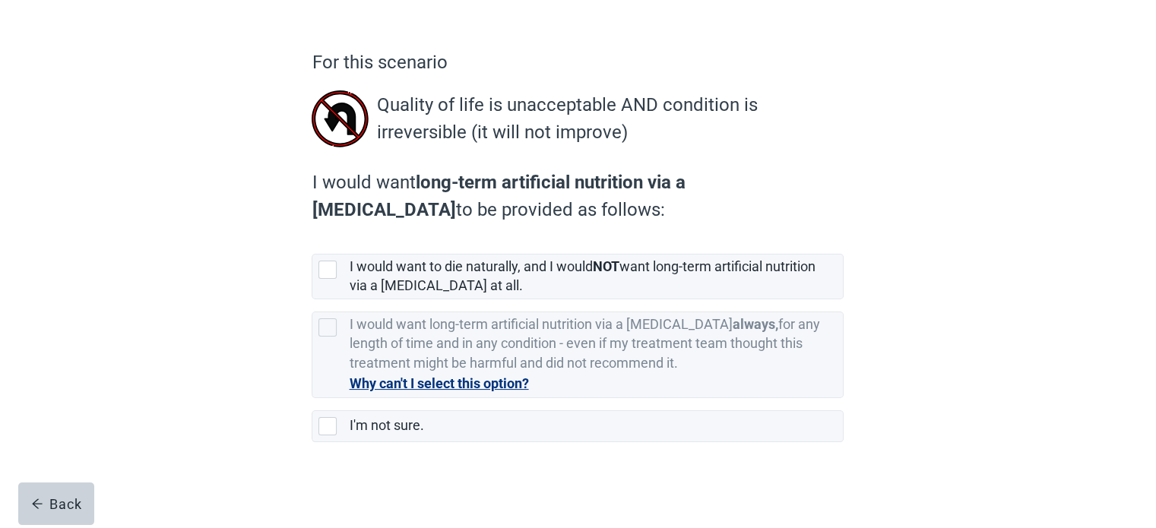
scroll to position [98, 0]
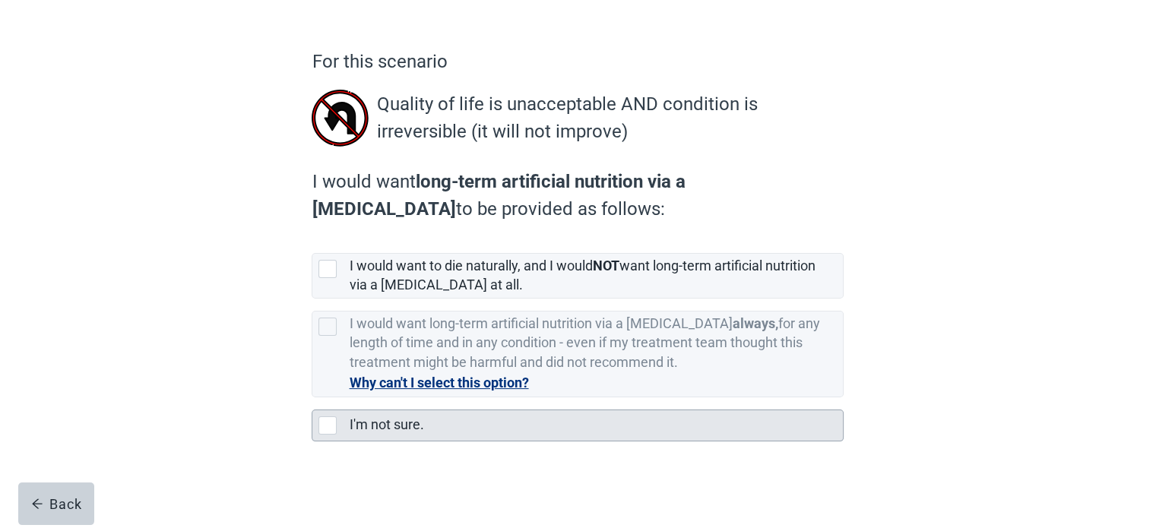
click at [327, 419] on div "I'm not sure., checkbox, not selected" at bounding box center [327, 425] width 18 height 18
click at [312, 398] on input "I'm not sure." at bounding box center [311, 397] width 1 height 1
checkbox input "true"
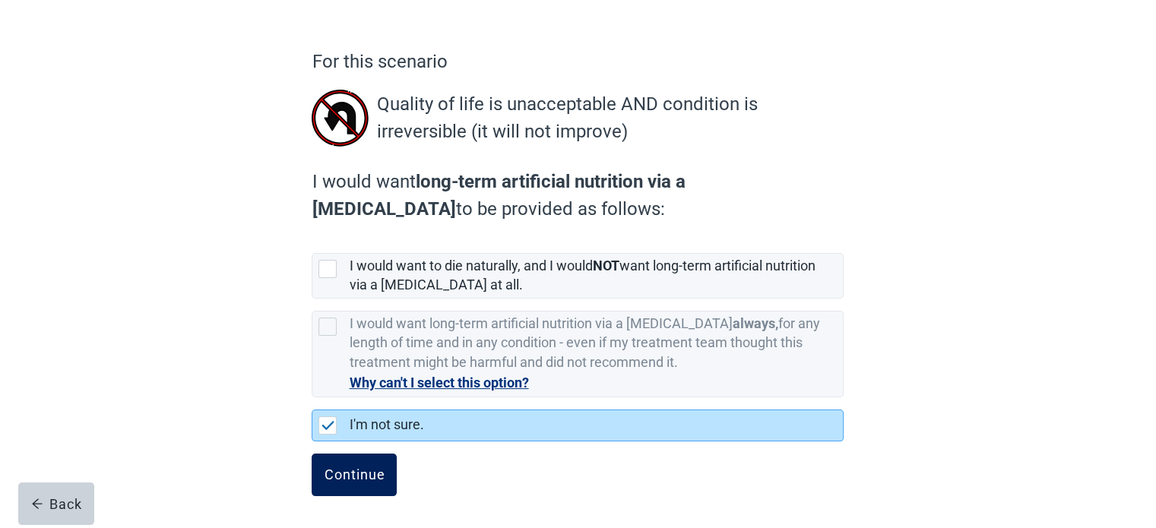
click at [339, 461] on button "Continue" at bounding box center [353, 475] width 85 height 43
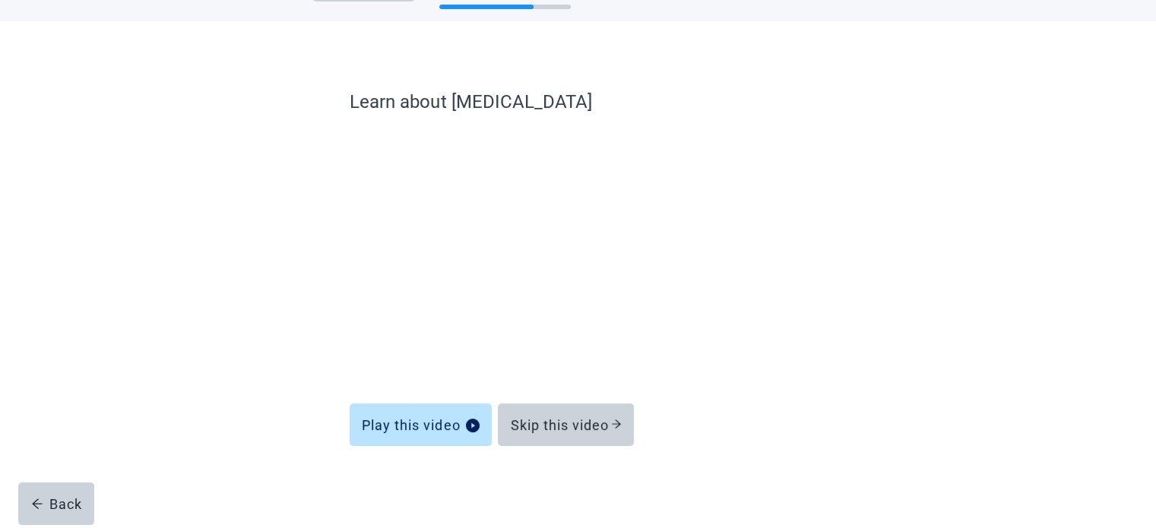
scroll to position [58, 0]
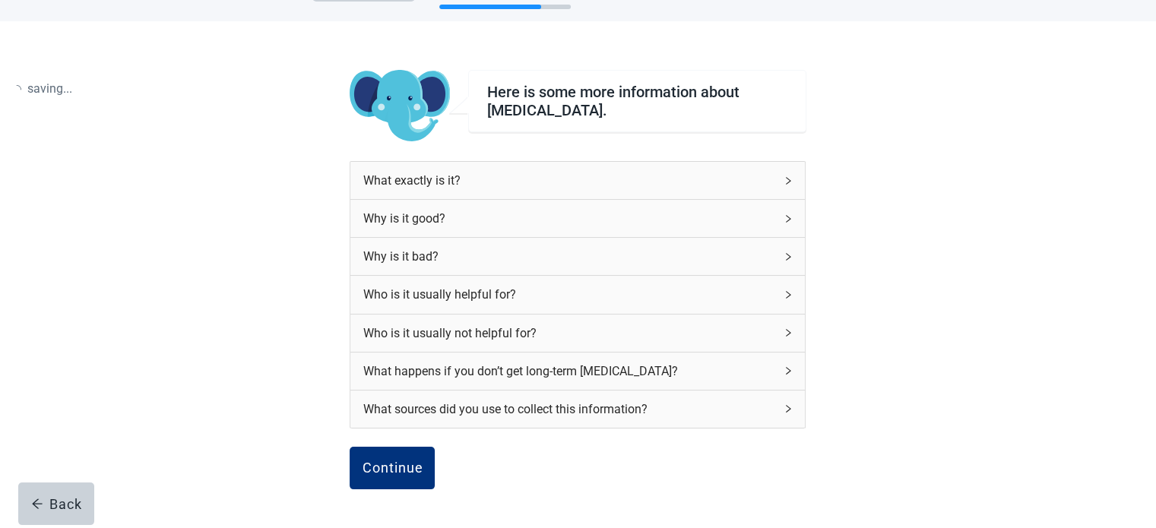
scroll to position [98, 0]
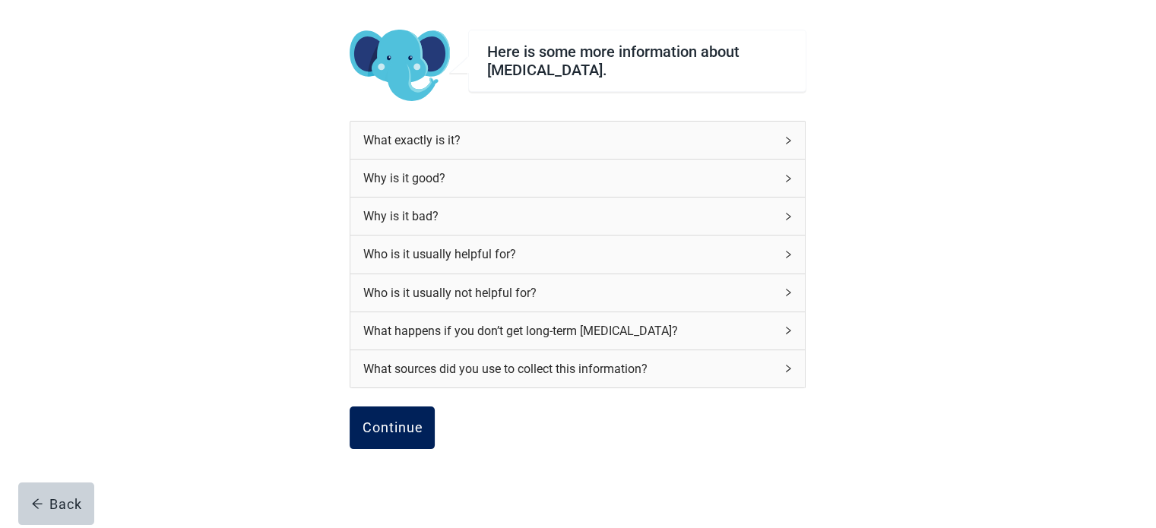
click at [406, 416] on button "Continue" at bounding box center [391, 427] width 85 height 43
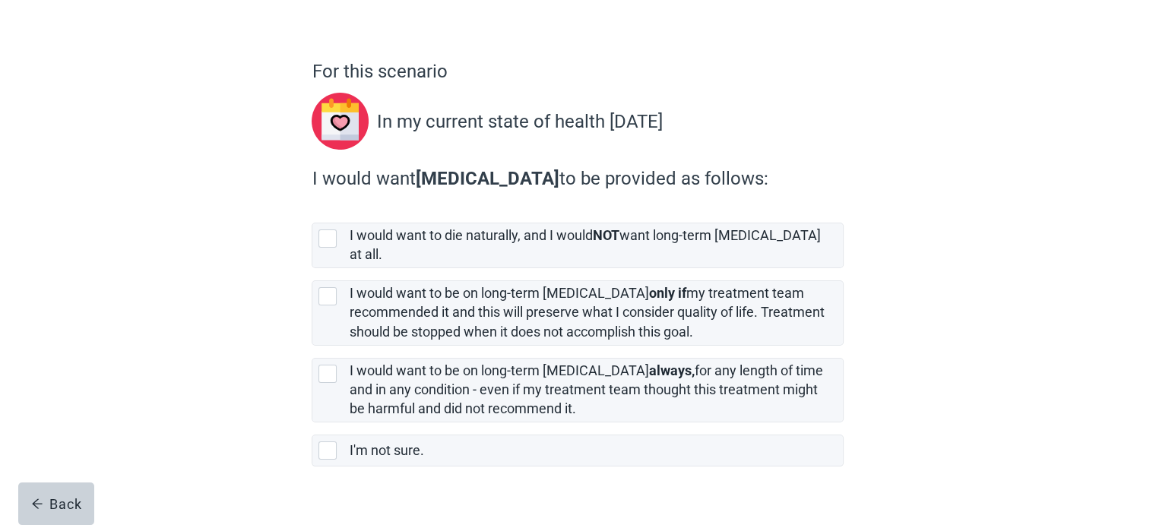
scroll to position [100, 0]
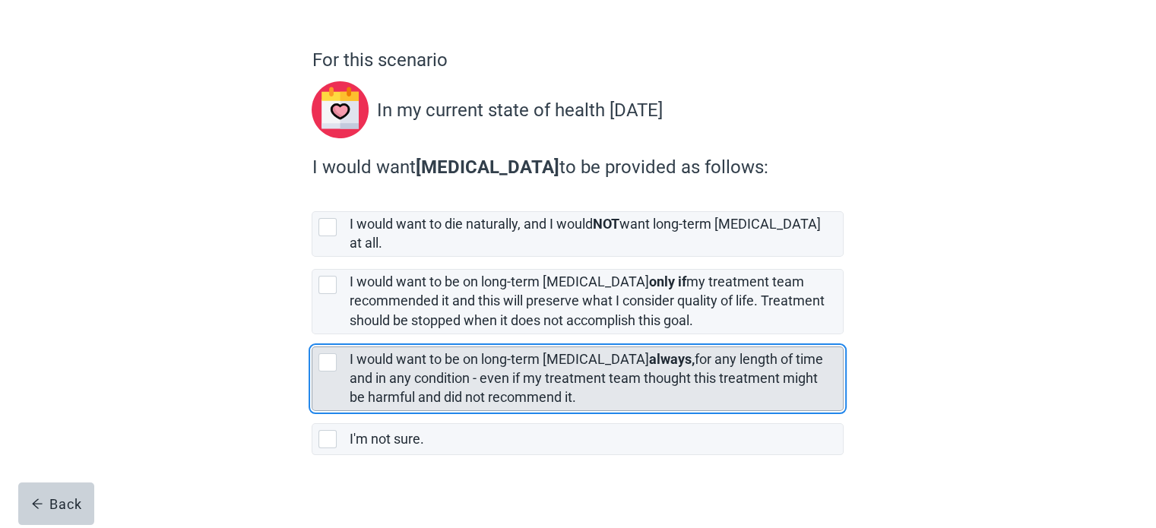
click at [328, 353] on div "[object Object], checkbox, not selected" at bounding box center [327, 362] width 18 height 18
click at [312, 335] on input "I would want to be on long-term [MEDICAL_DATA] always, for any length of time a…" at bounding box center [311, 334] width 1 height 1
checkbox input "true"
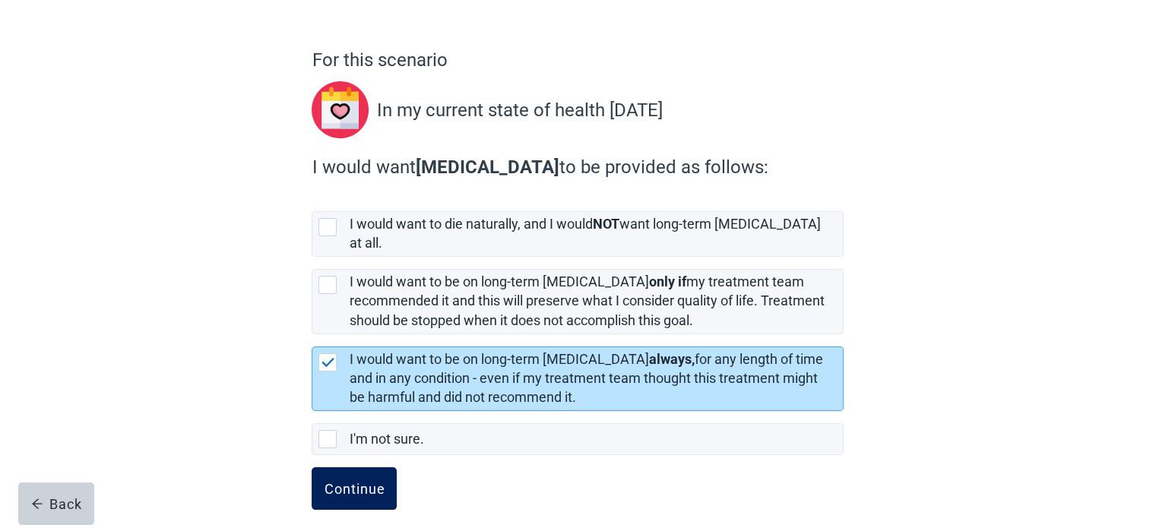
click at [356, 481] on div "Continue" at bounding box center [354, 488] width 61 height 15
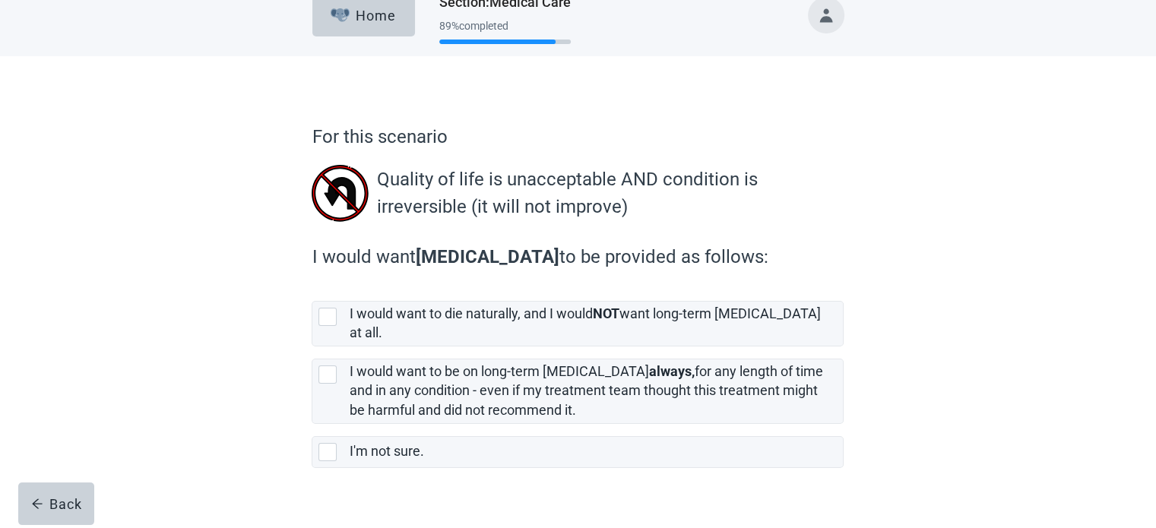
scroll to position [36, 0]
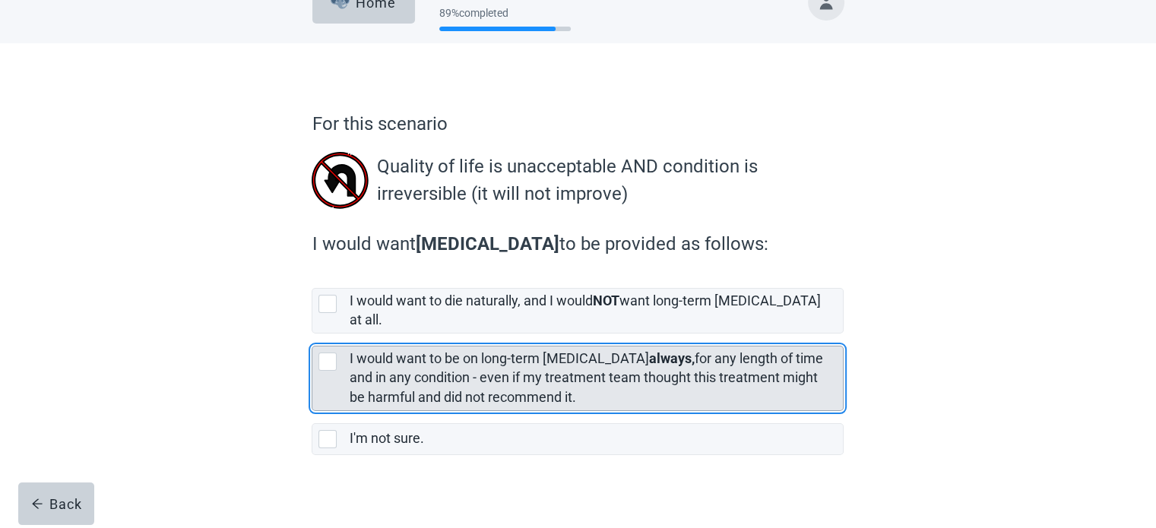
click at [327, 353] on div "[object Object], checkbox, not selected" at bounding box center [327, 362] width 18 height 18
click at [312, 334] on input "I would want to be on long-term [MEDICAL_DATA] always, for any length of time a…" at bounding box center [311, 334] width 1 height 1
checkbox input "true"
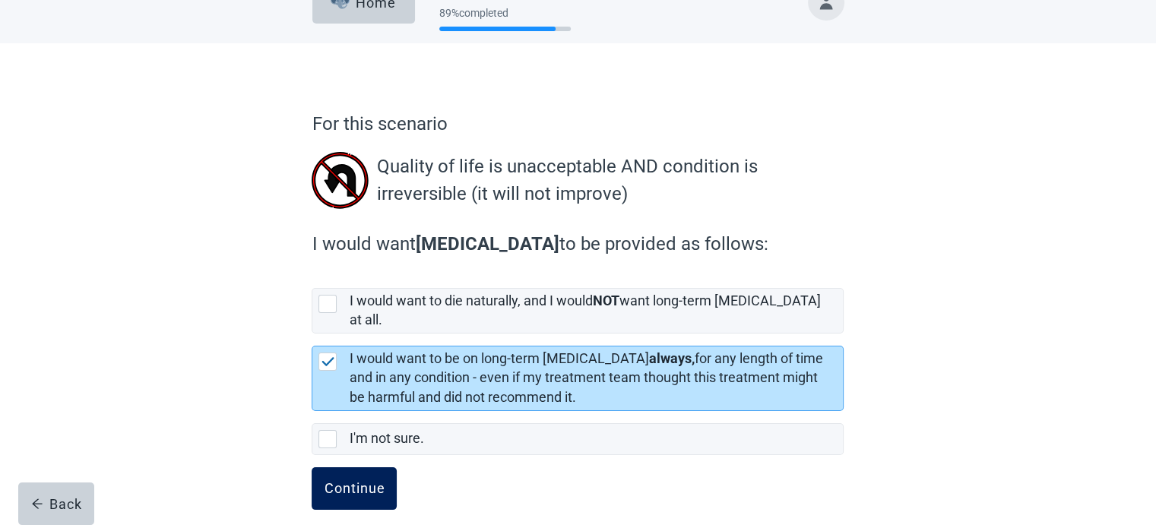
click at [361, 481] on div "Continue" at bounding box center [354, 488] width 61 height 15
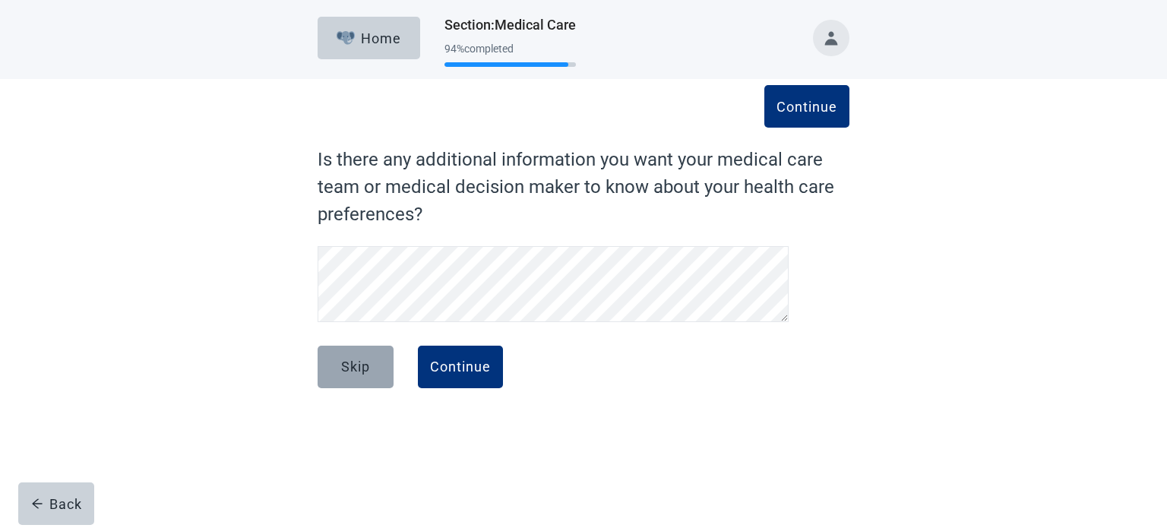
click at [359, 365] on div "Skip" at bounding box center [355, 366] width 29 height 15
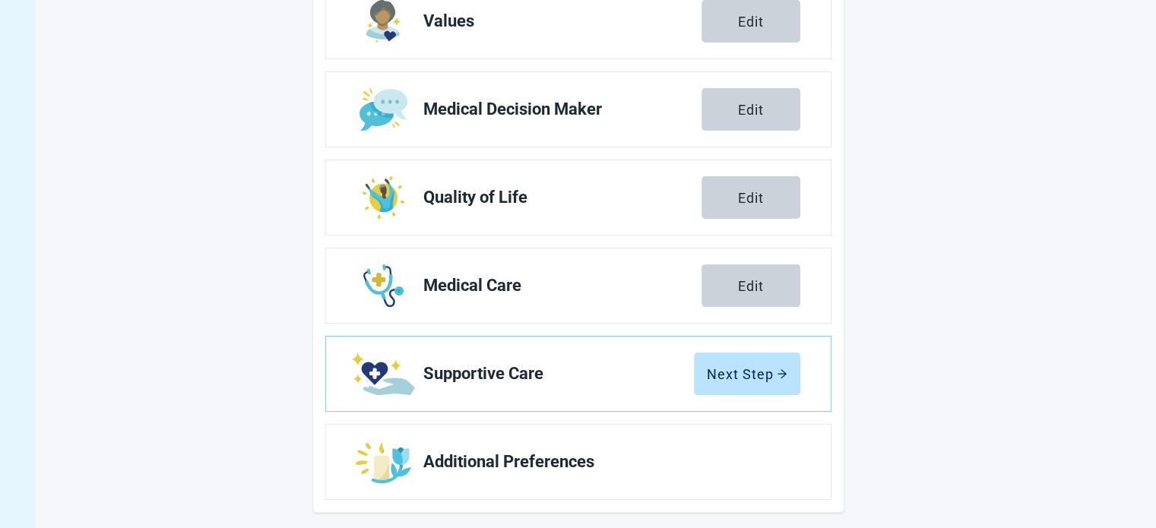
scroll to position [279, 0]
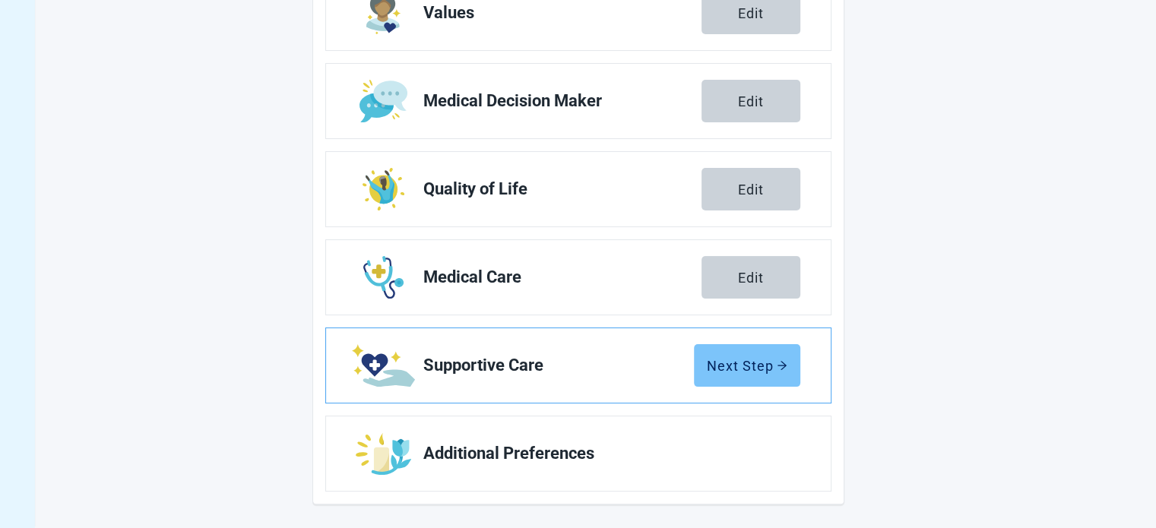
click at [729, 363] on div "Next Step" at bounding box center [747, 365] width 81 height 15
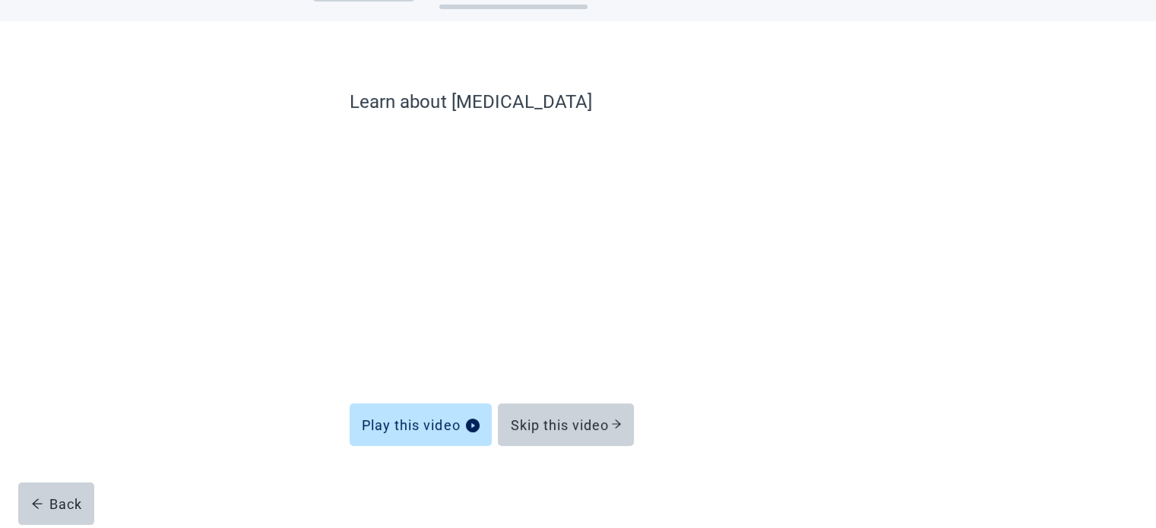
scroll to position [58, 0]
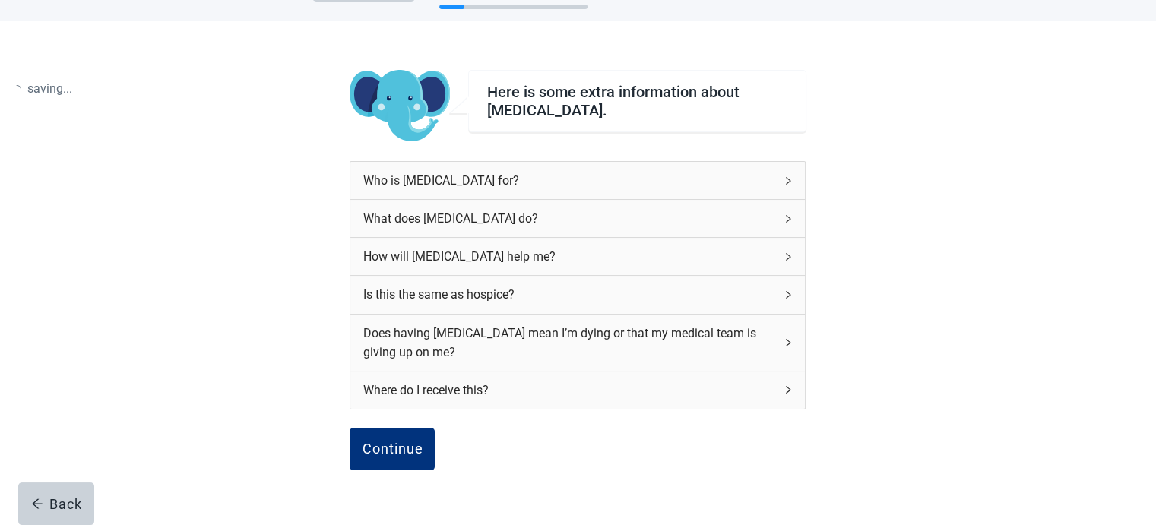
scroll to position [138, 0]
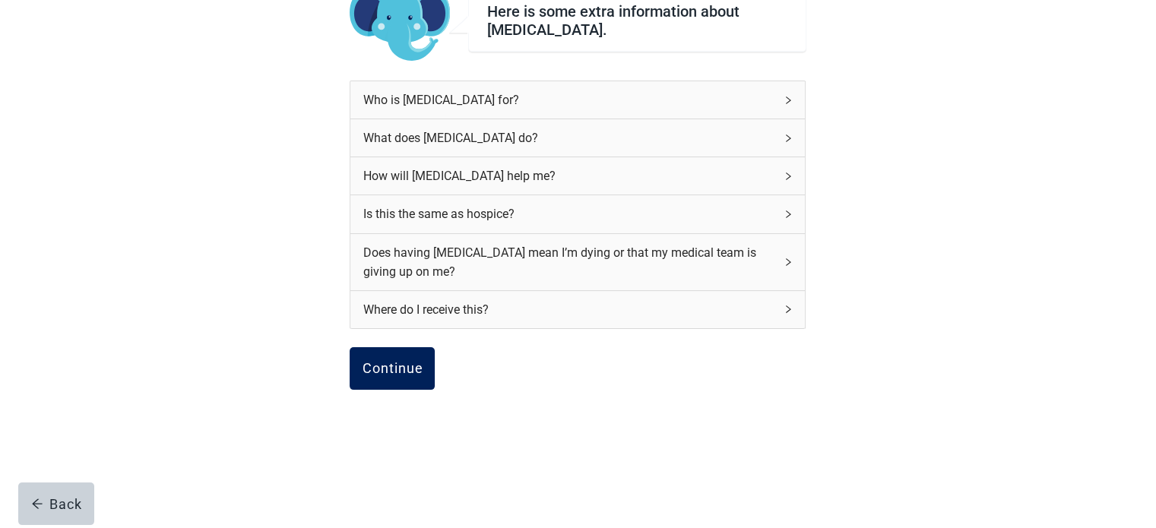
click at [403, 367] on div "Continue" at bounding box center [392, 368] width 61 height 15
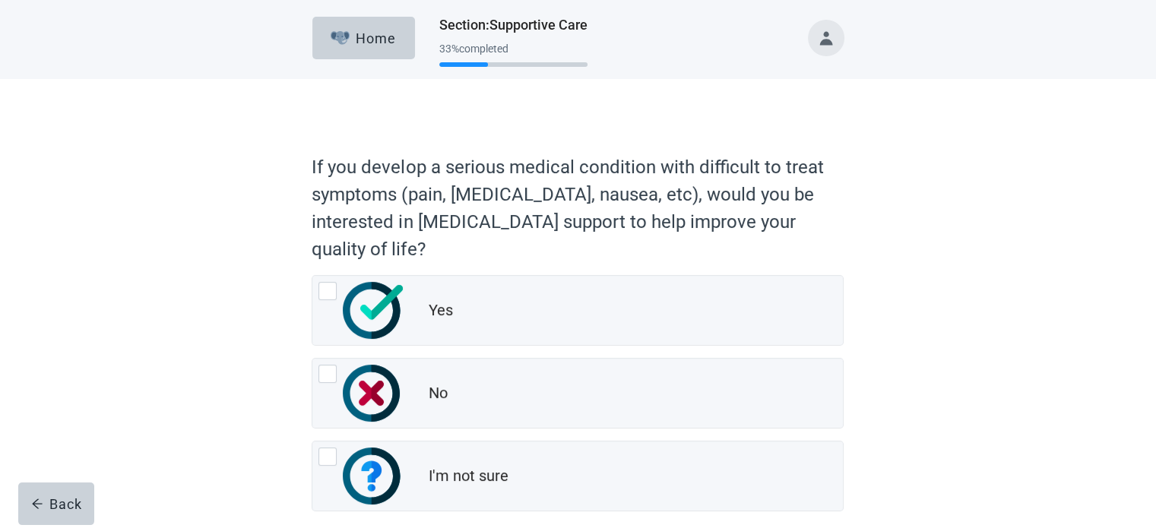
scroll to position [76, 0]
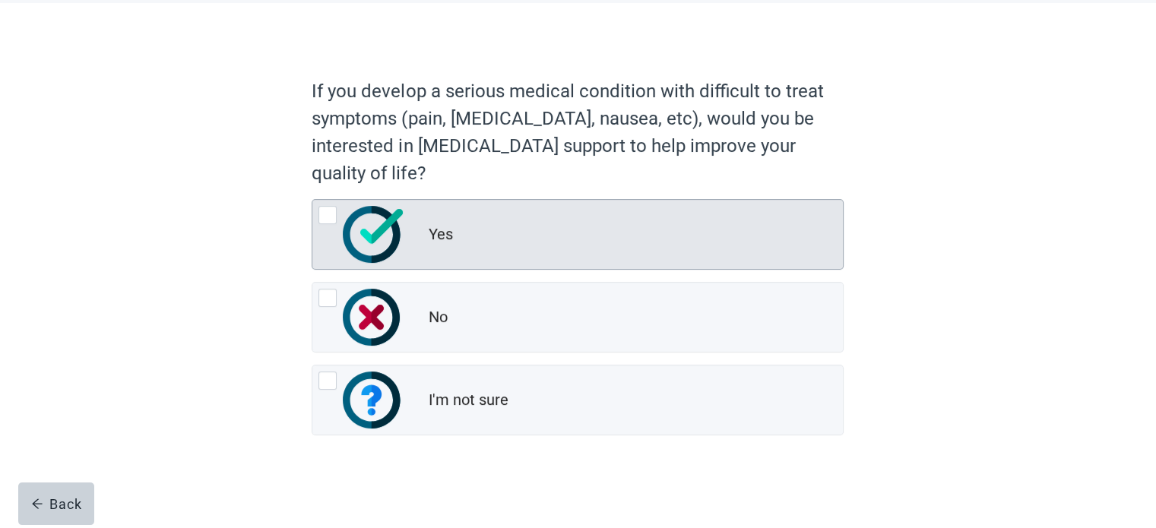
click at [328, 218] on div "Yes, radio button, not checked" at bounding box center [327, 215] width 18 height 18
click at [312, 200] on input "Yes" at bounding box center [311, 199] width 1 height 1
radio input "true"
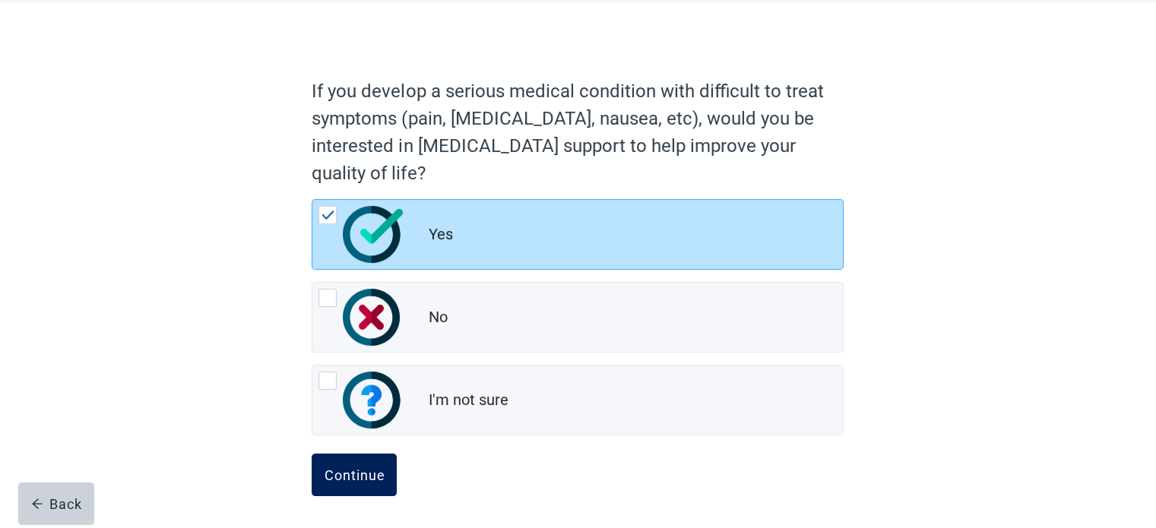
click at [365, 467] on div "Continue" at bounding box center [354, 474] width 61 height 15
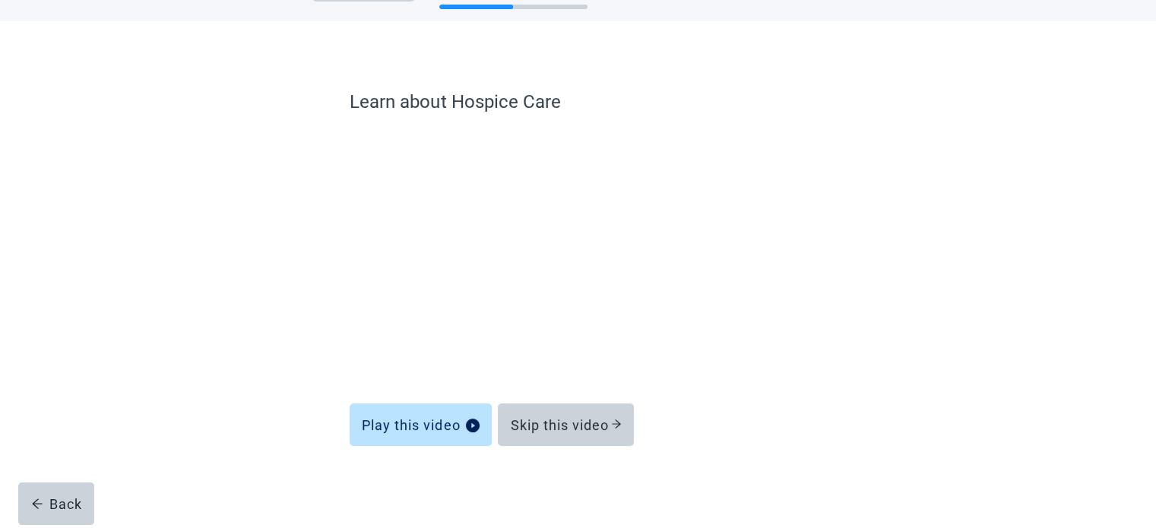
scroll to position [58, 0]
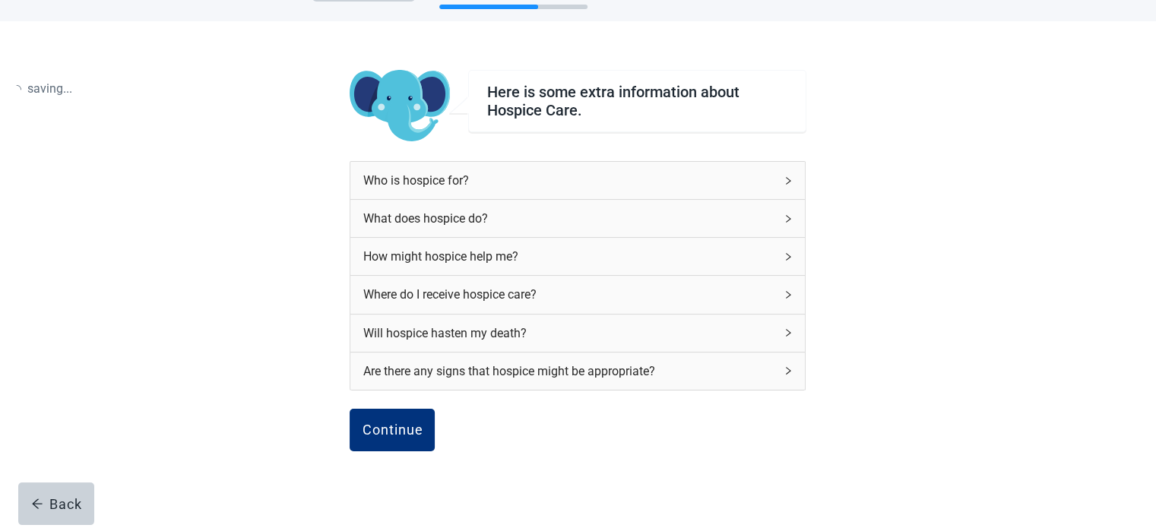
scroll to position [76, 0]
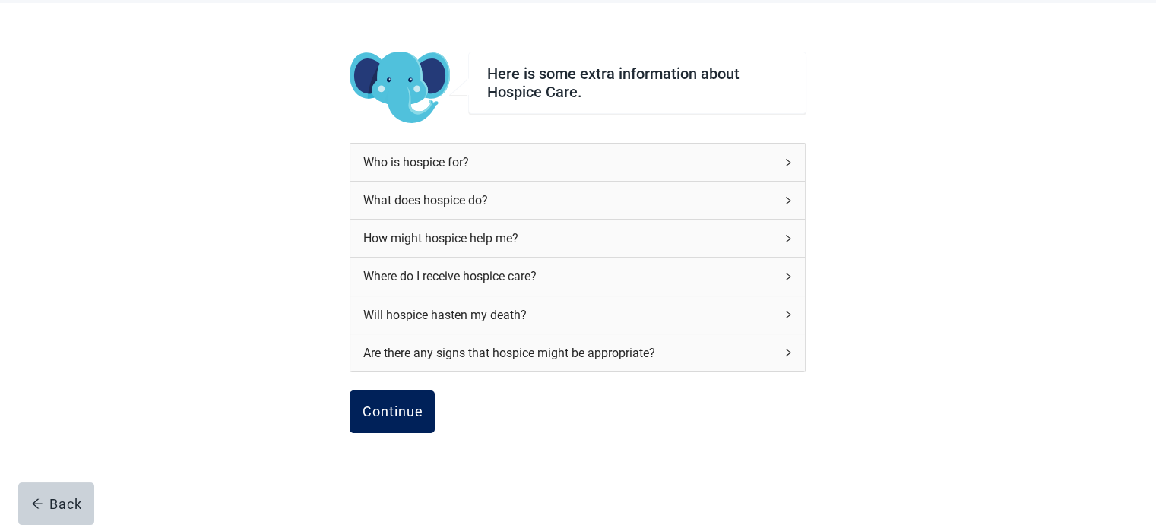
click at [390, 400] on button "Continue" at bounding box center [391, 411] width 85 height 43
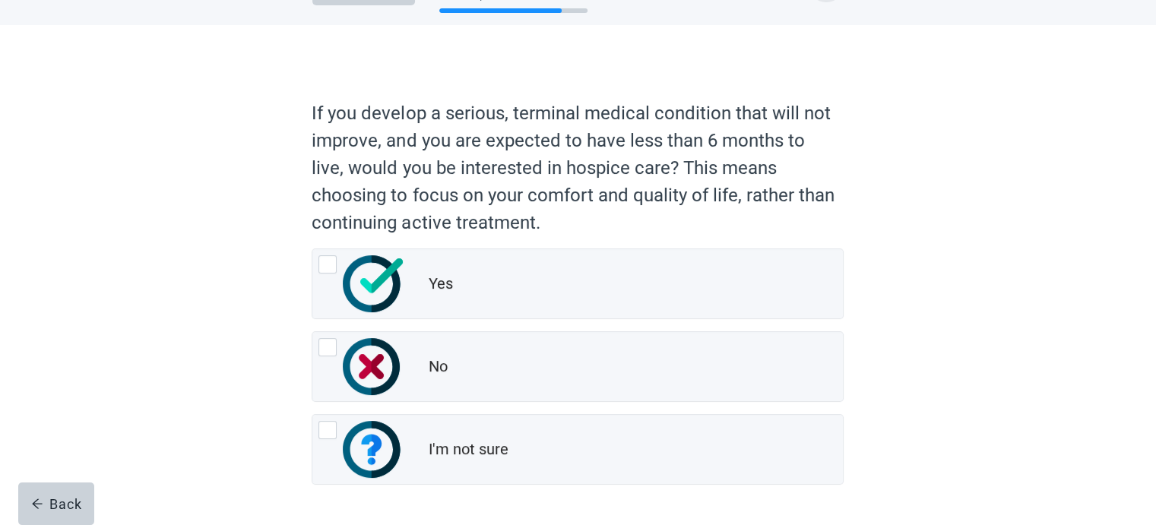
scroll to position [76, 0]
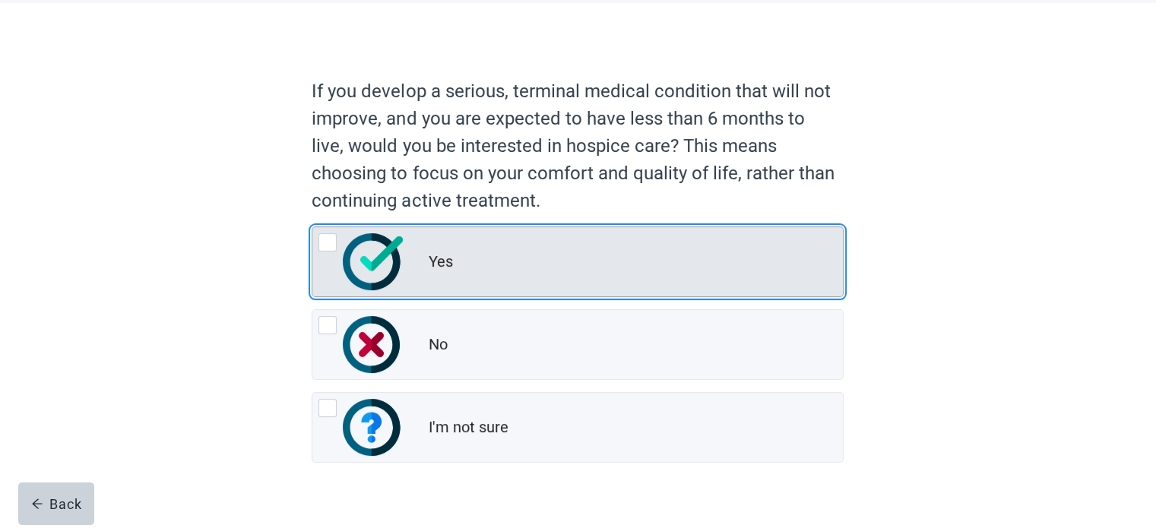
click at [328, 242] on div "Yes, radio button, not checked" at bounding box center [327, 242] width 18 height 18
click at [312, 227] on input "Yes" at bounding box center [311, 226] width 1 height 1
radio input "true"
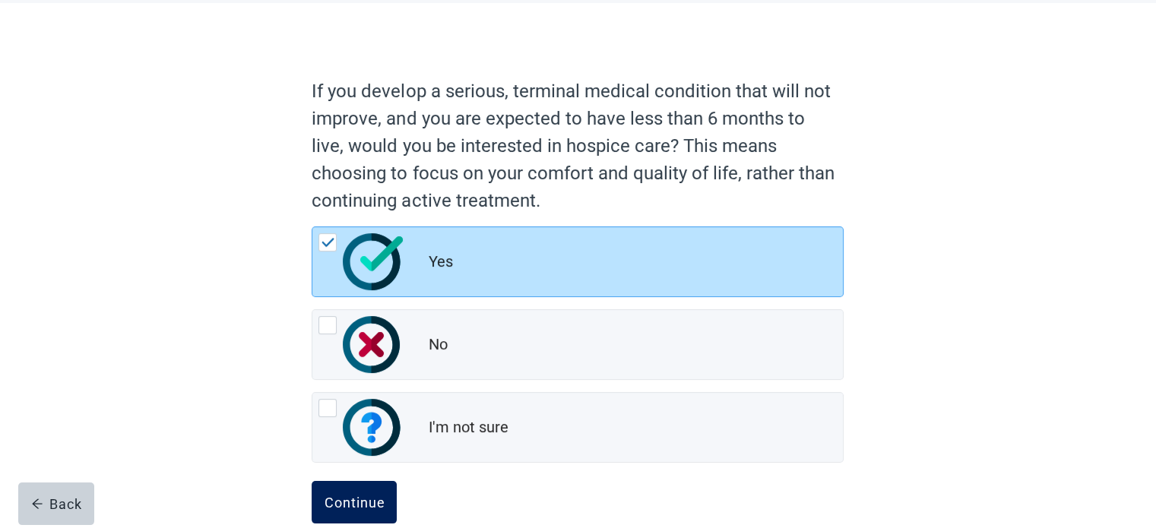
click at [369, 489] on button "Continue" at bounding box center [353, 502] width 85 height 43
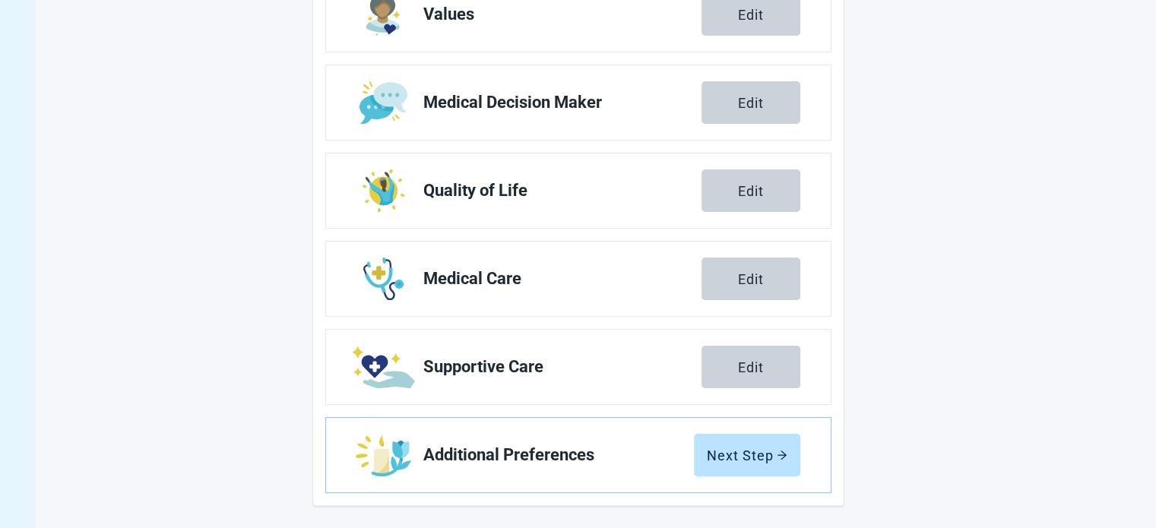
scroll to position [279, 0]
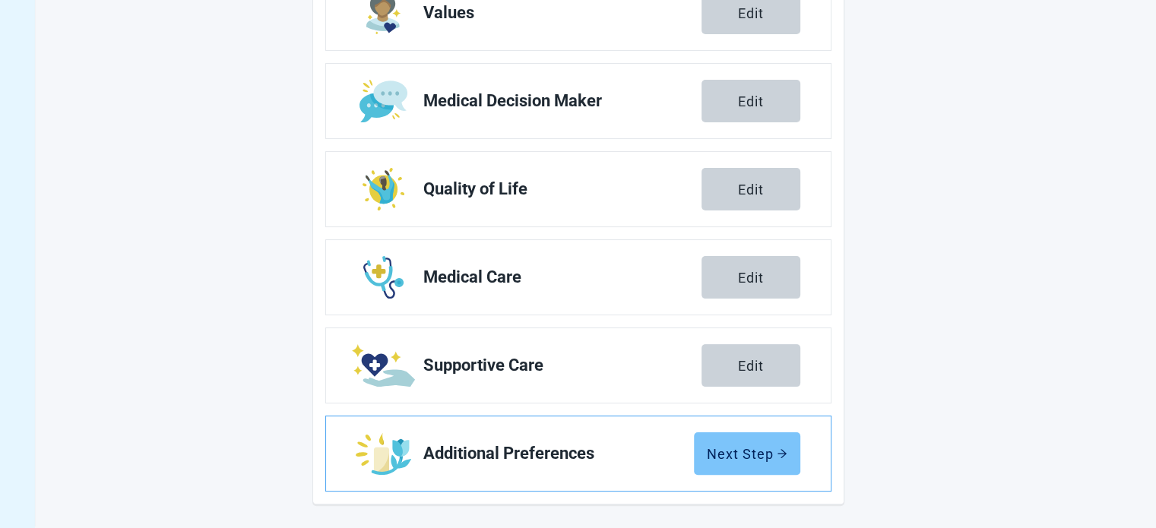
click at [723, 453] on div "Next Step" at bounding box center [747, 453] width 81 height 15
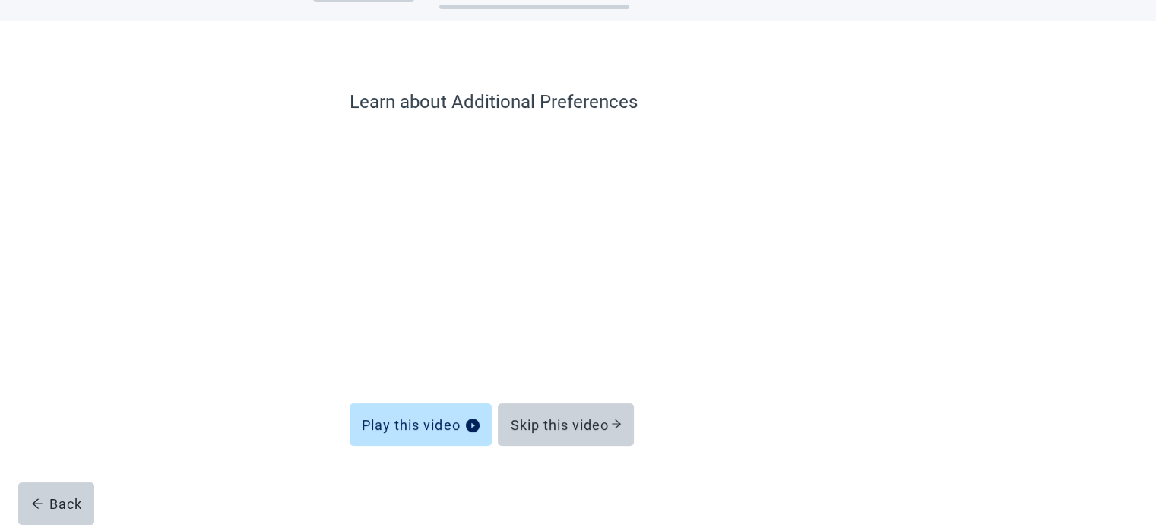
scroll to position [58, 0]
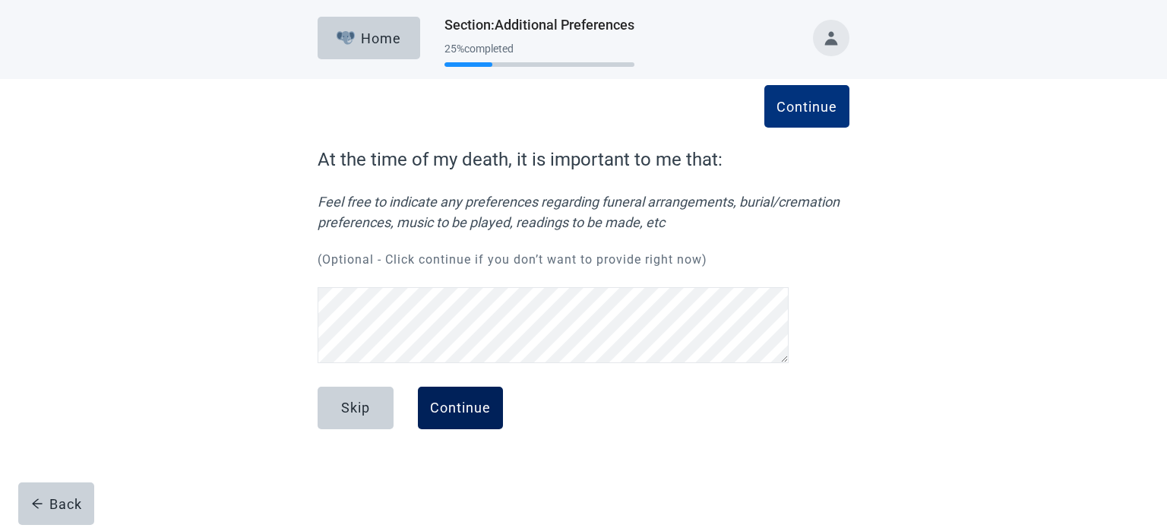
click at [446, 406] on div "Continue" at bounding box center [460, 407] width 61 height 15
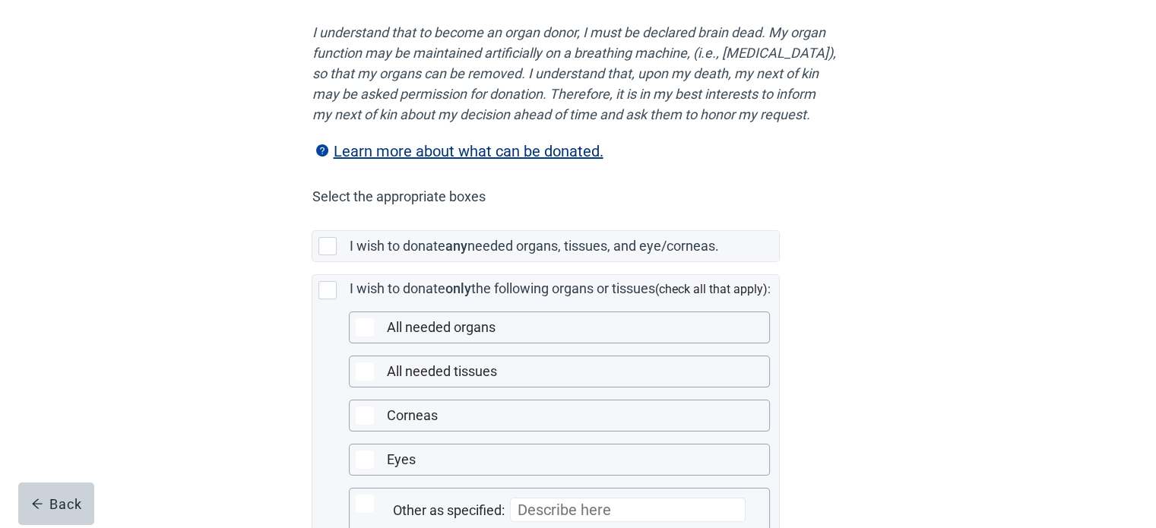
scroll to position [228, 0]
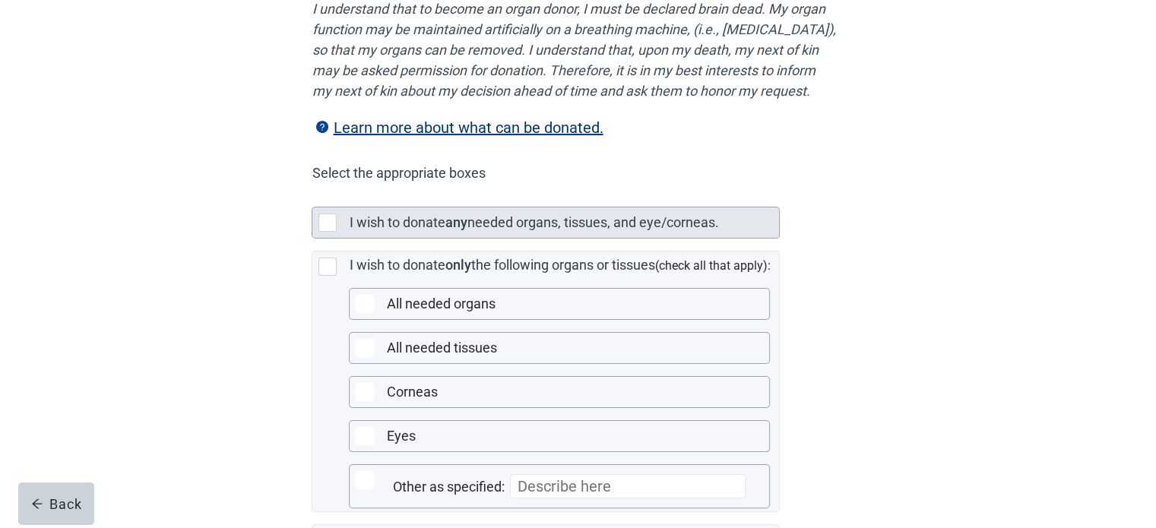
click at [334, 232] on div "Main content" at bounding box center [327, 222] width 18 height 18
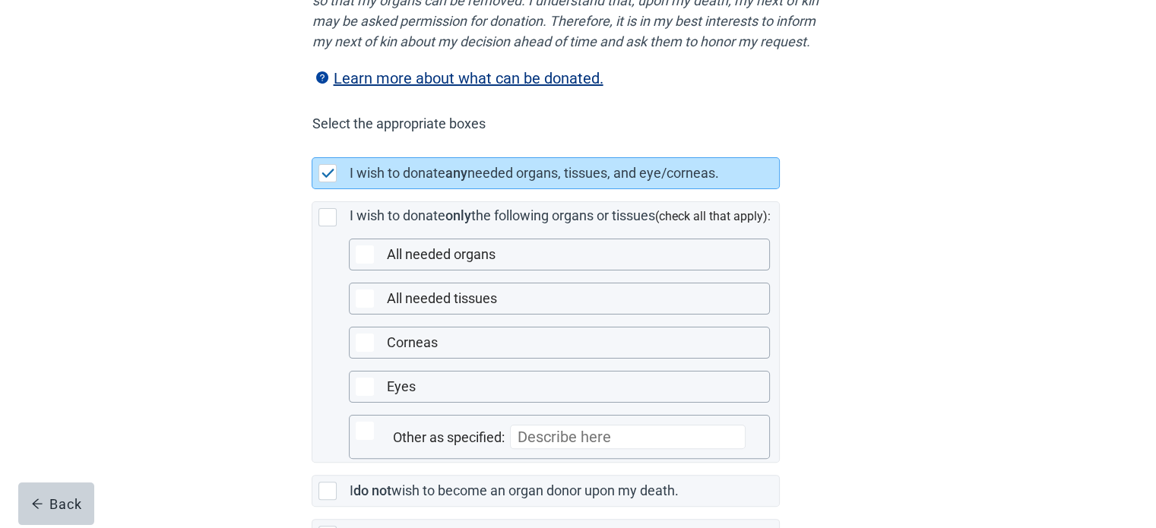
scroll to position [304, 0]
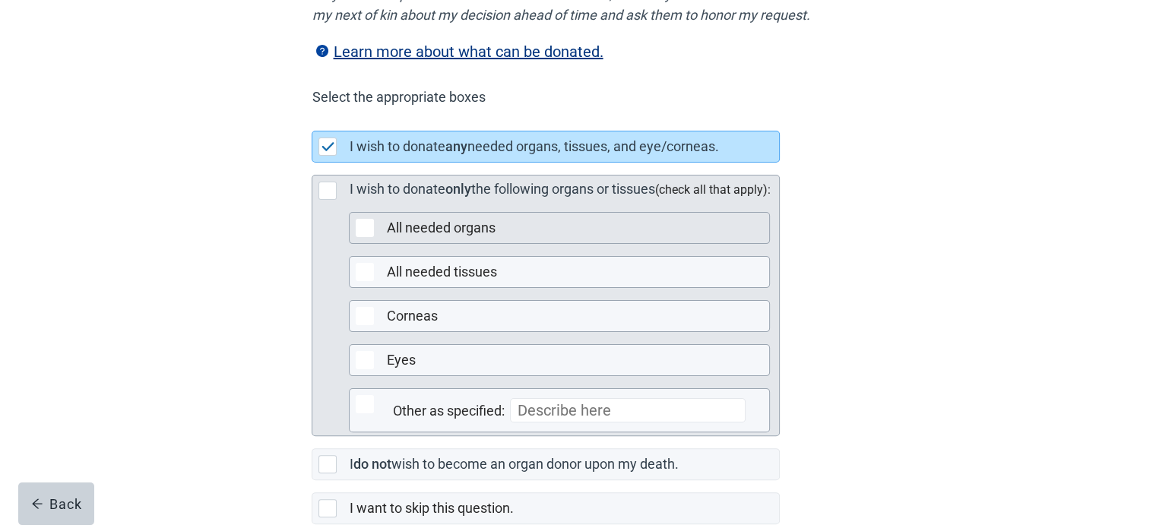
click at [366, 237] on div "Main content" at bounding box center [365, 228] width 18 height 18
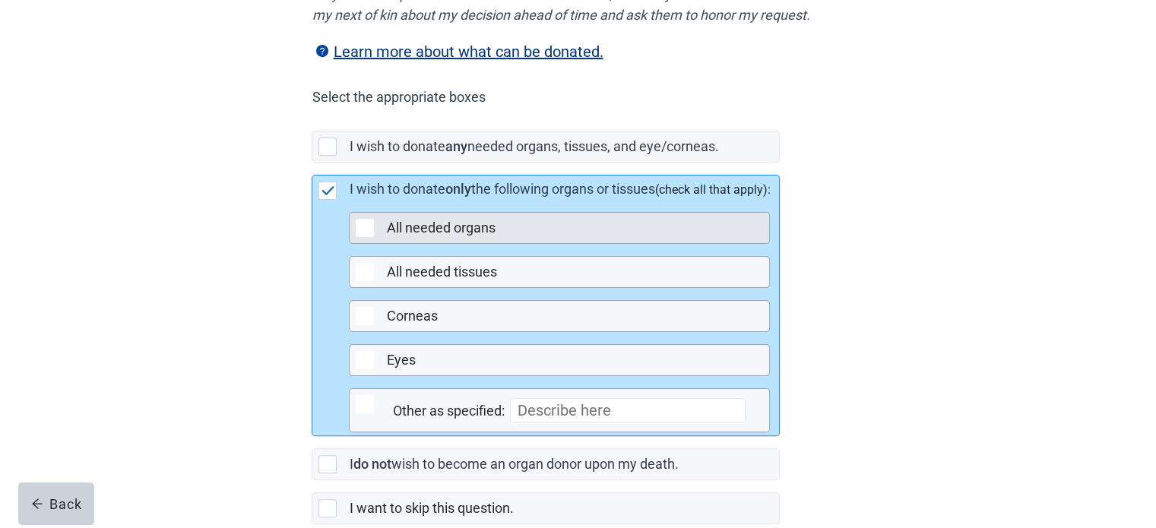
click at [371, 237] on div "Main content" at bounding box center [365, 228] width 18 height 18
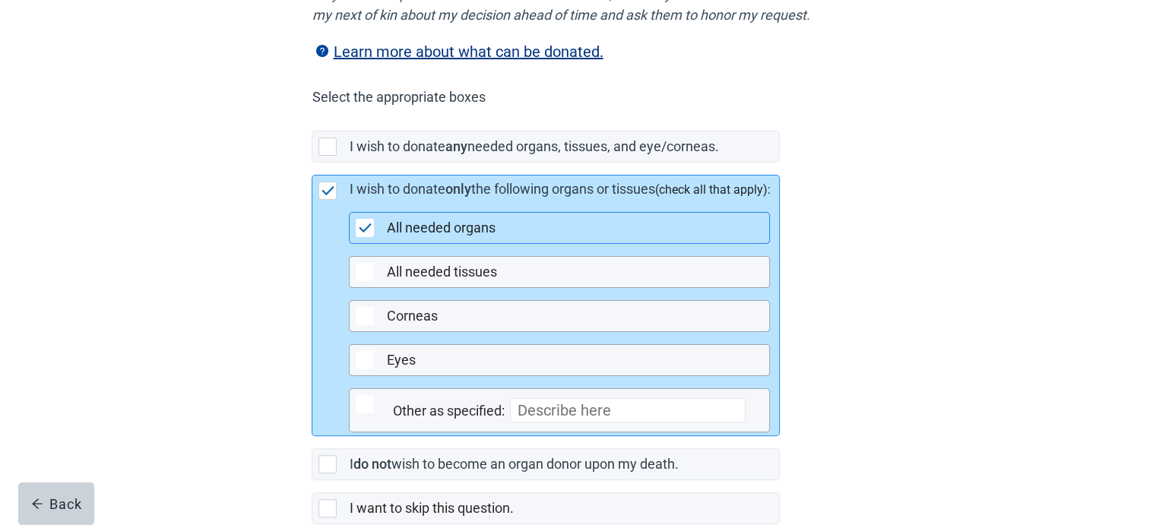
click at [328, 195] on img "Main content" at bounding box center [328, 190] width 14 height 9
click at [366, 232] on img "Main content" at bounding box center [366, 227] width 14 height 9
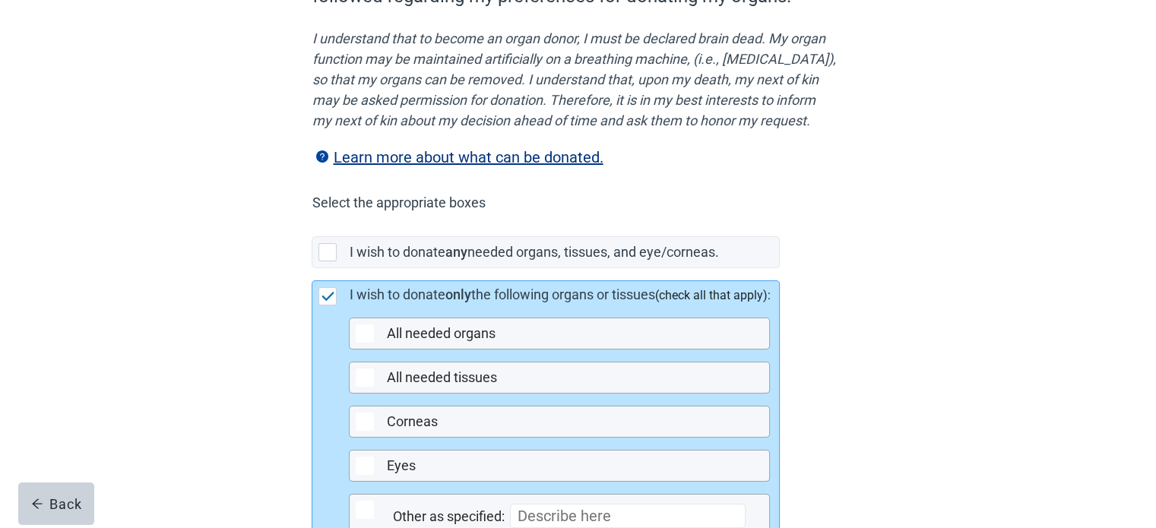
scroll to position [178, 0]
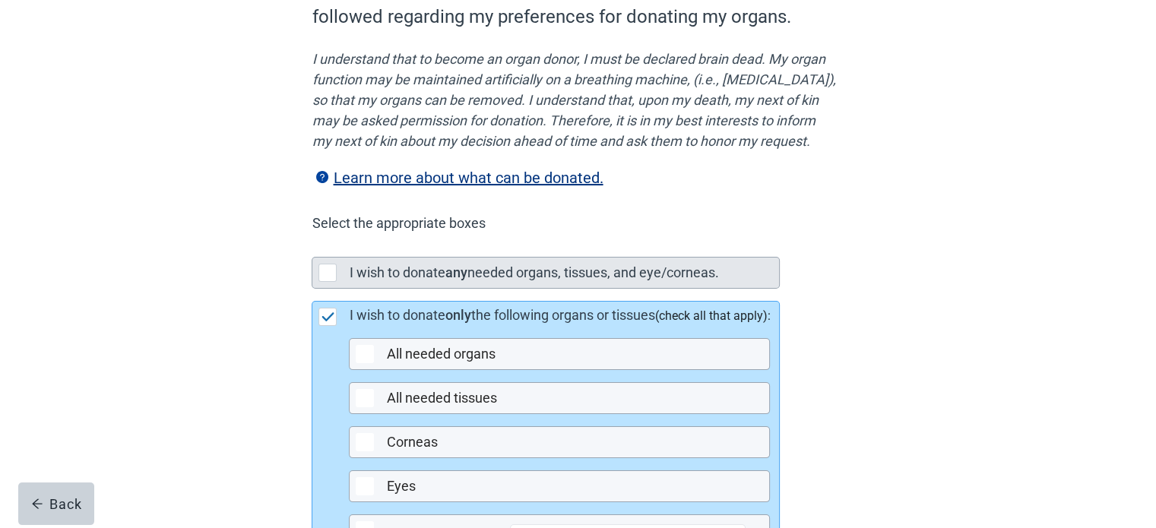
click at [329, 282] on div "Main content" at bounding box center [327, 273] width 18 height 18
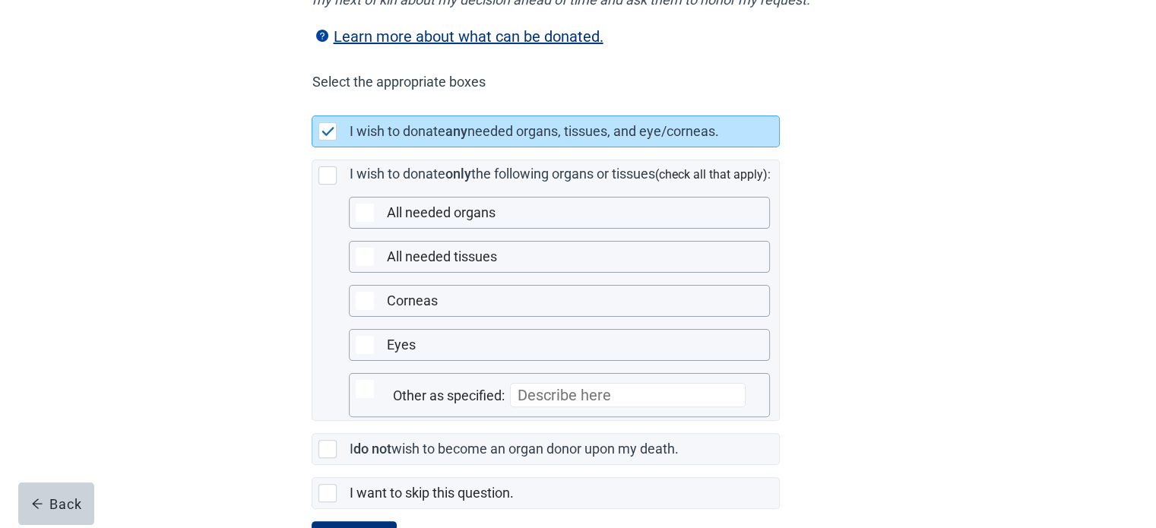
scroll to position [406, 0]
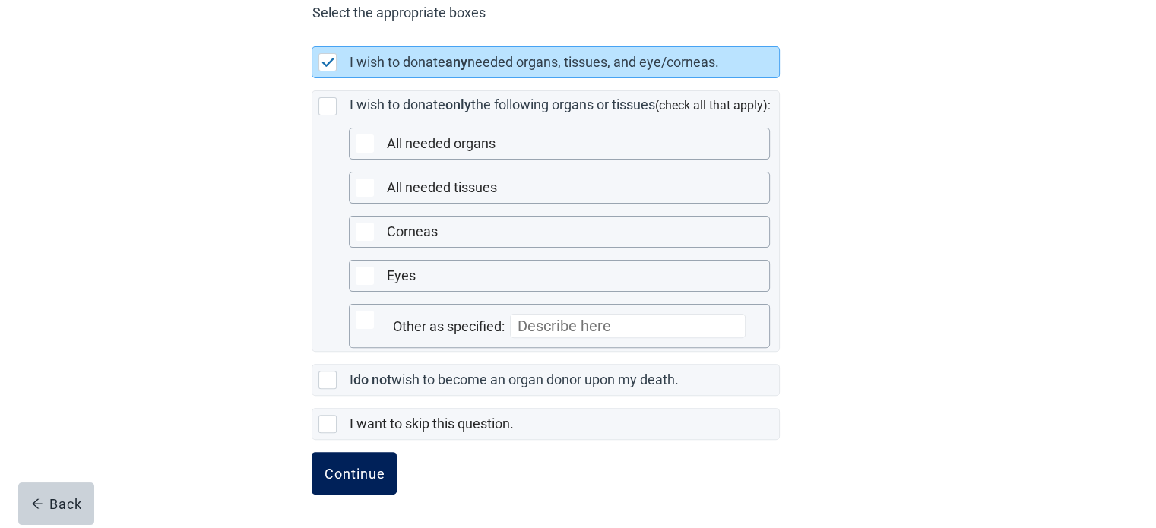
click at [351, 467] on div "Continue" at bounding box center [354, 473] width 61 height 15
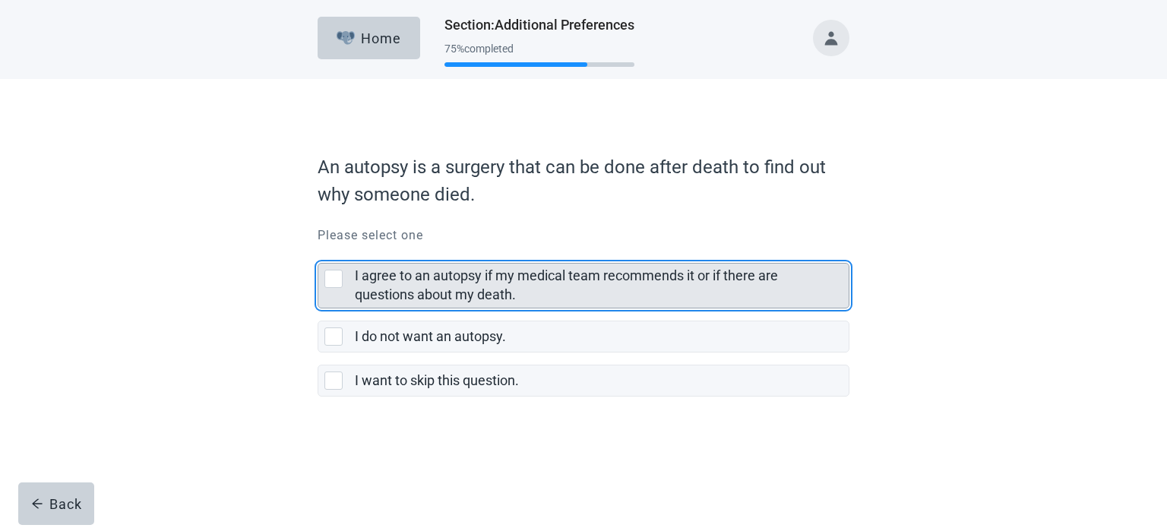
click at [330, 279] on div "I agree to an autopsy if my medical team recommends it or if there are question…" at bounding box center [333, 279] width 18 height 18
click at [318, 251] on input "I agree to an autopsy if my medical team recommends it or if there are question…" at bounding box center [318, 251] width 1 height 1
checkbox input "true"
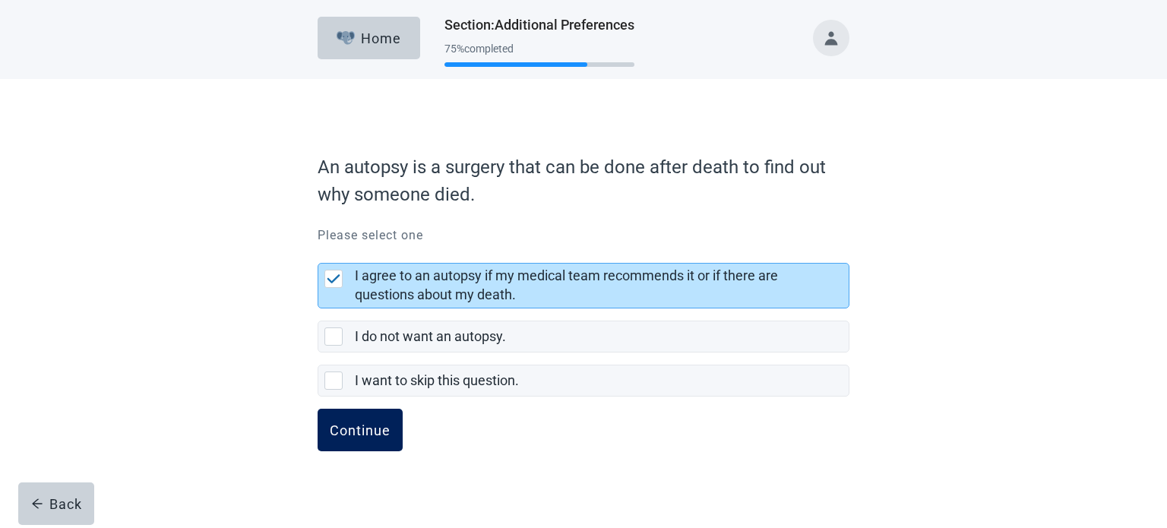
click at [365, 426] on div "Continue" at bounding box center [360, 429] width 61 height 15
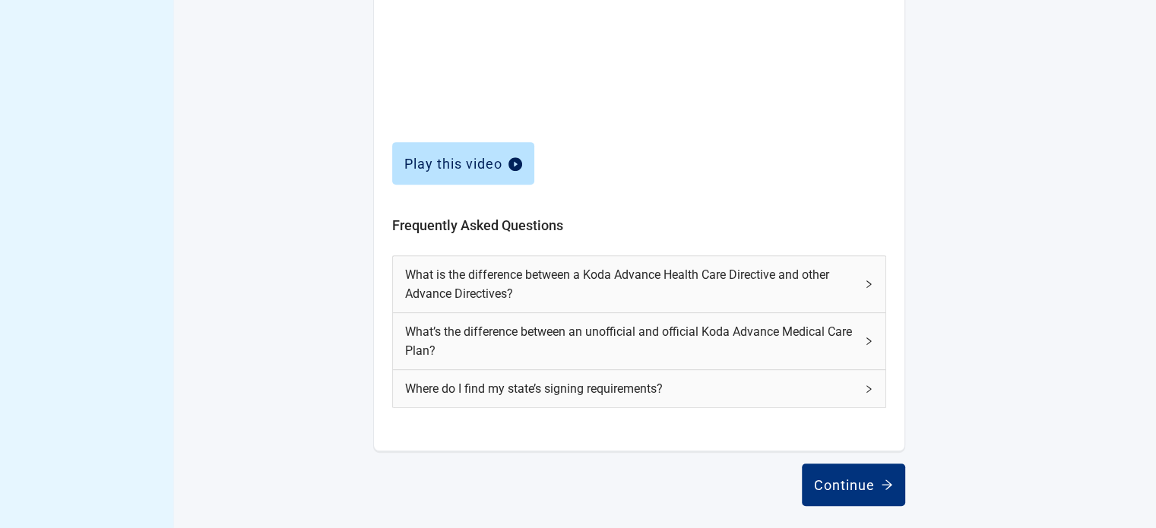
scroll to position [650, 0]
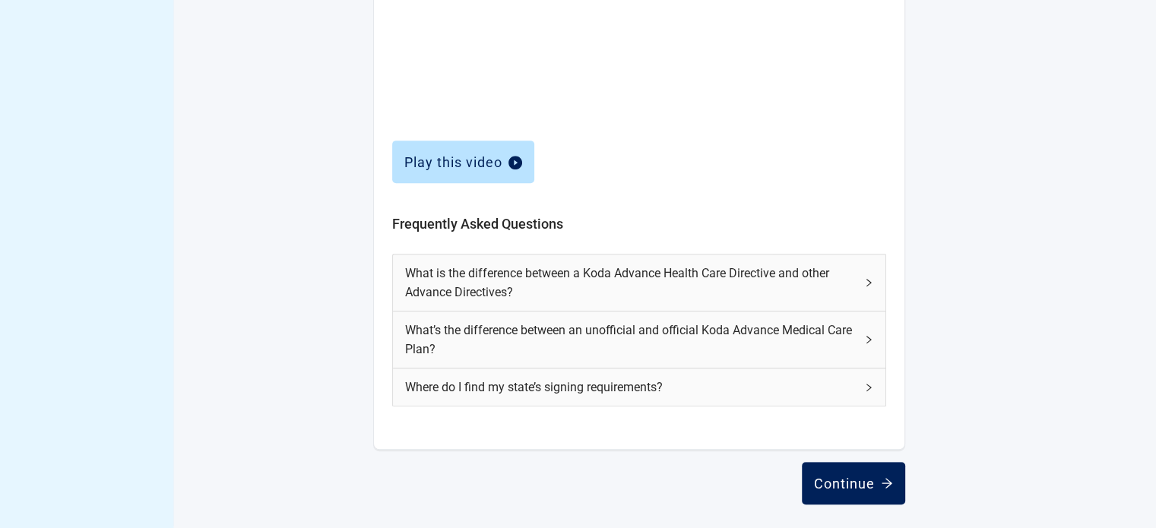
click at [851, 482] on div "Continue" at bounding box center [853, 483] width 79 height 15
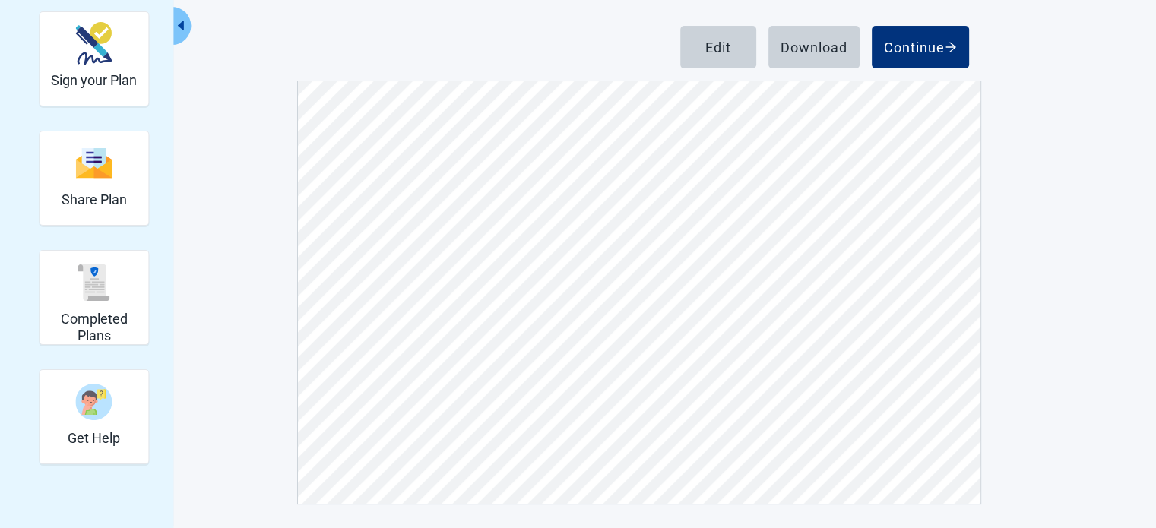
scroll to position [456, 0]
click at [819, 52] on div "Download" at bounding box center [813, 47] width 67 height 15
click at [907, 44] on div "Continue" at bounding box center [920, 47] width 73 height 15
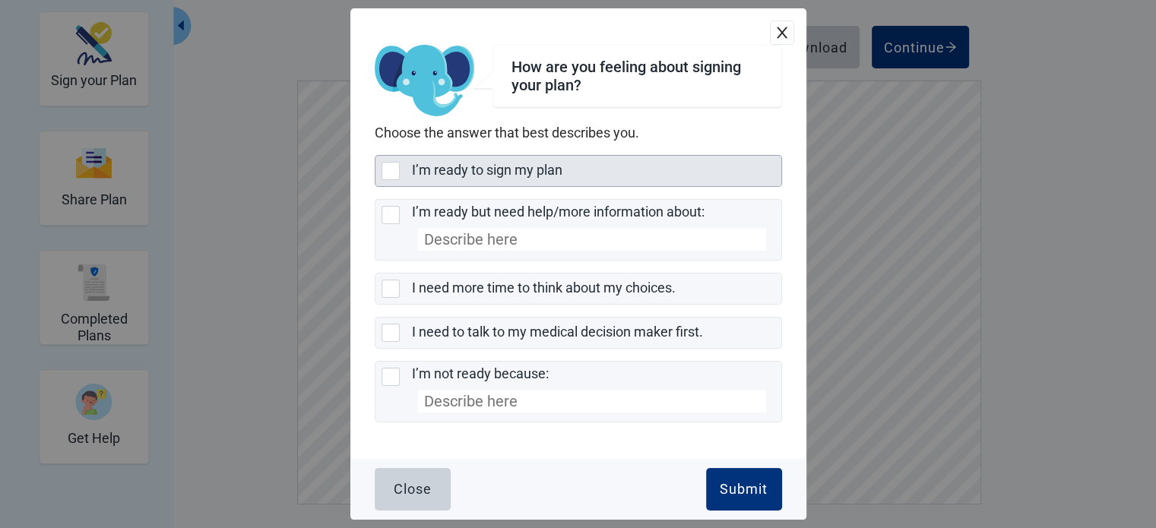
click at [394, 172] on div "I’m ready to sign my plan, checkbox, not selected" at bounding box center [390, 171] width 18 height 18
click at [375, 156] on input "I’m ready to sign my plan" at bounding box center [375, 155] width 1 height 1
checkbox input "true"
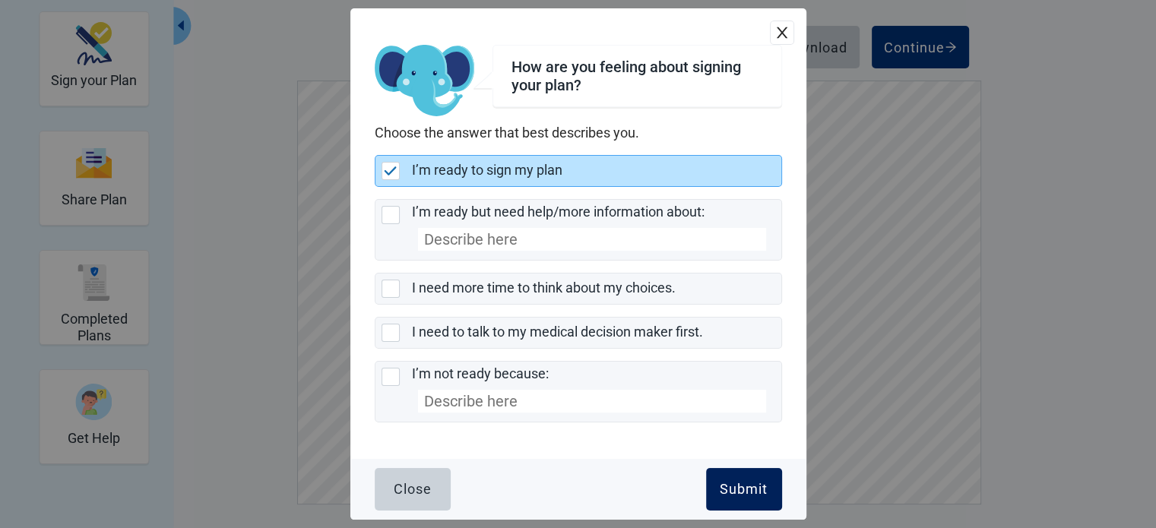
click at [722, 482] on div "Submit" at bounding box center [743, 489] width 48 height 15
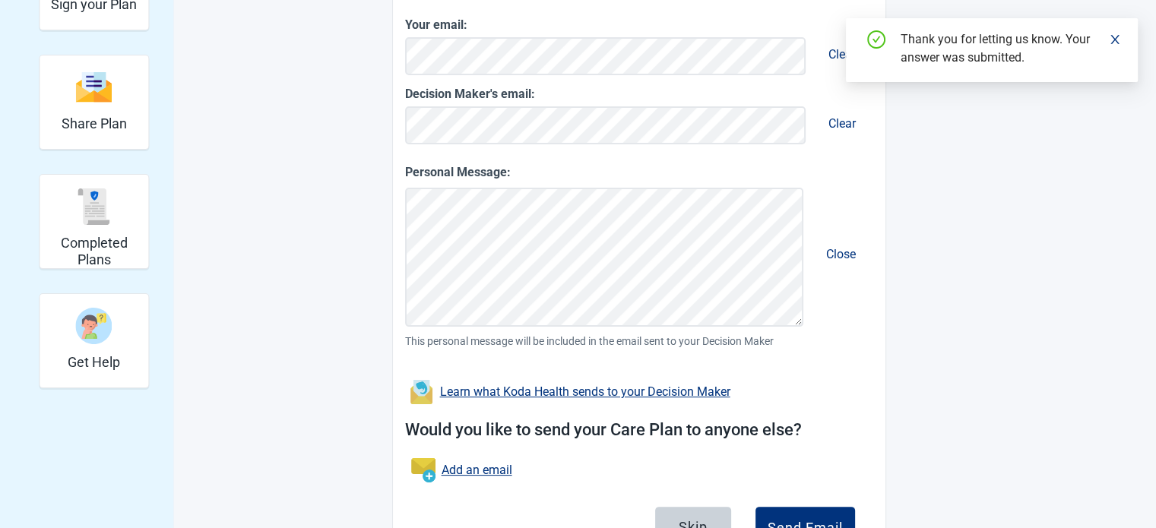
scroll to position [327, 0]
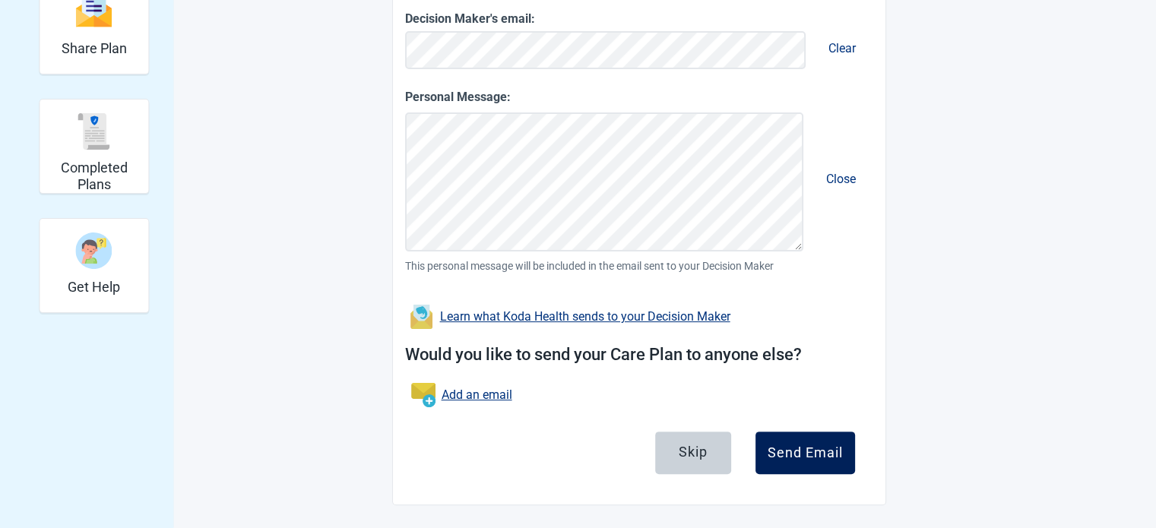
click at [807, 447] on div "Send Email" at bounding box center [804, 452] width 75 height 15
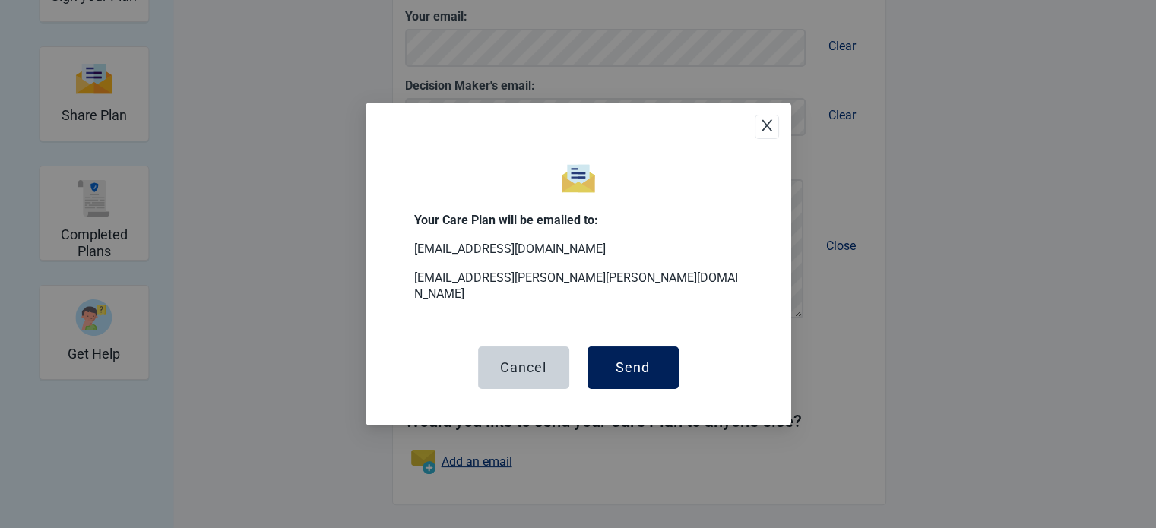
click at [641, 366] on div "Send" at bounding box center [632, 367] width 34 height 15
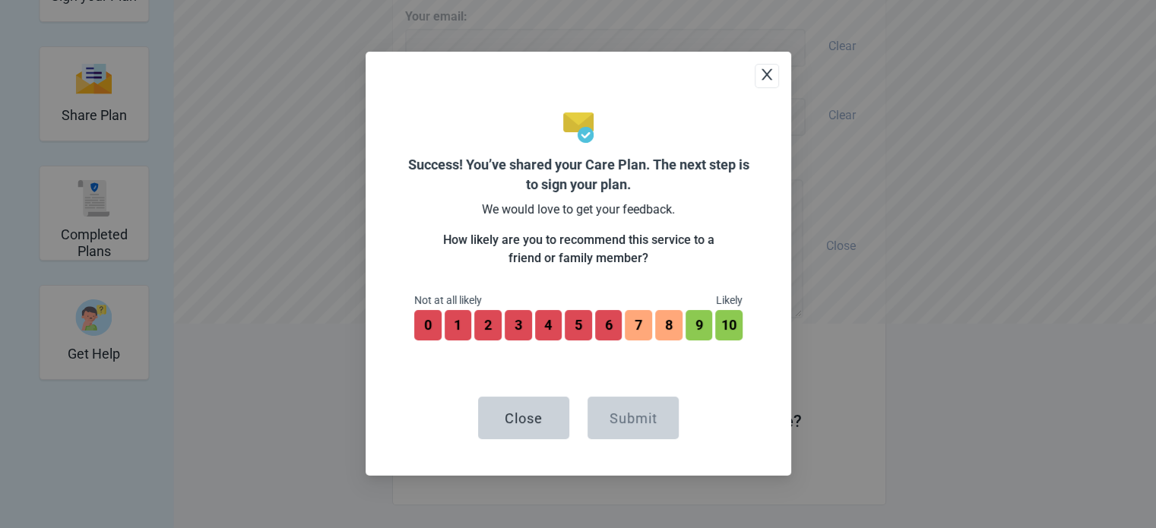
scroll to position [375, 0]
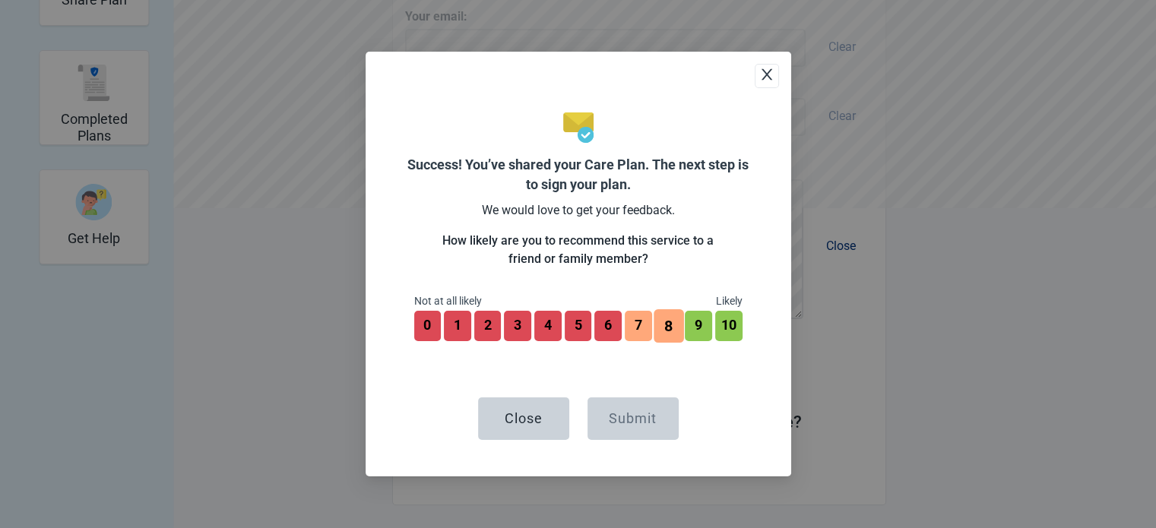
click at [668, 321] on button "8" at bounding box center [668, 325] width 30 height 33
click at [645, 414] on div "Submit" at bounding box center [633, 418] width 48 height 15
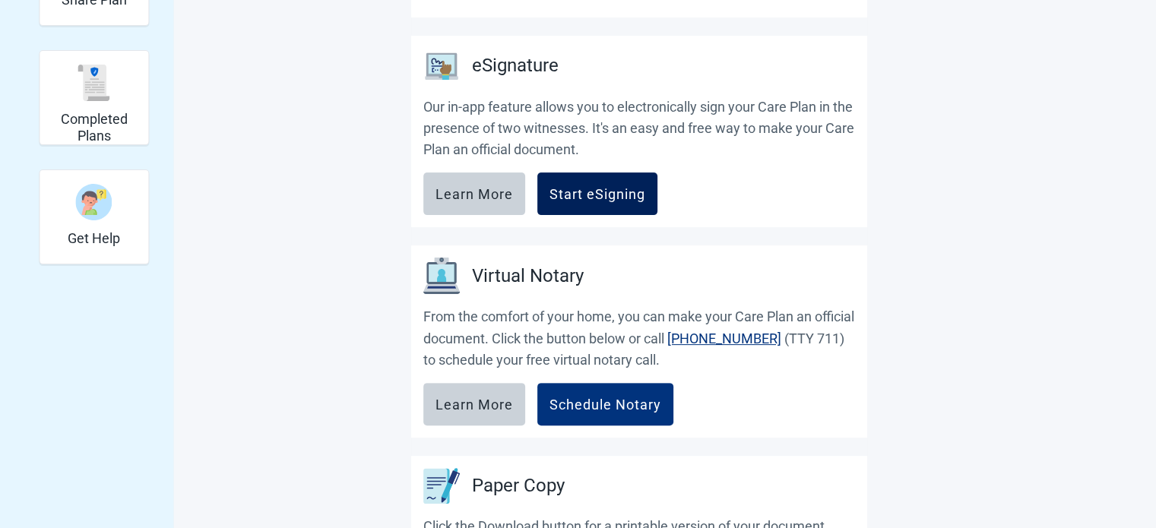
click at [605, 186] on div "Start eSigning" at bounding box center [597, 193] width 96 height 15
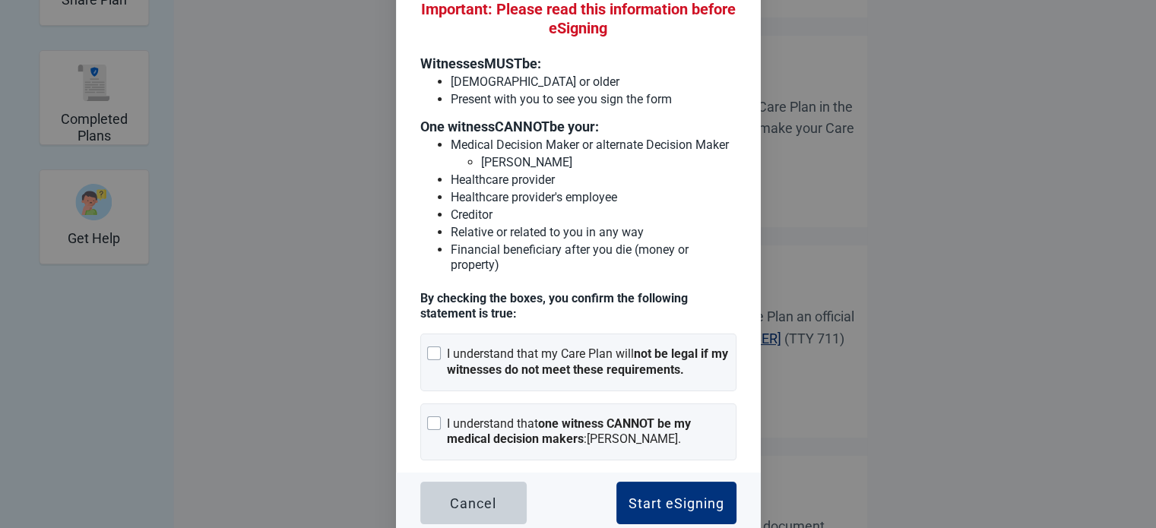
scroll to position [79, 0]
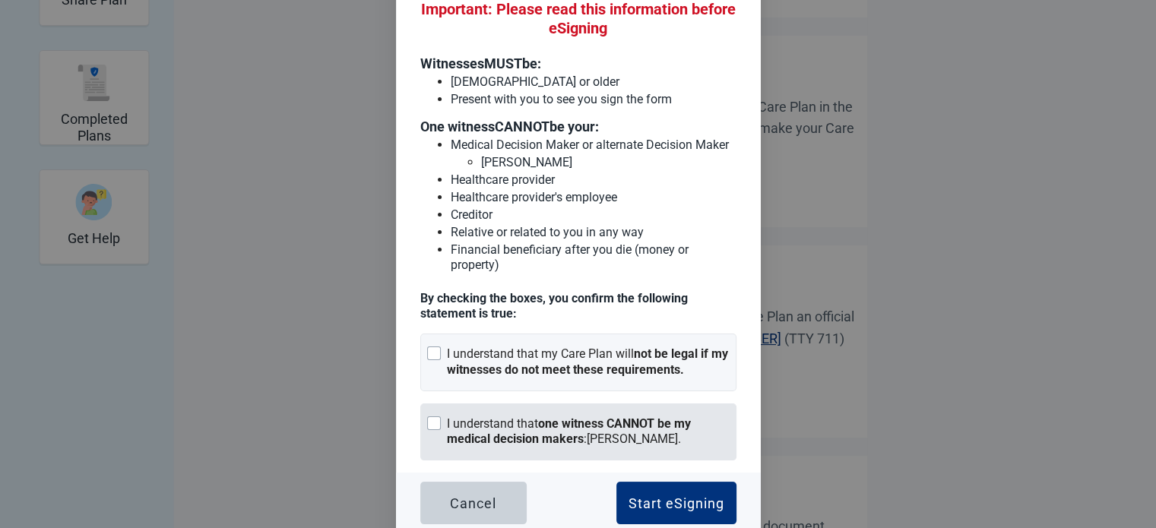
click at [428, 417] on div at bounding box center [434, 423] width 14 height 14
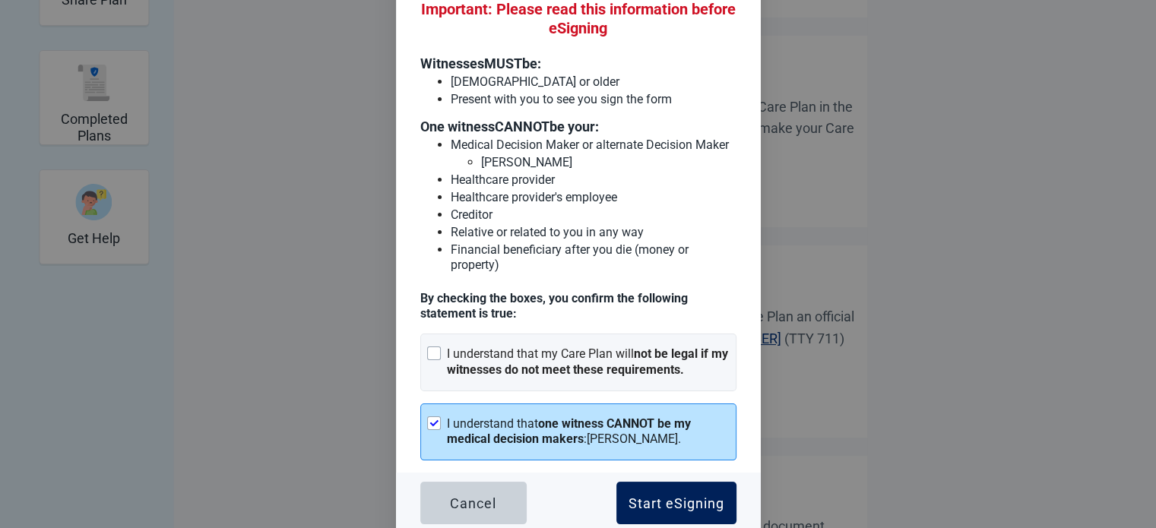
click at [667, 499] on div "Start eSigning" at bounding box center [676, 502] width 96 height 15
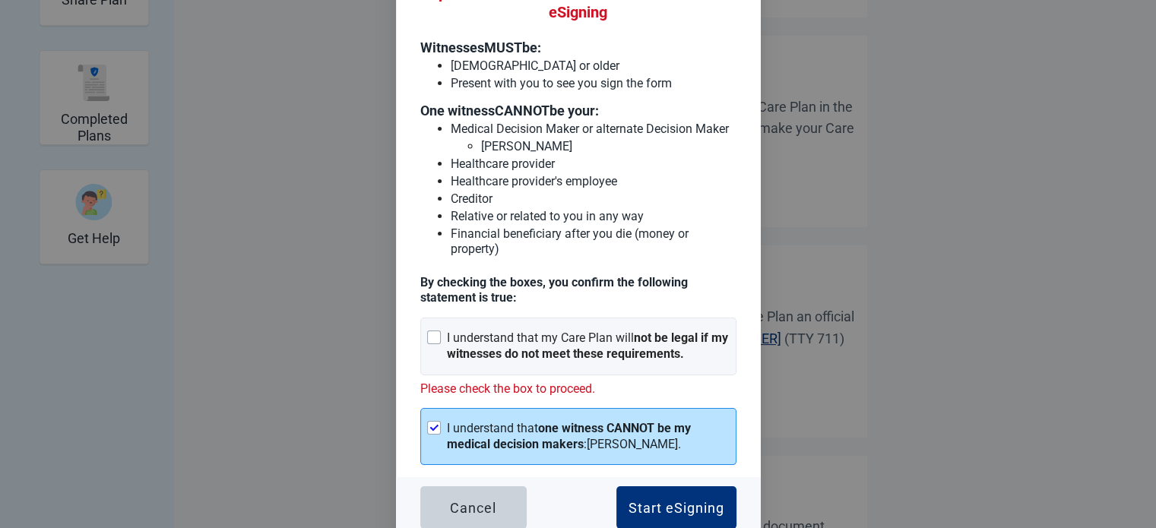
scroll to position [100, 0]
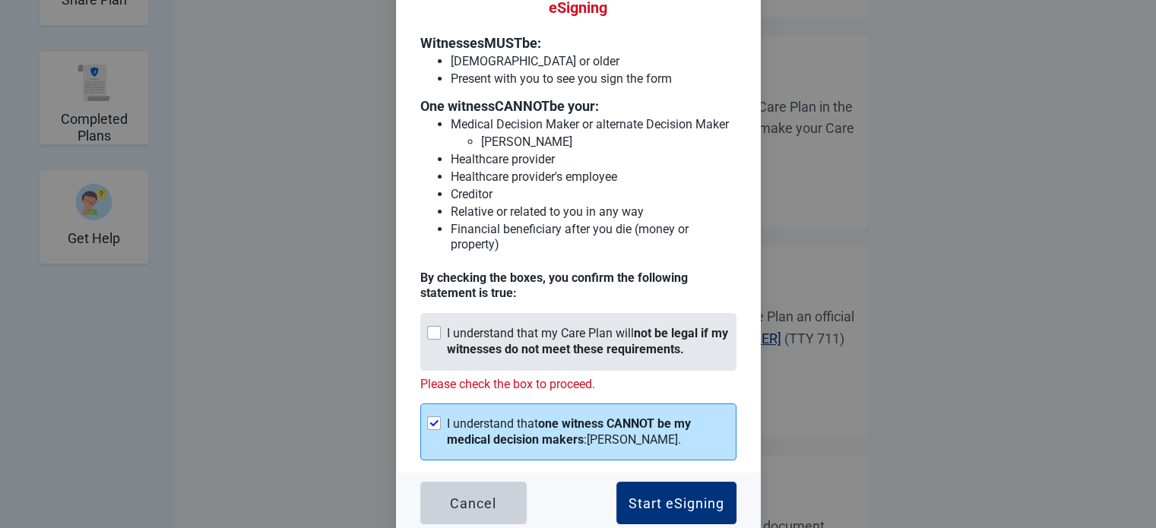
click at [431, 329] on div at bounding box center [434, 333] width 14 height 14
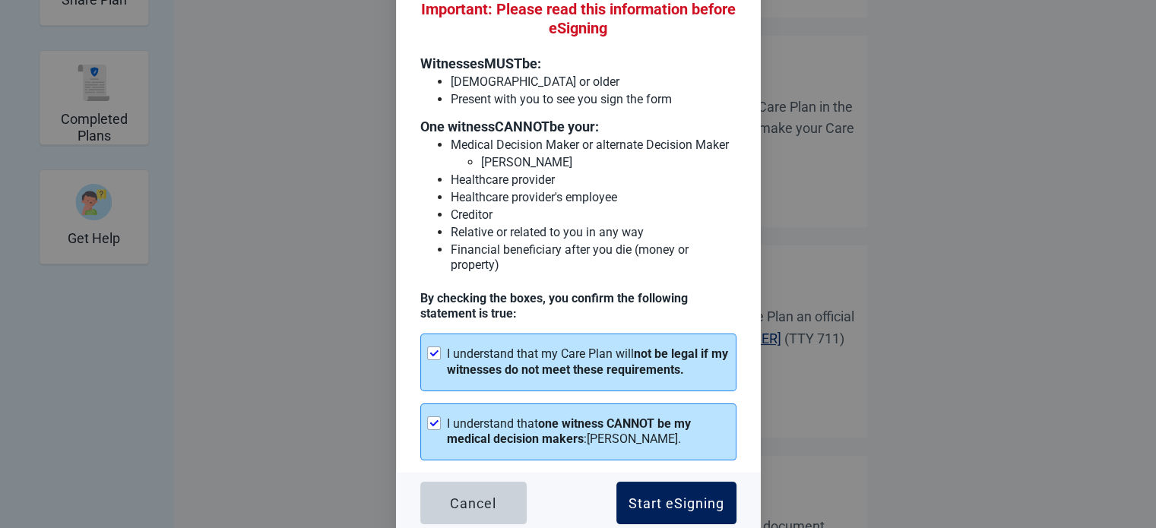
click at [656, 495] on div "Start eSigning" at bounding box center [676, 502] width 96 height 15
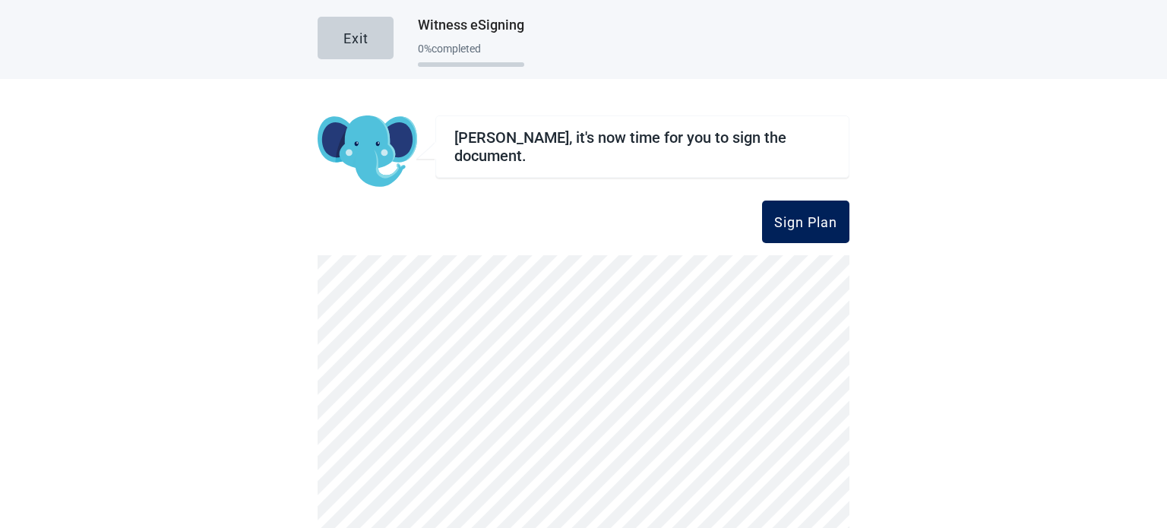
click at [793, 220] on div "Sign Plan" at bounding box center [805, 221] width 63 height 15
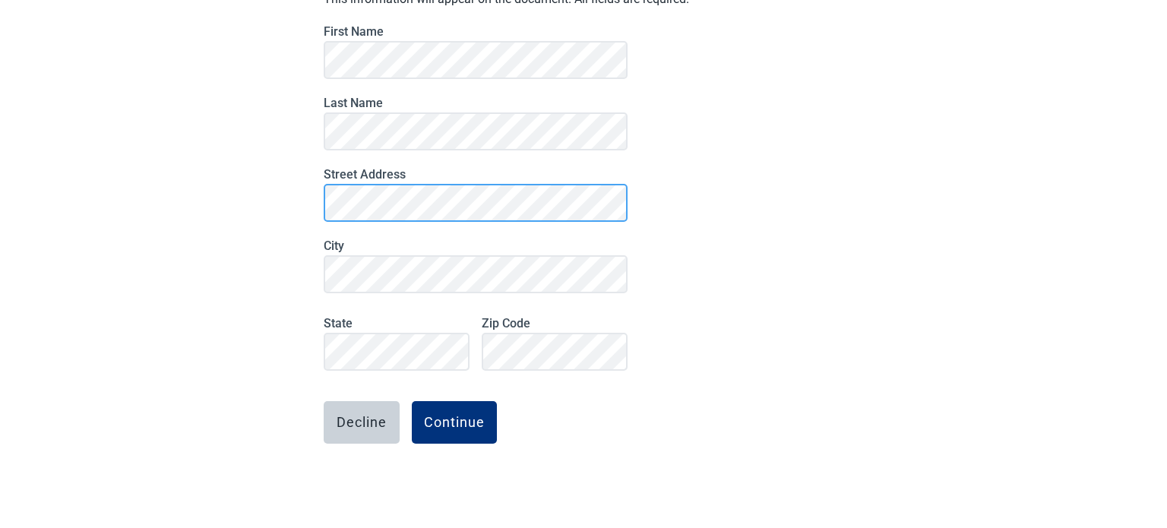
scroll to position [156, 0]
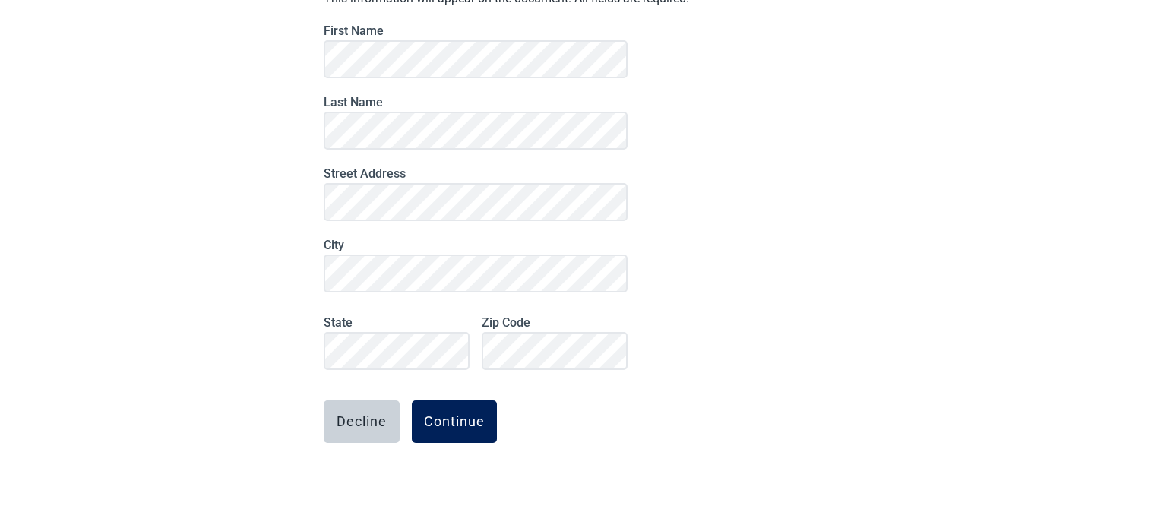
click at [458, 421] on div "Continue" at bounding box center [454, 421] width 61 height 15
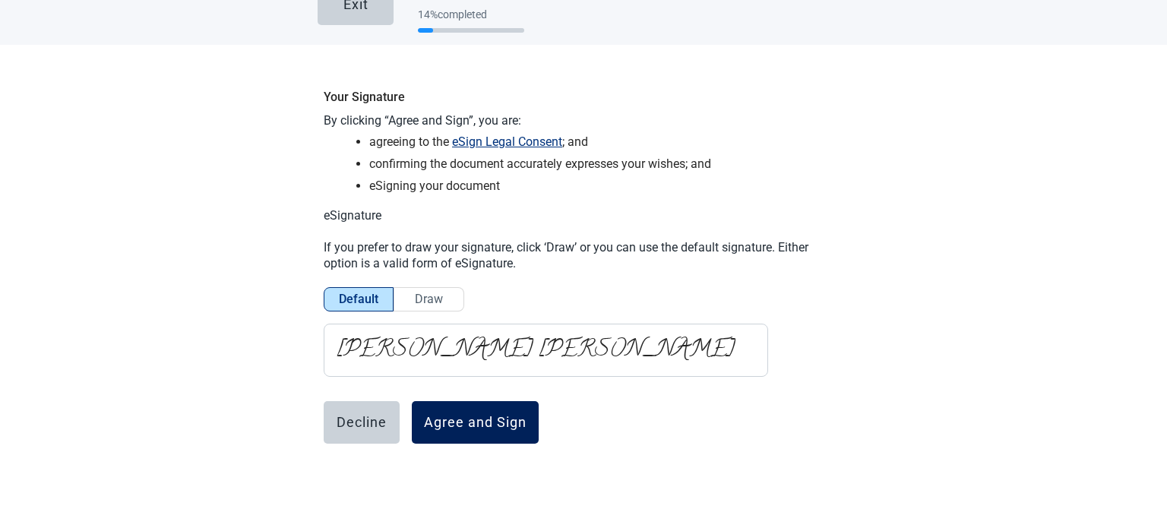
click at [478, 425] on div "Agree and Sign" at bounding box center [475, 422] width 103 height 15
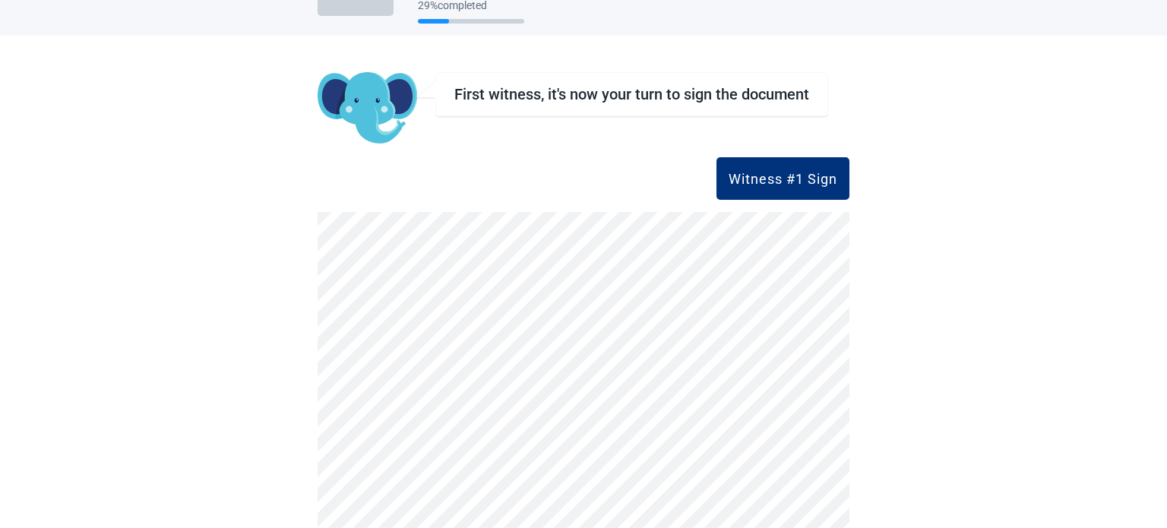
scroll to position [0, 0]
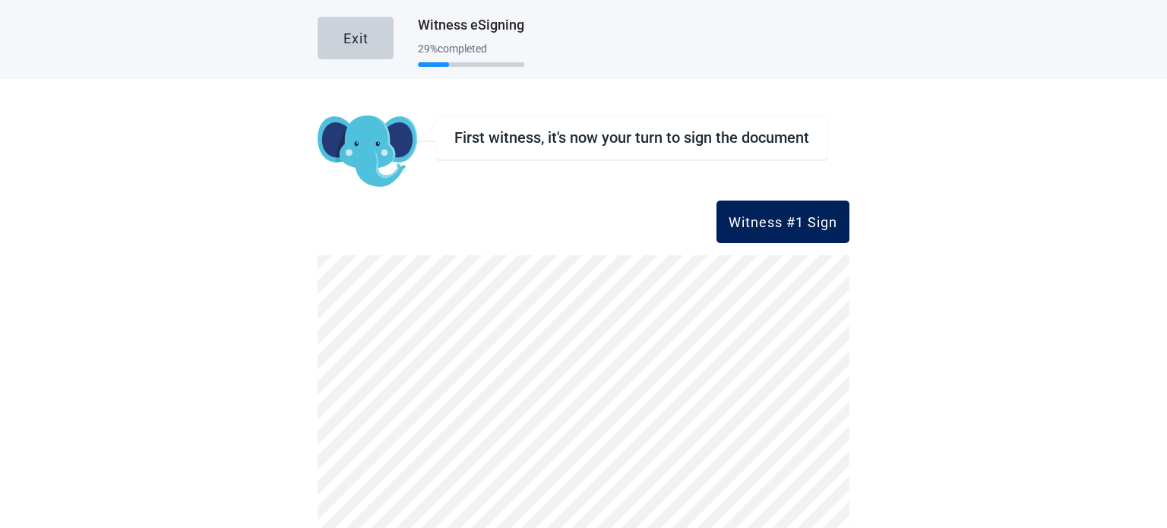
click at [790, 219] on div "Witness #1 Sign" at bounding box center [783, 221] width 109 height 15
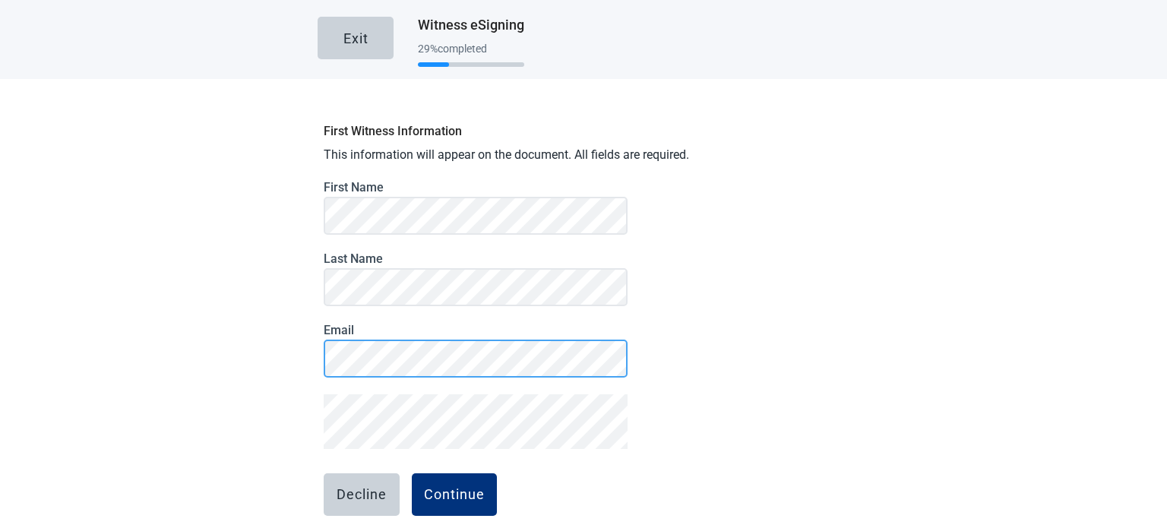
click at [288, 367] on main "Exit Witness eSigning 29 % completed First Witness Information This information…" at bounding box center [583, 264] width 1167 height 528
drag, startPoint x: 373, startPoint y: 385, endPoint x: 789, endPoint y: 395, distance: 415.7
click at [806, 395] on div "First Witness Information This information will appear on the document. All fie…" at bounding box center [584, 357] width 532 height 485
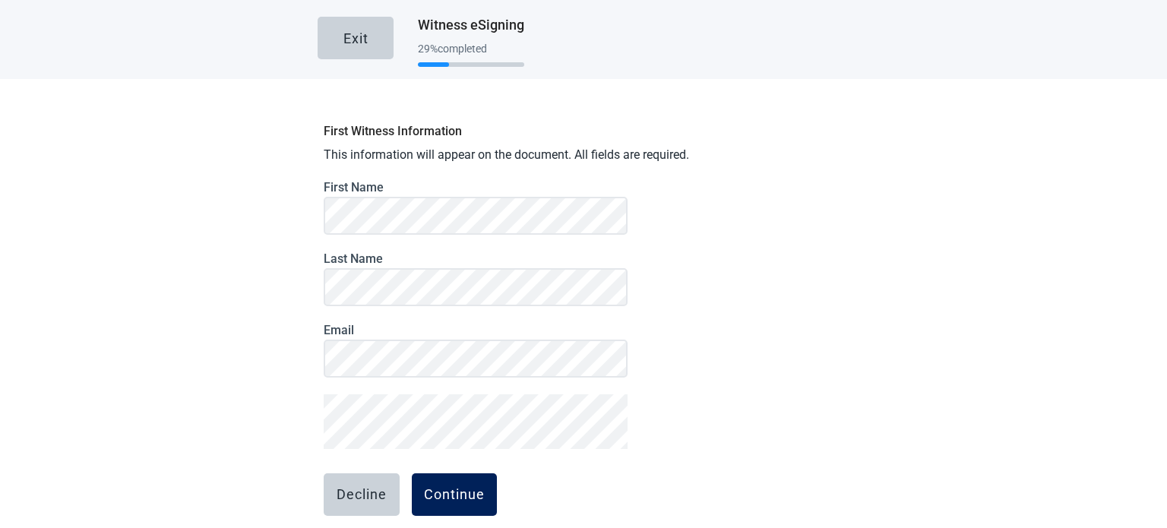
click at [460, 491] on div "Continue" at bounding box center [454, 494] width 61 height 15
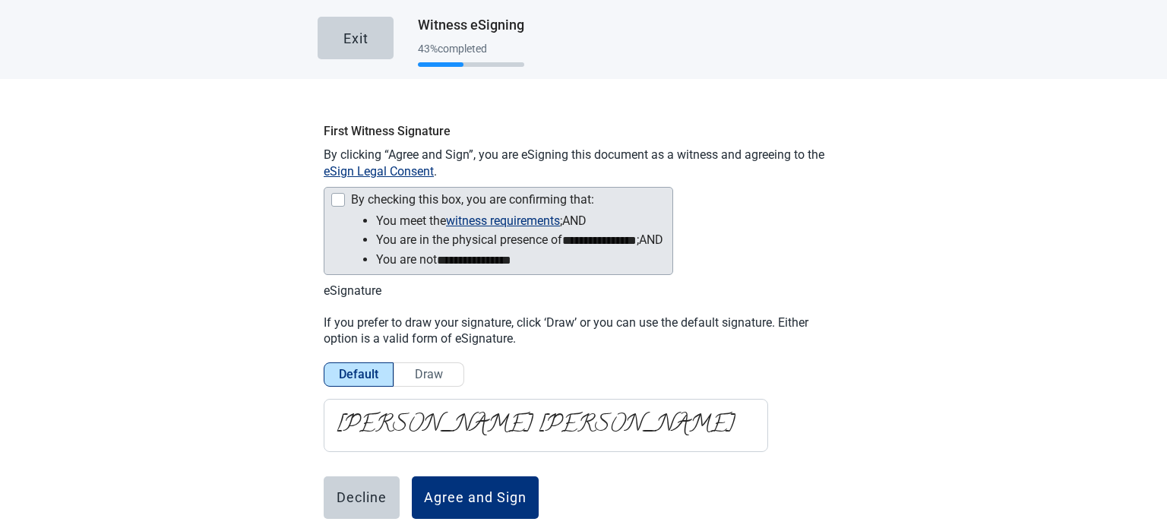
click at [338, 204] on div "Main content" at bounding box center [338, 200] width 14 height 14
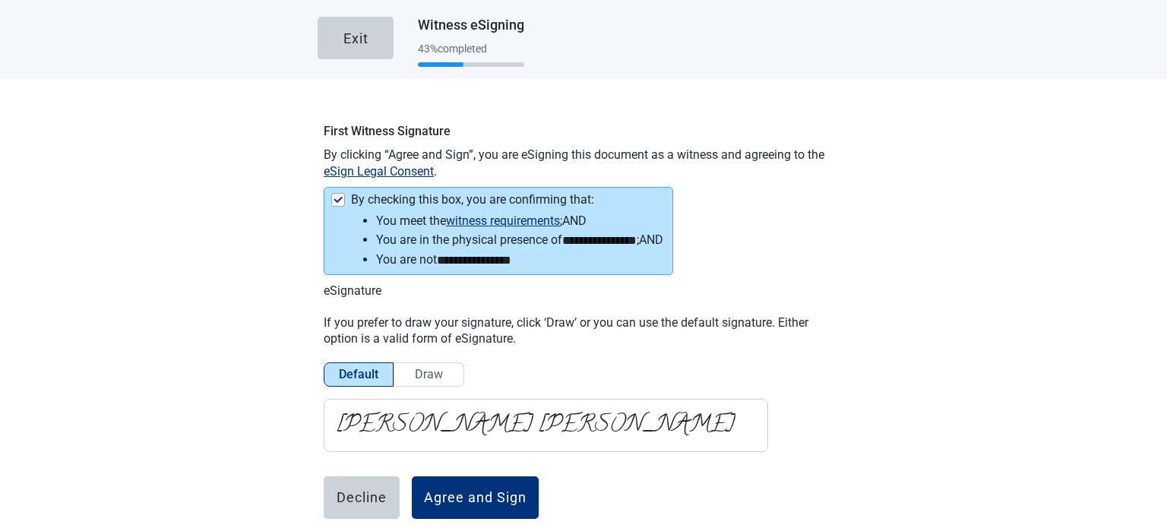
click at [498, 492] on div "Agree and Sign" at bounding box center [475, 497] width 103 height 15
